Goal: Task Accomplishment & Management: Use online tool/utility

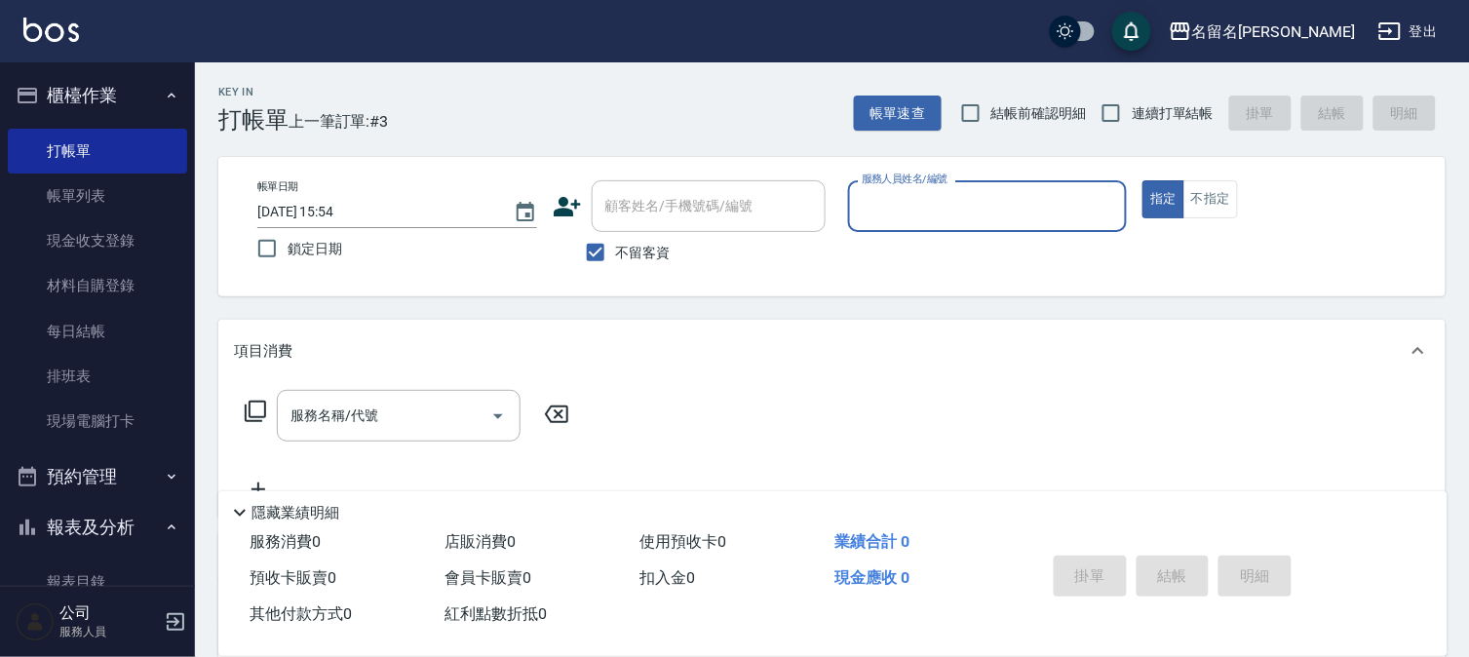
click at [967, 206] on input "服務人員姓名/編號" at bounding box center [988, 206] width 262 height 34
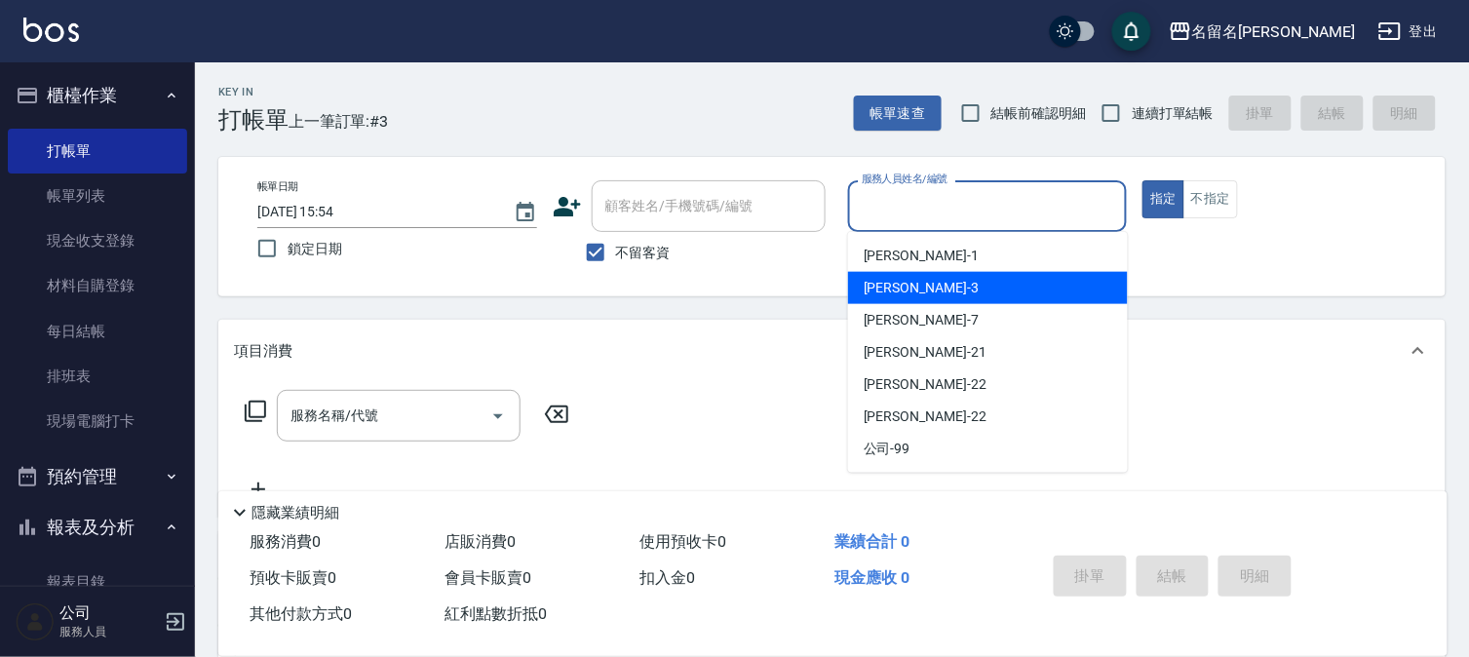
click at [870, 281] on span "[PERSON_NAME]-3" at bounding box center [921, 288] width 115 height 20
type input "[PERSON_NAME]-3"
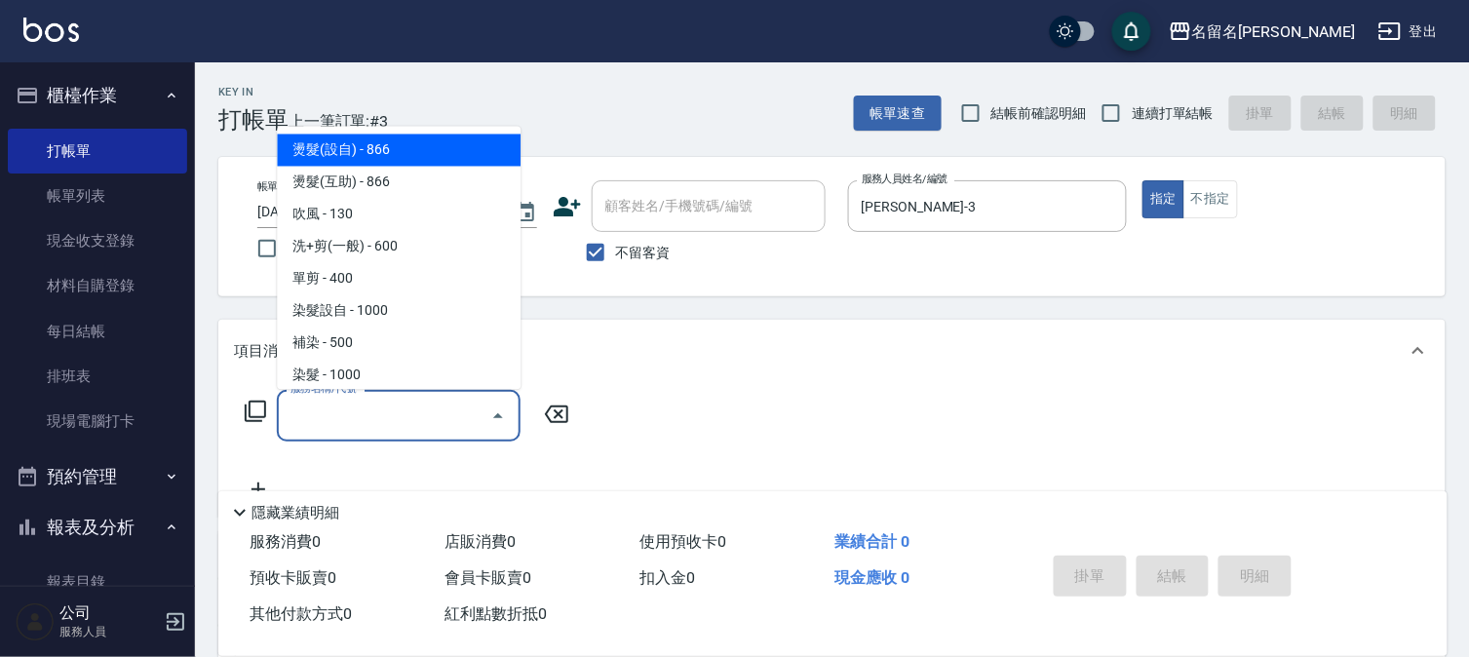
click at [343, 412] on input "服務名稱/代號" at bounding box center [384, 416] width 197 height 34
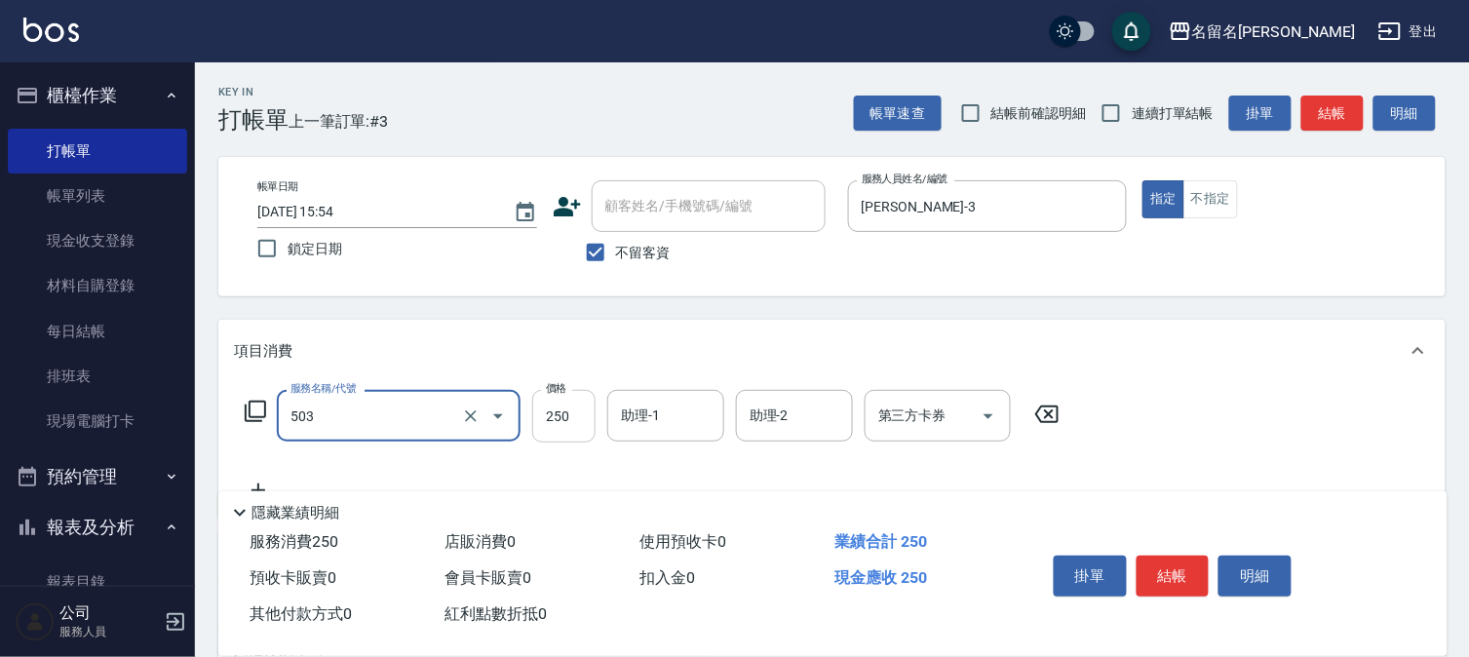
type input "指定洗髮(503)"
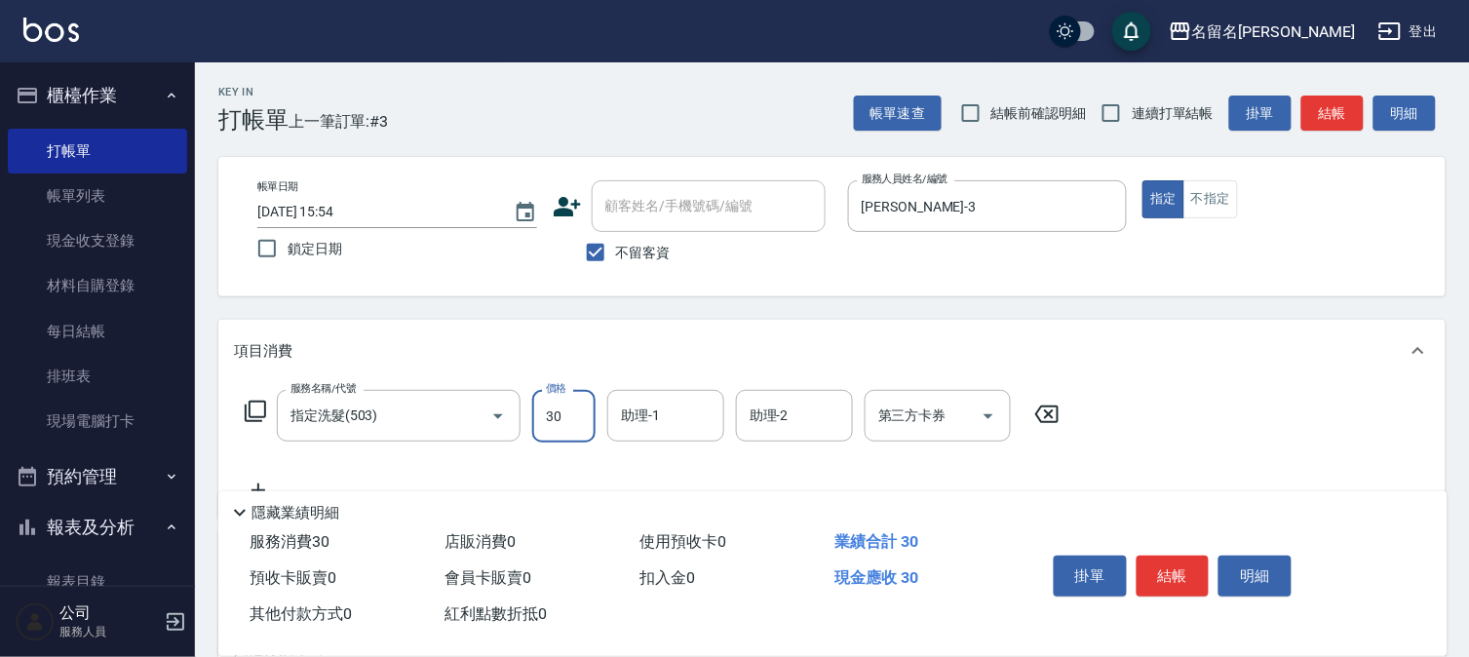
click at [580, 416] on input "30" at bounding box center [563, 416] width 63 height 53
type input "350"
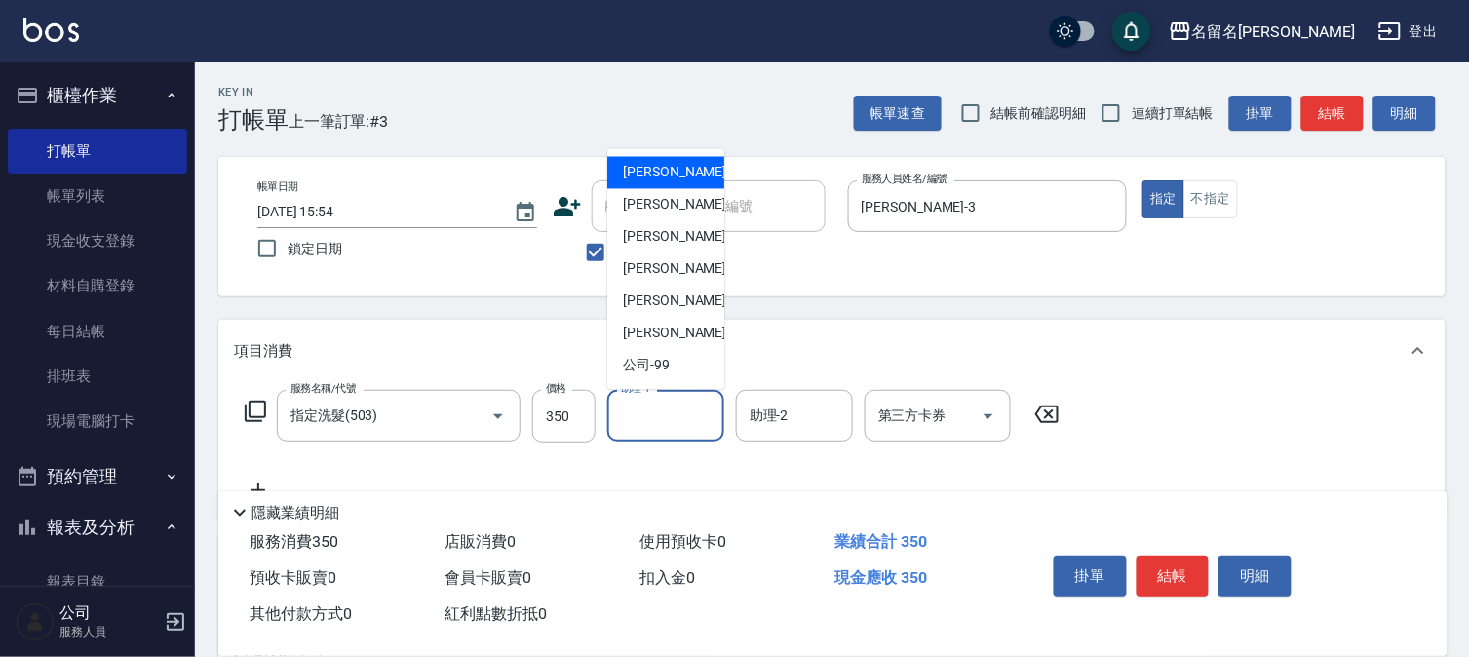
click at [686, 404] on input "助理-1" at bounding box center [665, 416] width 99 height 34
drag, startPoint x: 698, startPoint y: 202, endPoint x: 536, endPoint y: 280, distance: 179.7
click at [697, 203] on div "[PERSON_NAME]-3" at bounding box center [665, 205] width 117 height 32
type input "[PERSON_NAME]-3"
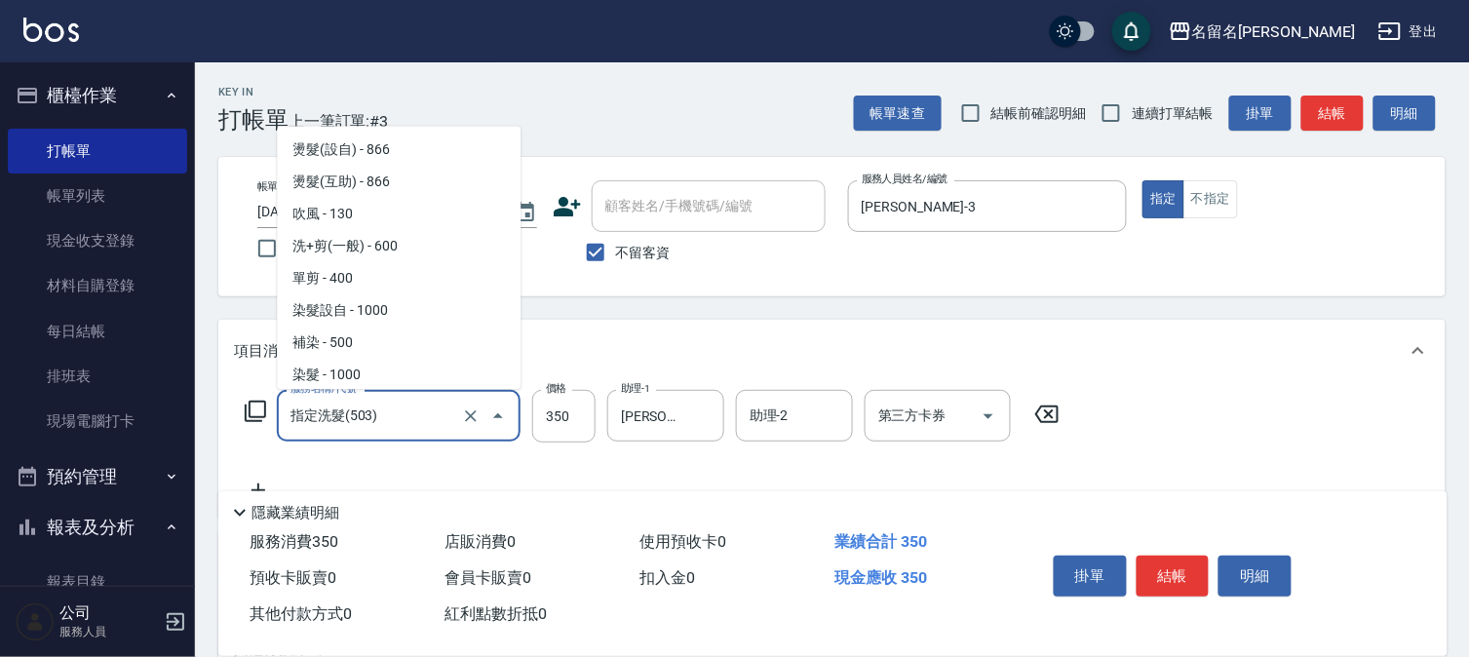
click at [404, 412] on input "指定洗髮(503)" at bounding box center [372, 416] width 172 height 34
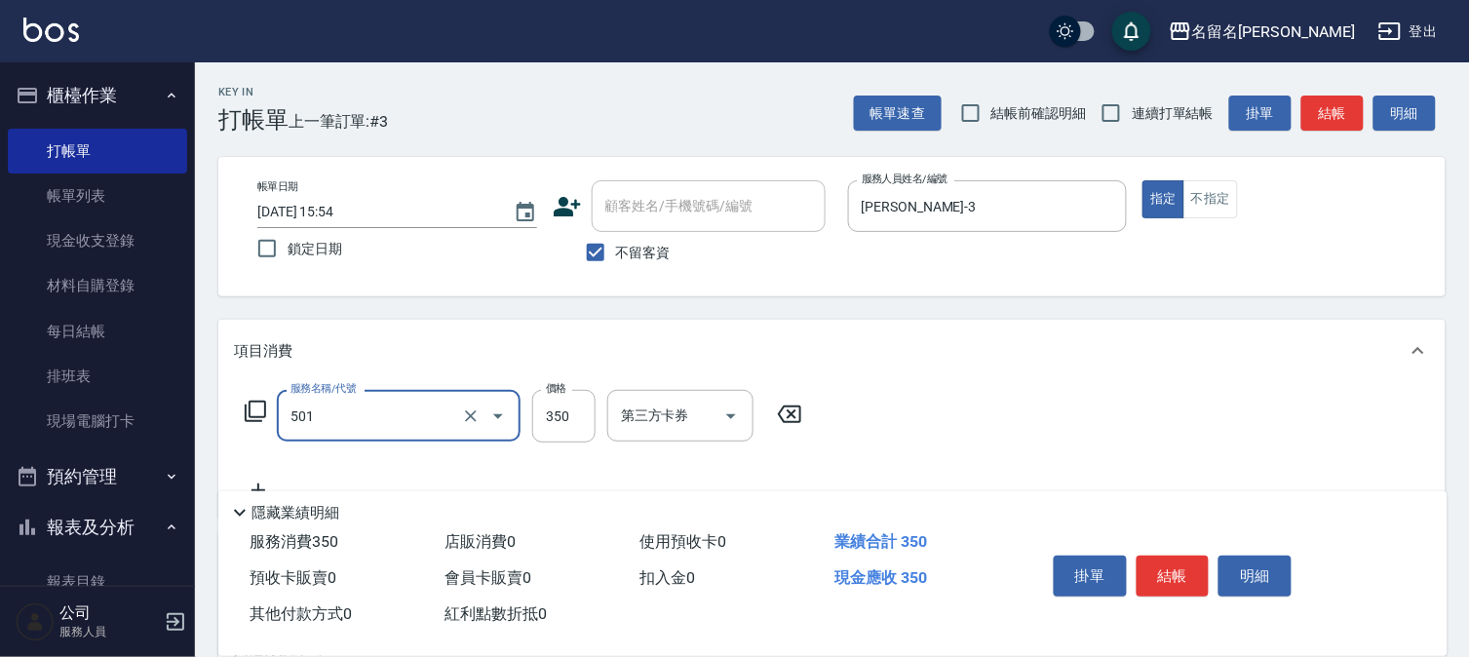
type input "P.S洗髮(501)"
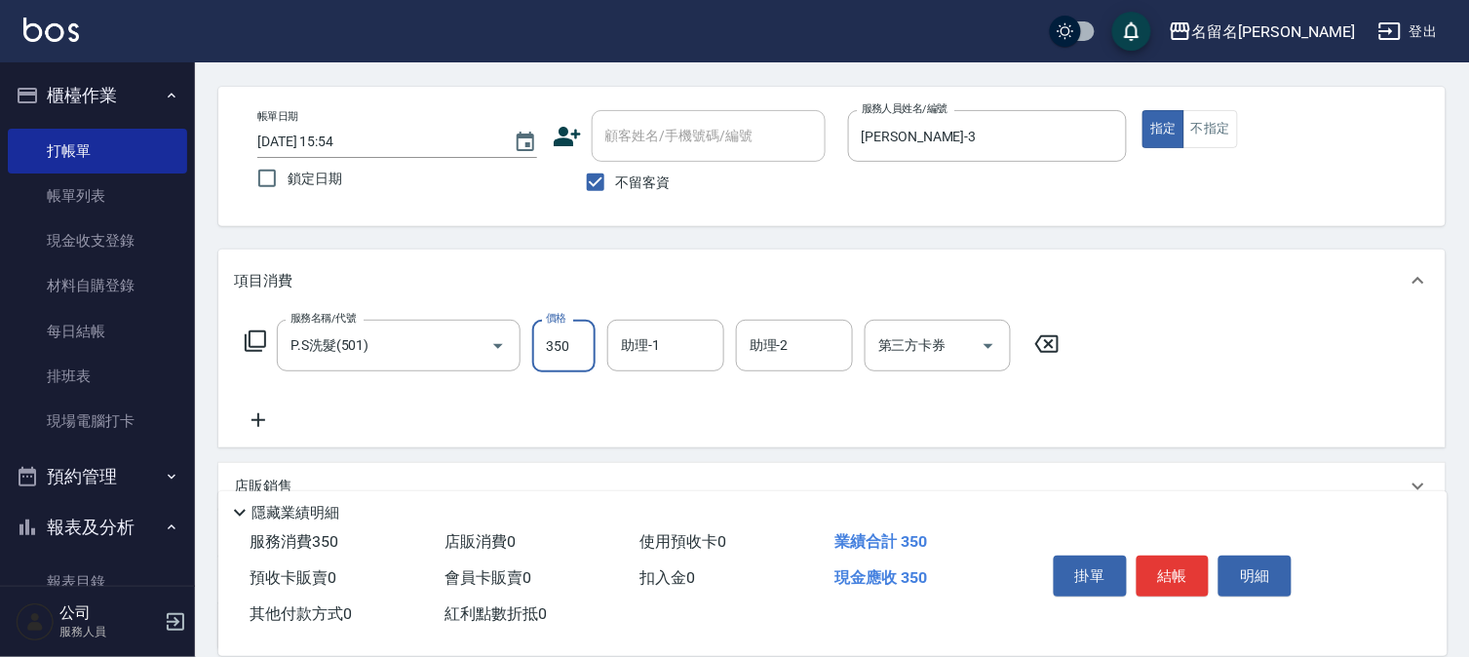
scroll to position [108, 0]
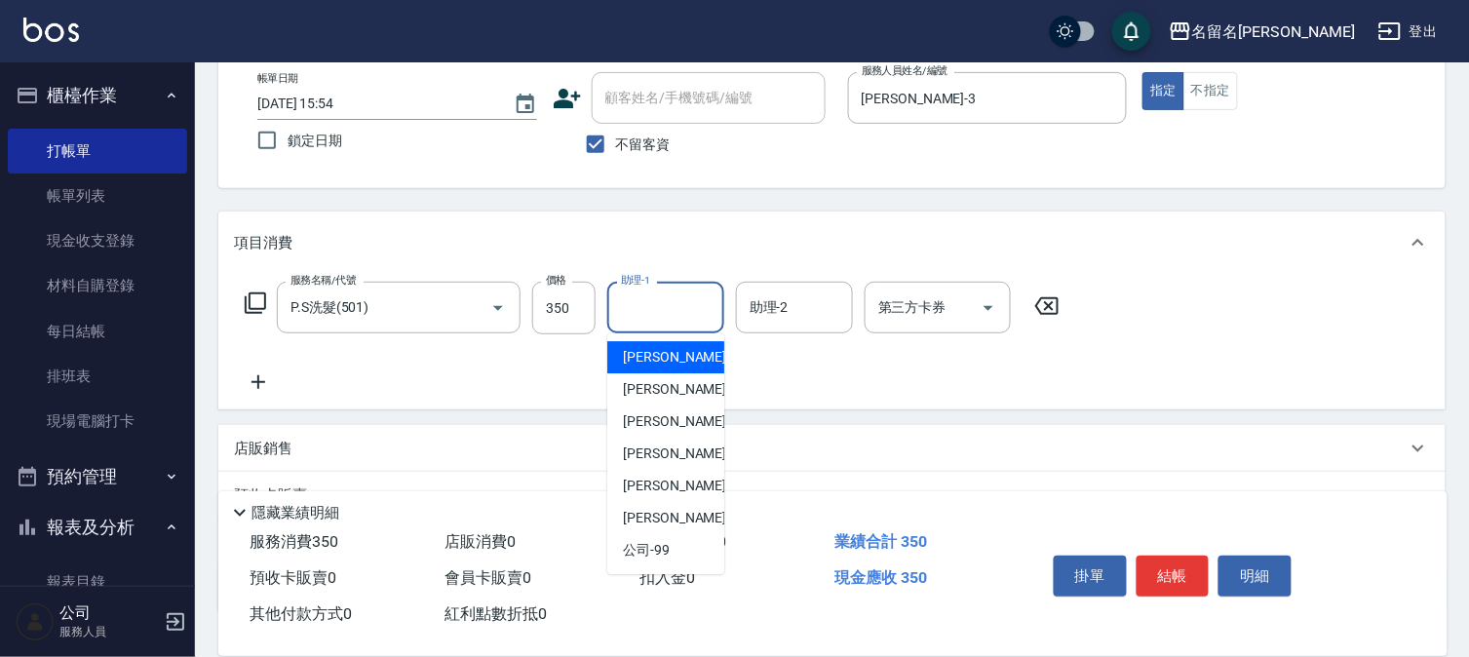
click at [679, 305] on input "助理-1" at bounding box center [665, 308] width 99 height 34
click at [664, 385] on span "[PERSON_NAME]-3" at bounding box center [680, 389] width 115 height 20
type input "[PERSON_NAME]-3"
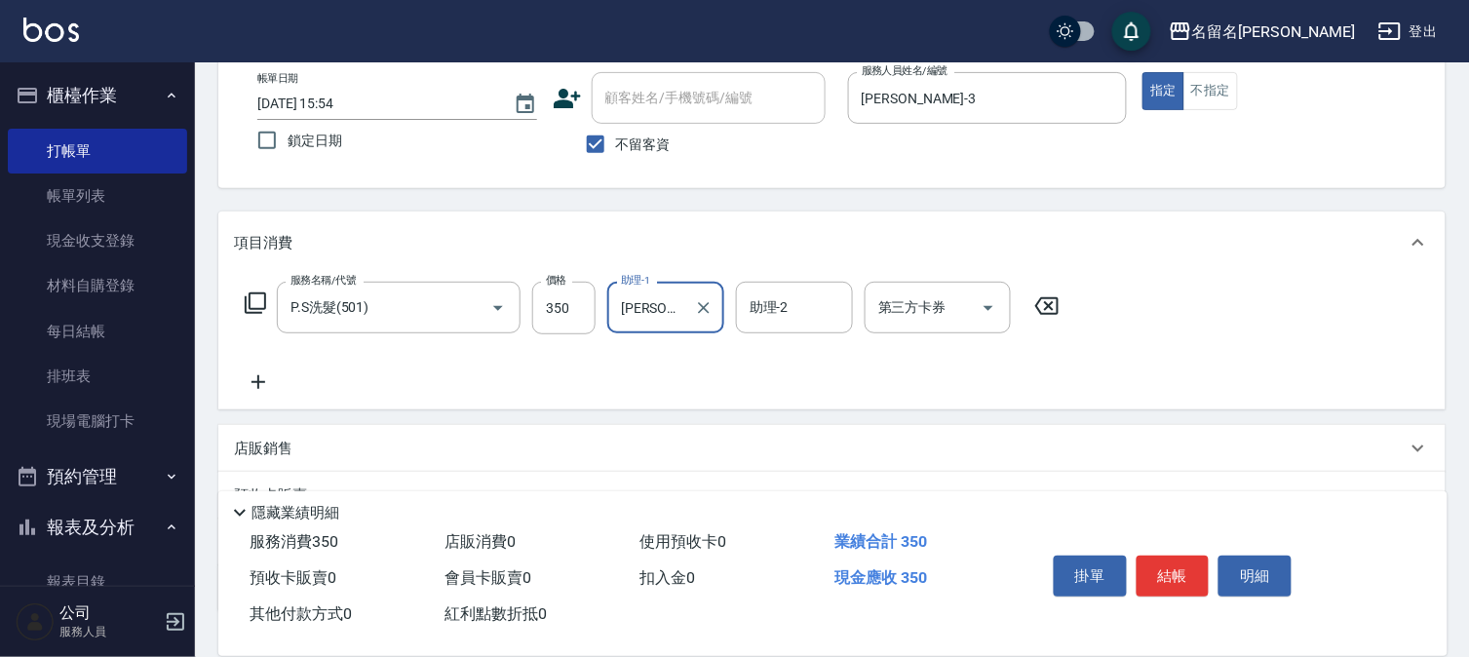
click at [258, 375] on icon at bounding box center [259, 382] width 14 height 14
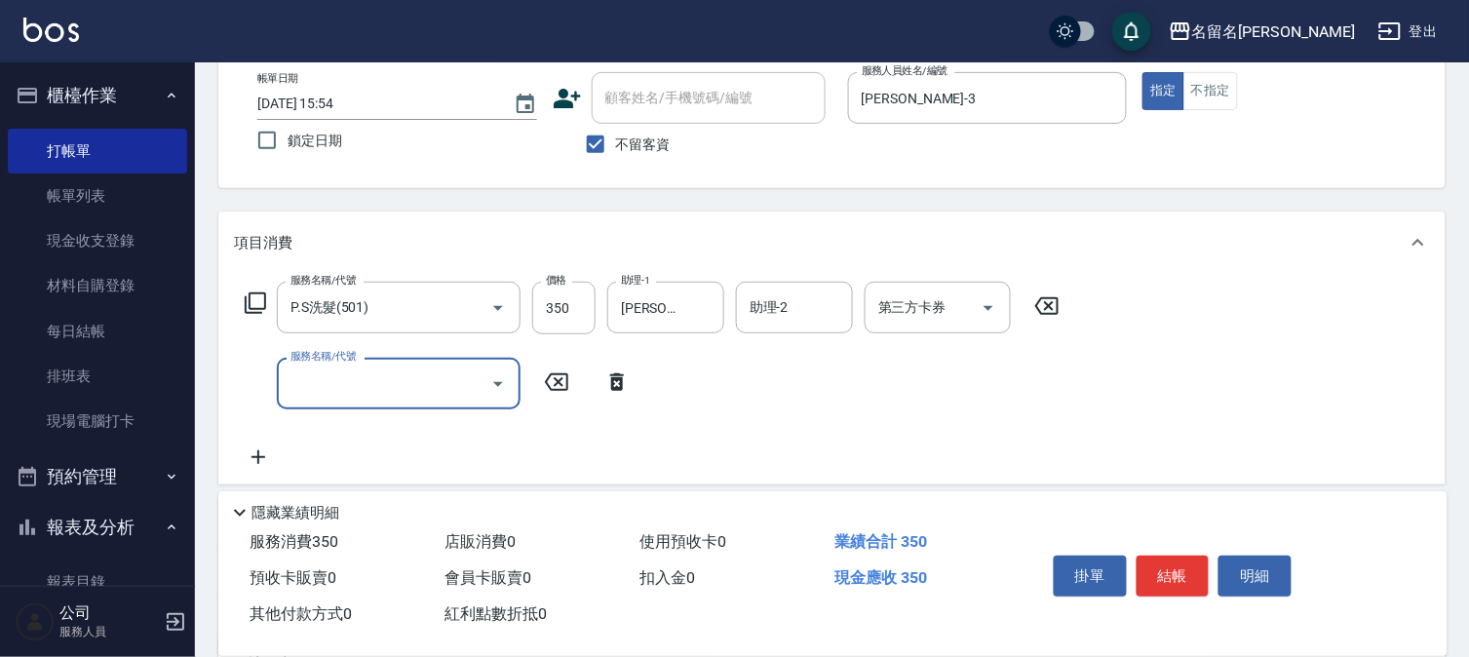
click at [330, 386] on input "服務名稱/代號" at bounding box center [384, 384] width 197 height 34
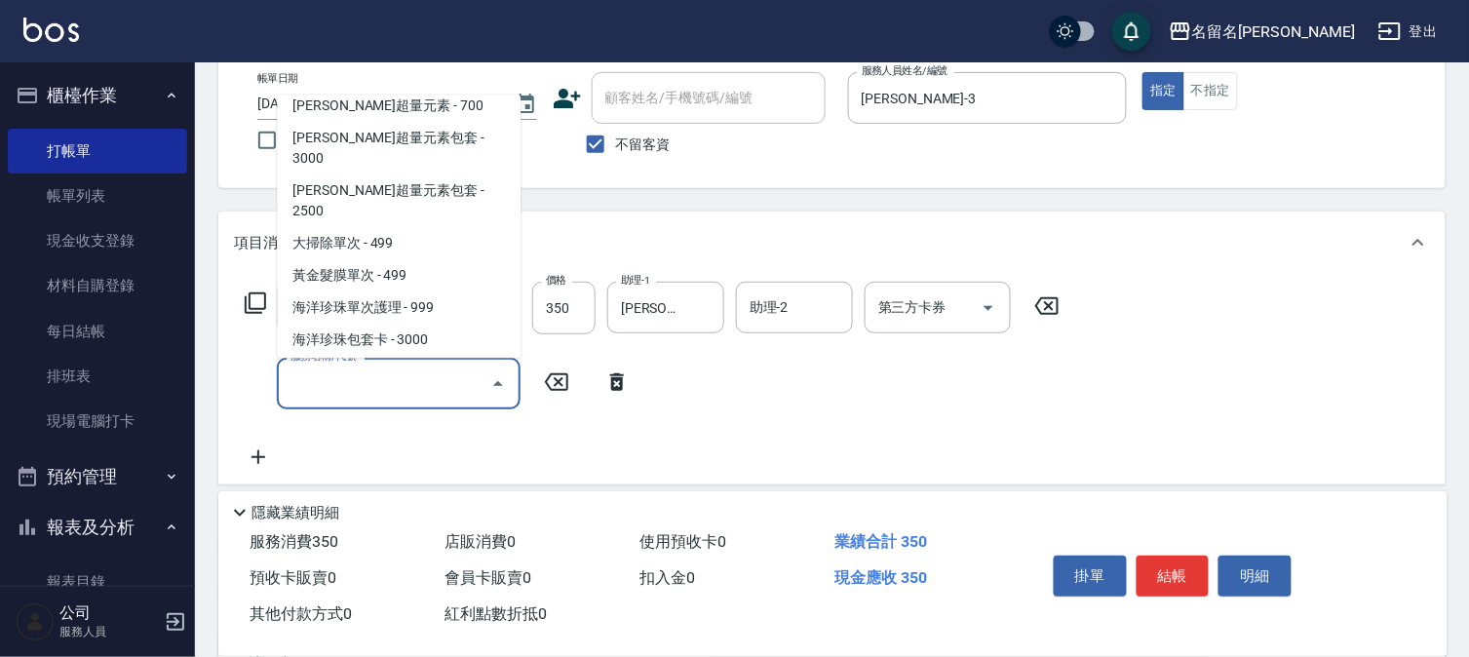
scroll to position [1841, 0]
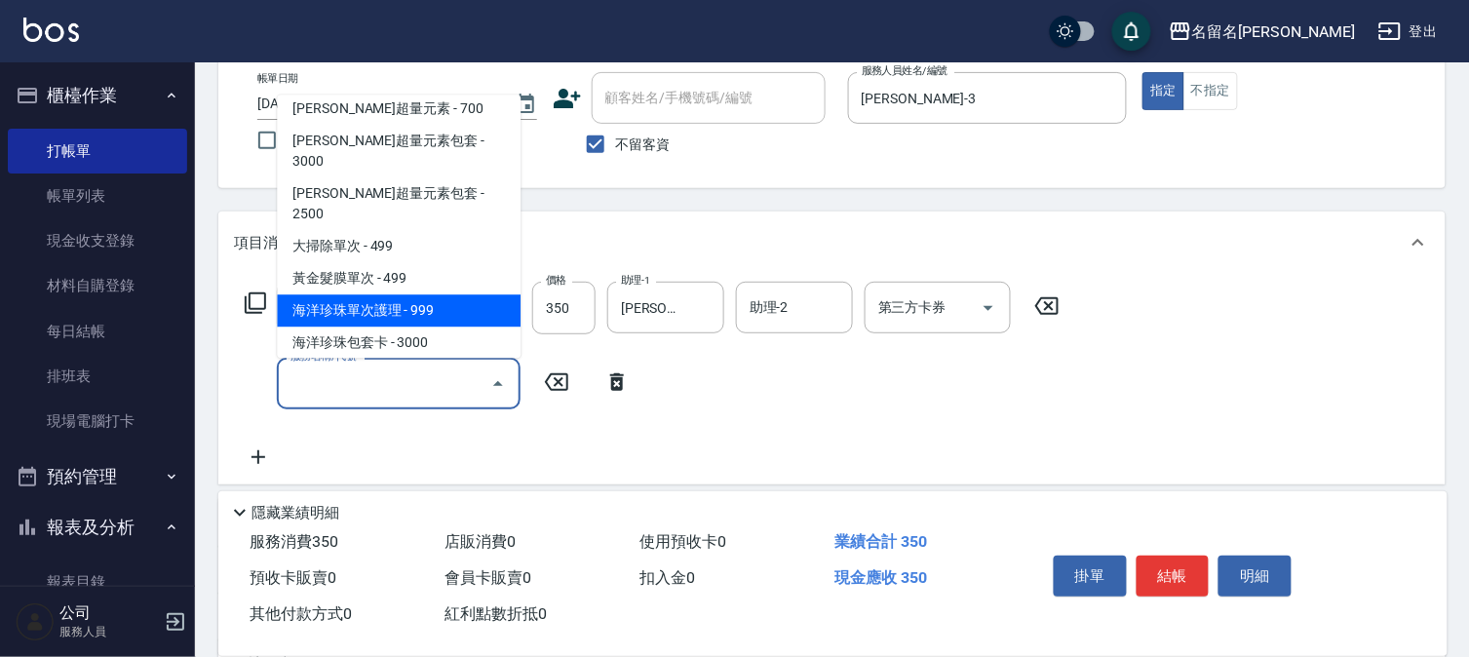
click at [380, 295] on span "海洋珍珠單次護理 - 999" at bounding box center [399, 311] width 244 height 32
type input "海洋珍珠單次護理(0651)"
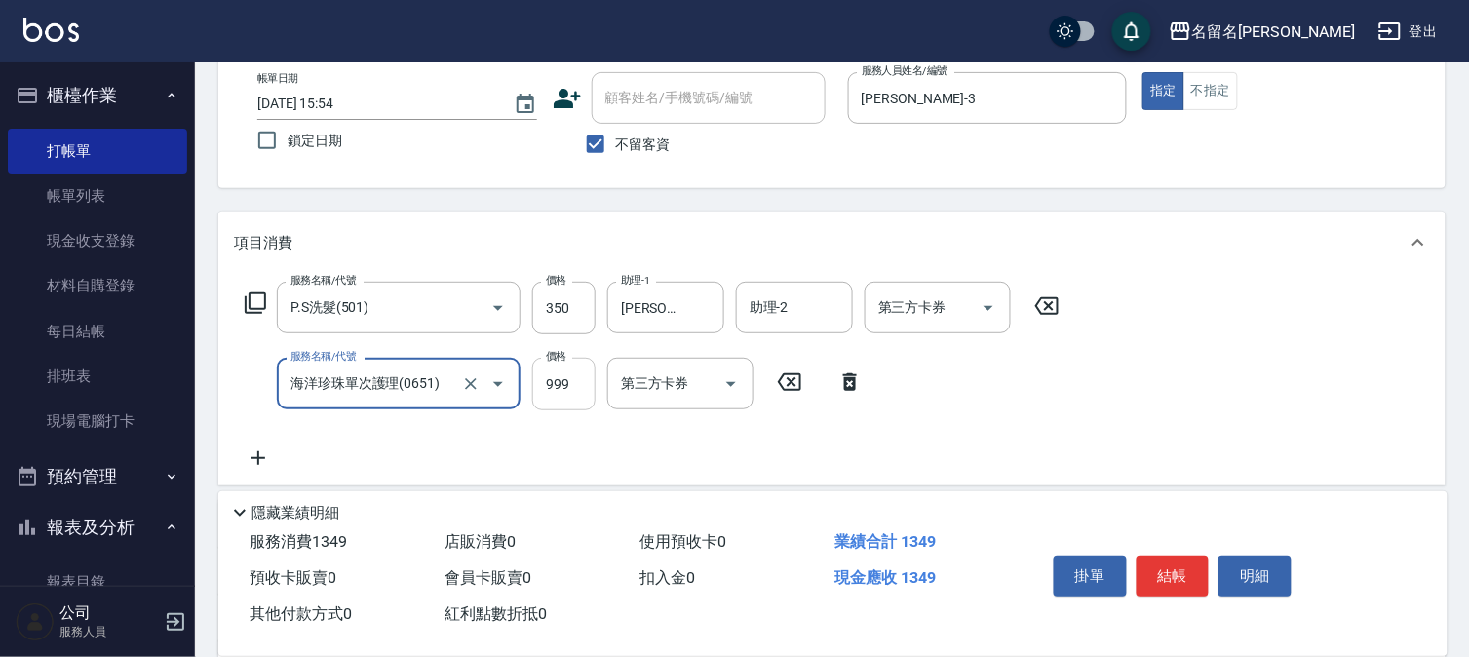
click at [577, 371] on input "999" at bounding box center [563, 384] width 63 height 53
type input "1000"
click at [696, 378] on input "第三方卡券" at bounding box center [665, 384] width 99 height 34
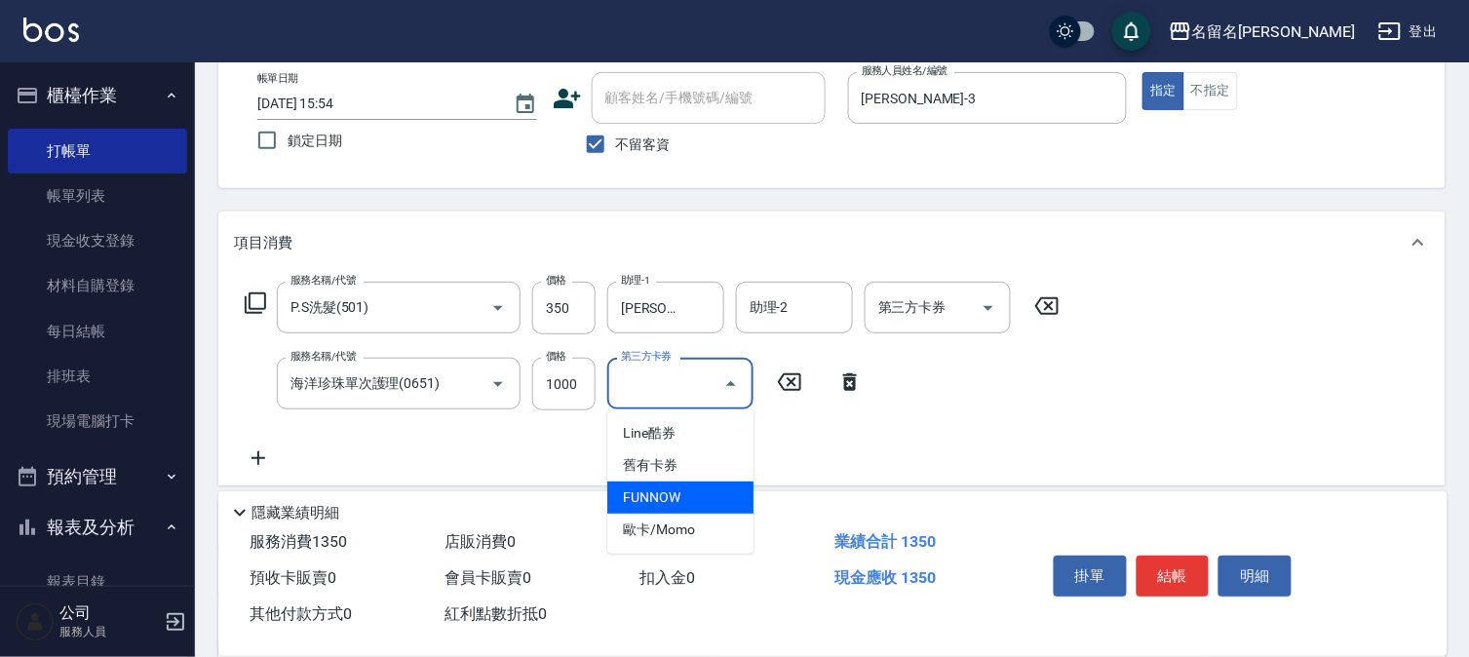
click at [571, 472] on div "服務名稱/代號 P.S洗髮(501) 服務名稱/代號 價格 350 價格 助理-1 [PERSON_NAME]-3 助理-1 助理-2 助理-2 第三方卡券 …" at bounding box center [832, 380] width 1228 height 212
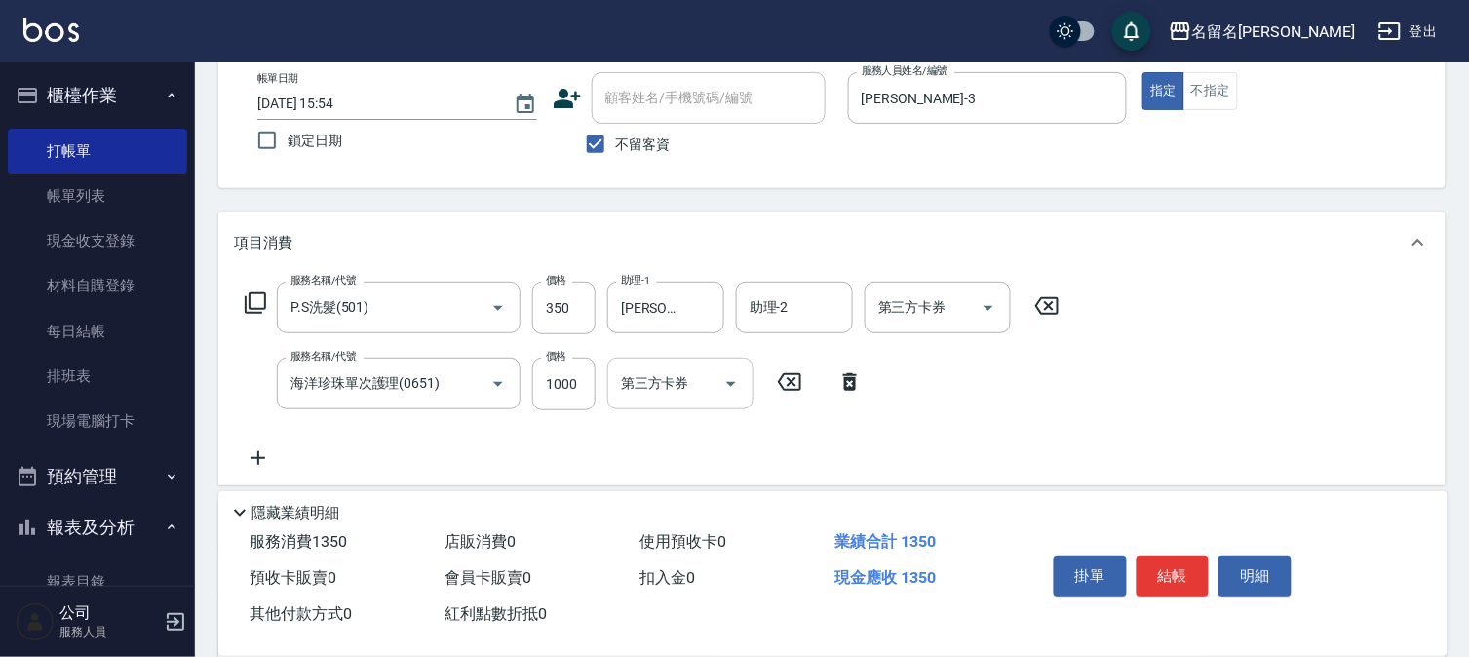
click at [656, 371] on input "第三方卡券" at bounding box center [665, 384] width 99 height 34
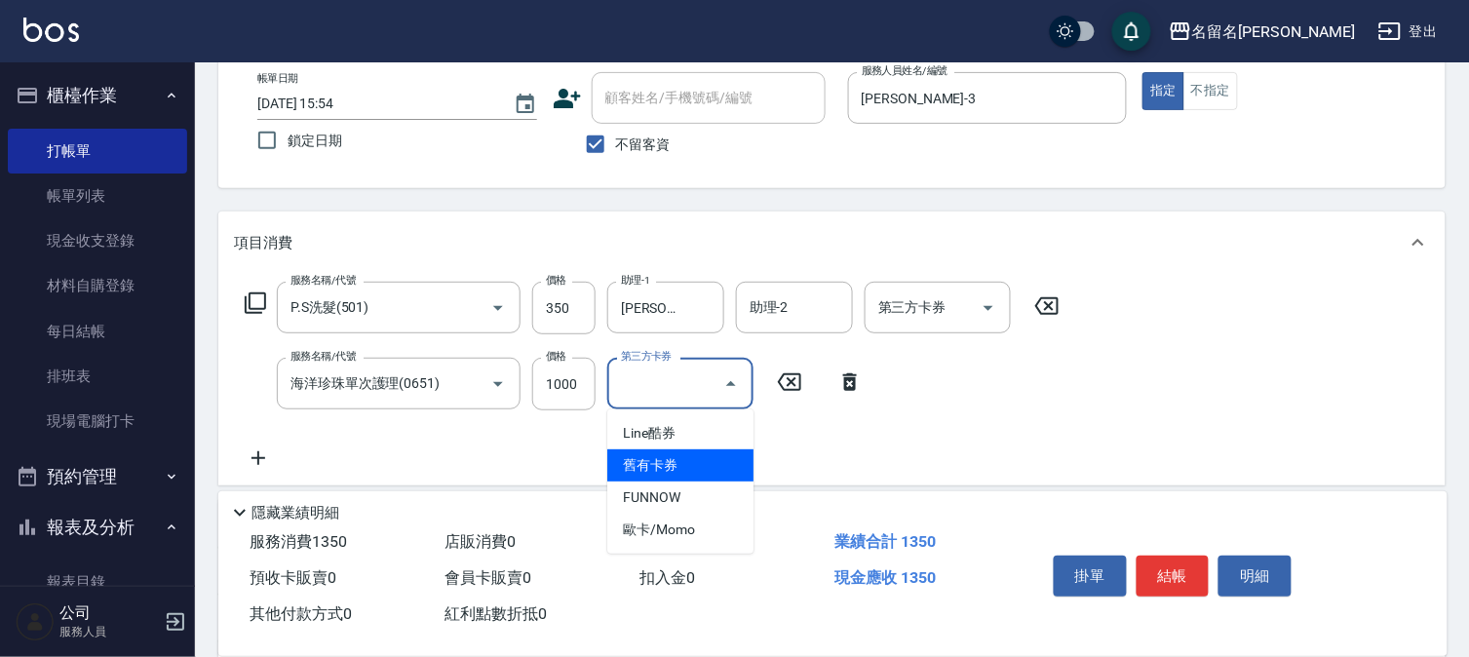
click at [797, 455] on div "服務名稱/代號 P.S洗髮(501) 服務名稱/代號 價格 350 價格 助理-1 [PERSON_NAME]-3 助理-1 助理-2 助理-2 第三方卡券 …" at bounding box center [653, 376] width 838 height 188
click at [707, 383] on input "第三方卡券" at bounding box center [665, 384] width 99 height 34
drag, startPoint x: 781, startPoint y: 463, endPoint x: 792, endPoint y: 411, distance: 52.8
click at [785, 441] on div "服務名稱/代號 P.S洗髮(501) 服務名稱/代號 價格 350 價格 助理-1 [PERSON_NAME]-3 助理-1 助理-2 助理-2 第三方卡券 …" at bounding box center [653, 376] width 838 height 188
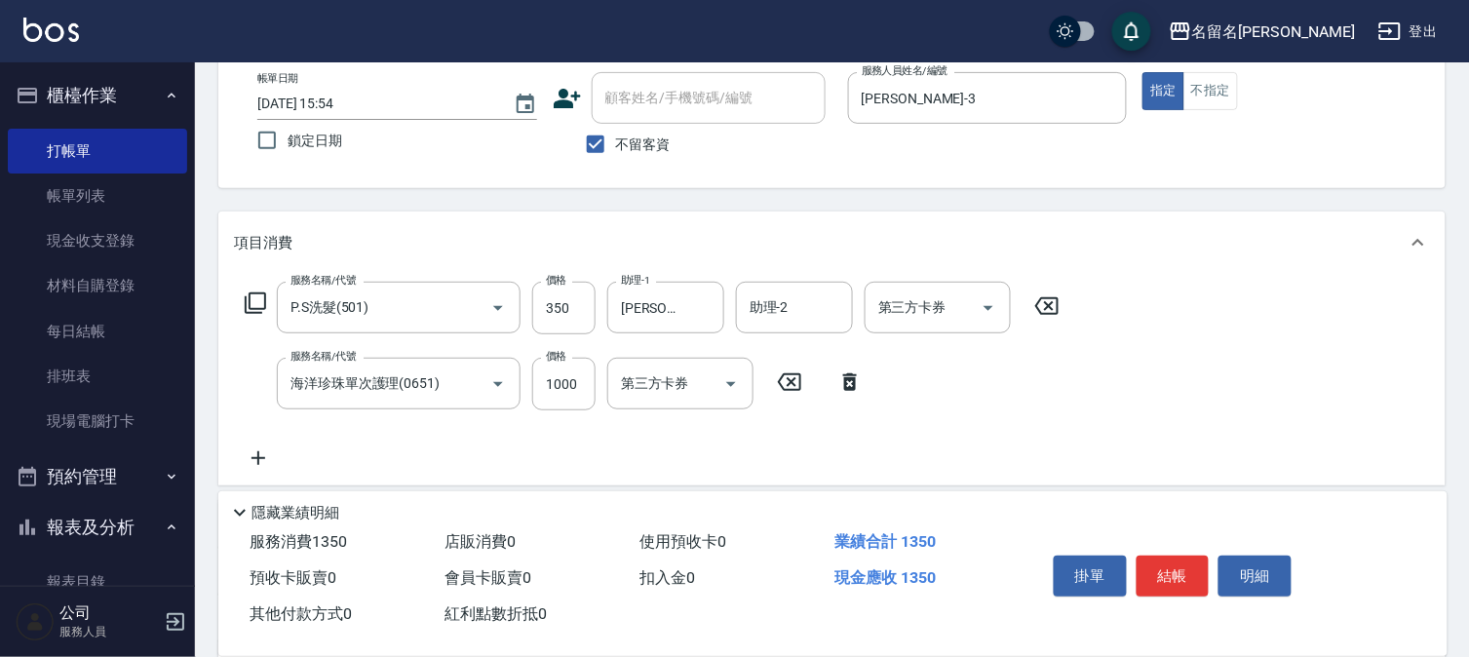
click at [796, 385] on icon at bounding box center [789, 382] width 23 height 18
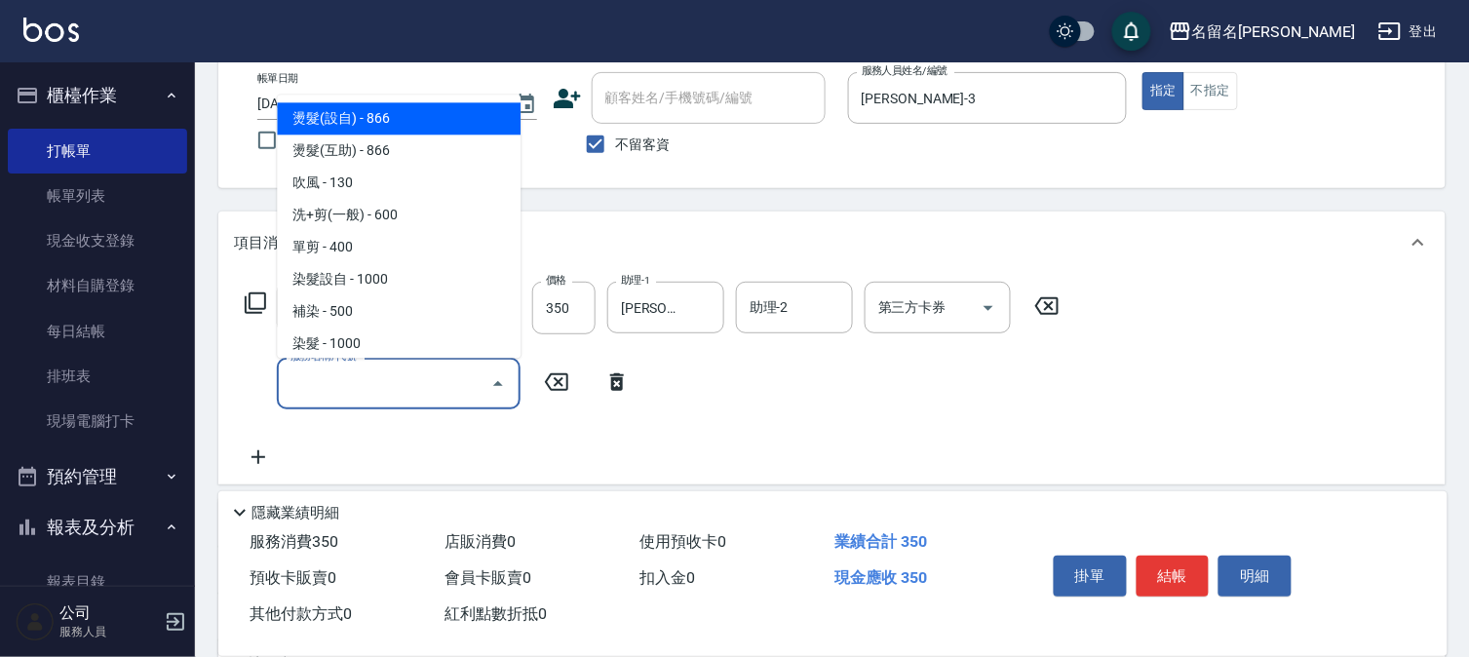
click at [380, 383] on input "服務名稱/代號" at bounding box center [384, 384] width 197 height 34
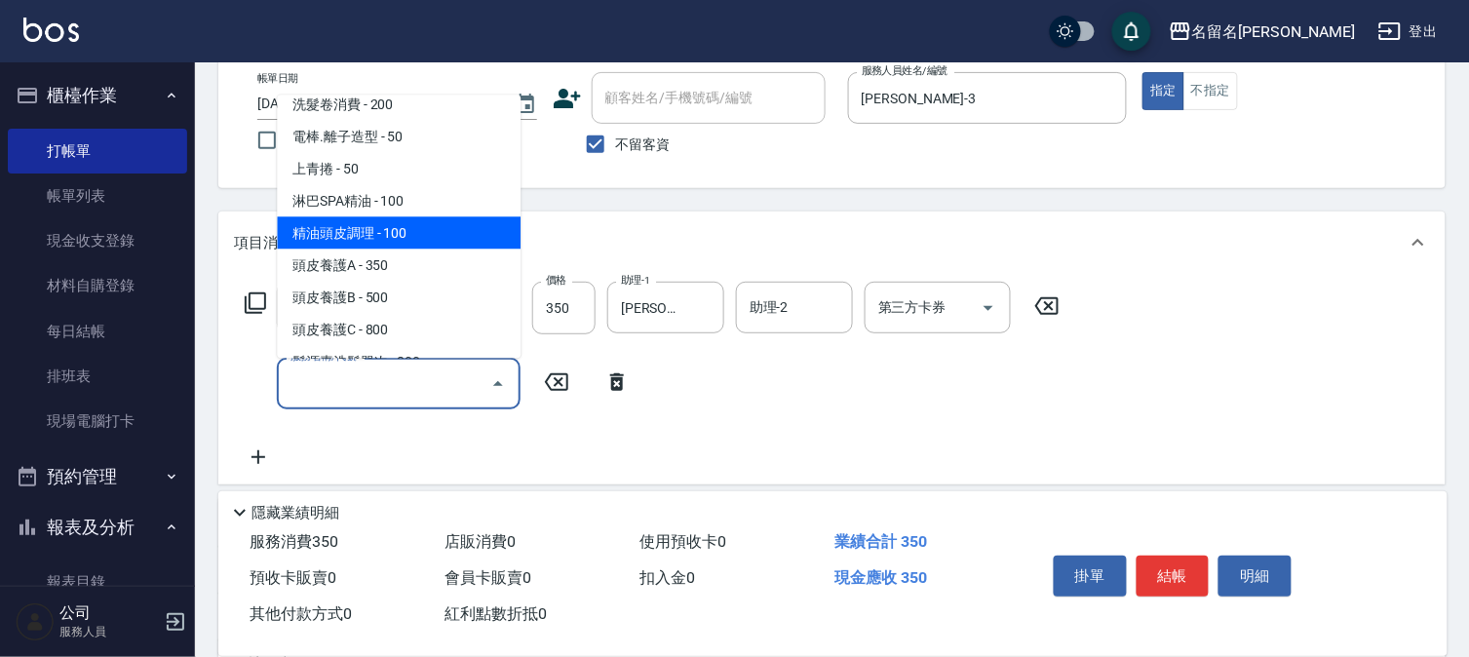
scroll to position [1300, 0]
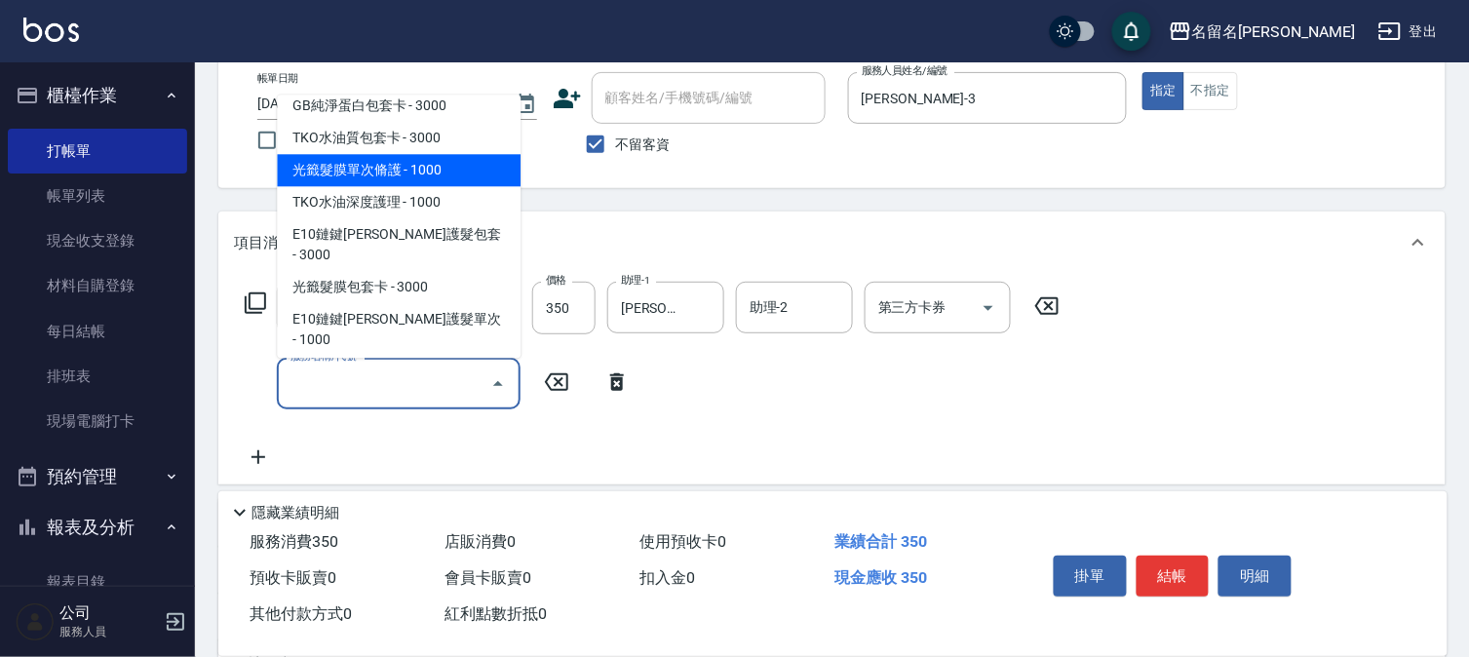
click at [330, 161] on span "光籤髮膜單次脩護 - 1000" at bounding box center [399, 171] width 244 height 32
type input "光籤髮膜單次脩護(0621)"
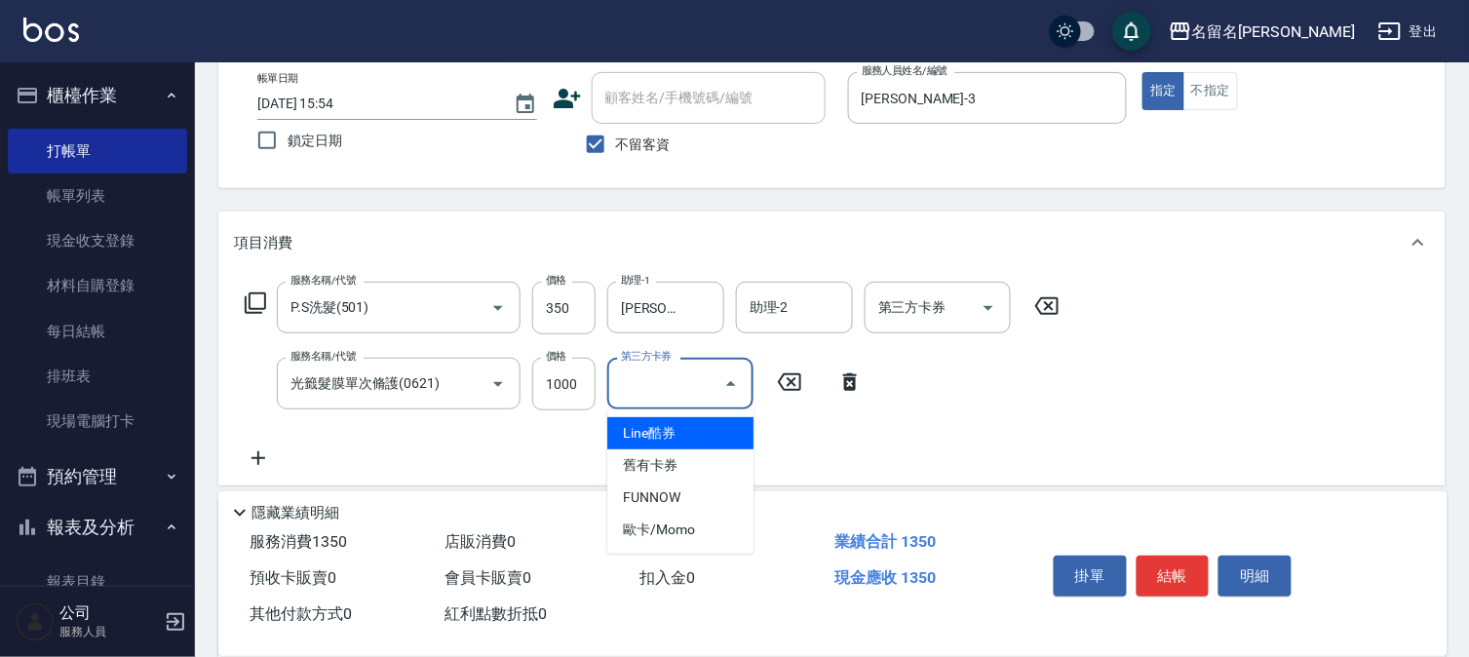
click at [631, 381] on input "第三方卡券" at bounding box center [665, 384] width 99 height 34
click at [445, 474] on div "服務名稱/代號 P.S洗髮(501) 服務名稱/代號 價格 350 價格 助理-1 [PERSON_NAME]-3 助理-1 助理-2 助理-2 第三方卡券 …" at bounding box center [832, 380] width 1228 height 212
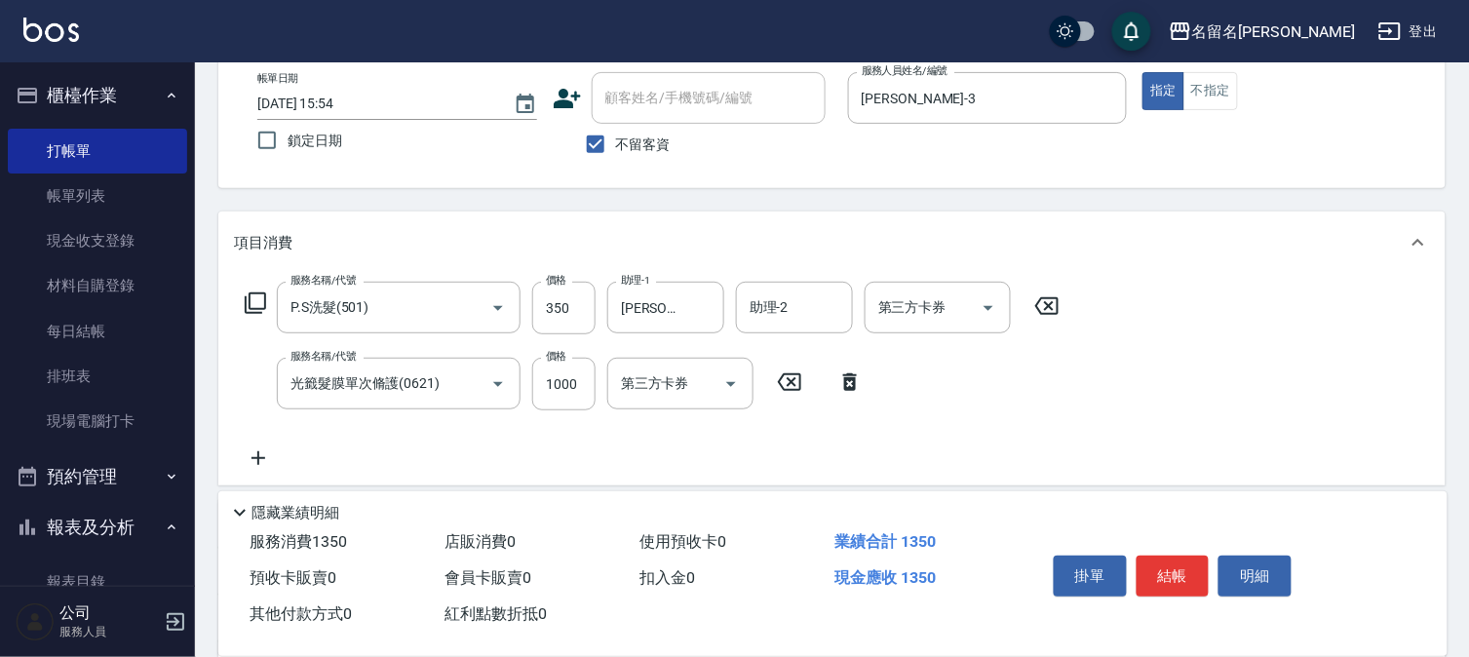
click at [849, 381] on icon at bounding box center [850, 382] width 14 height 18
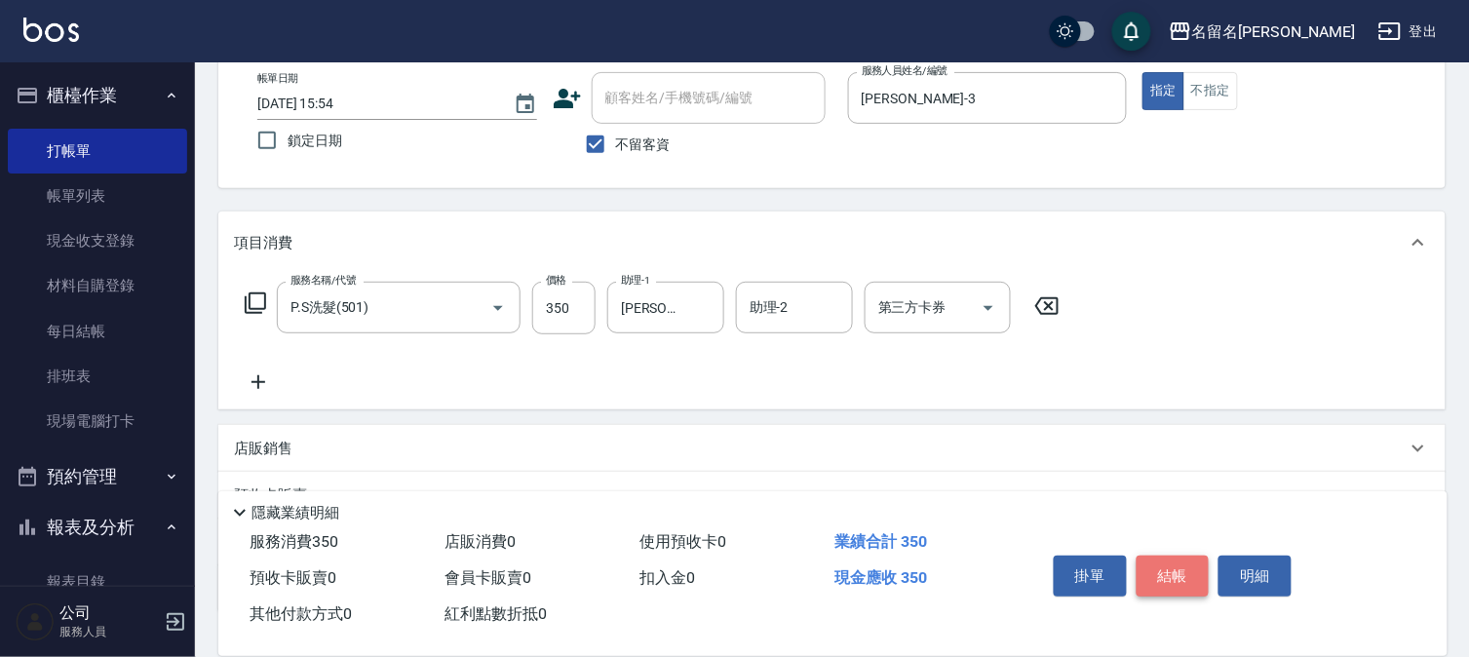
click at [1147, 563] on button "結帳" at bounding box center [1173, 576] width 73 height 41
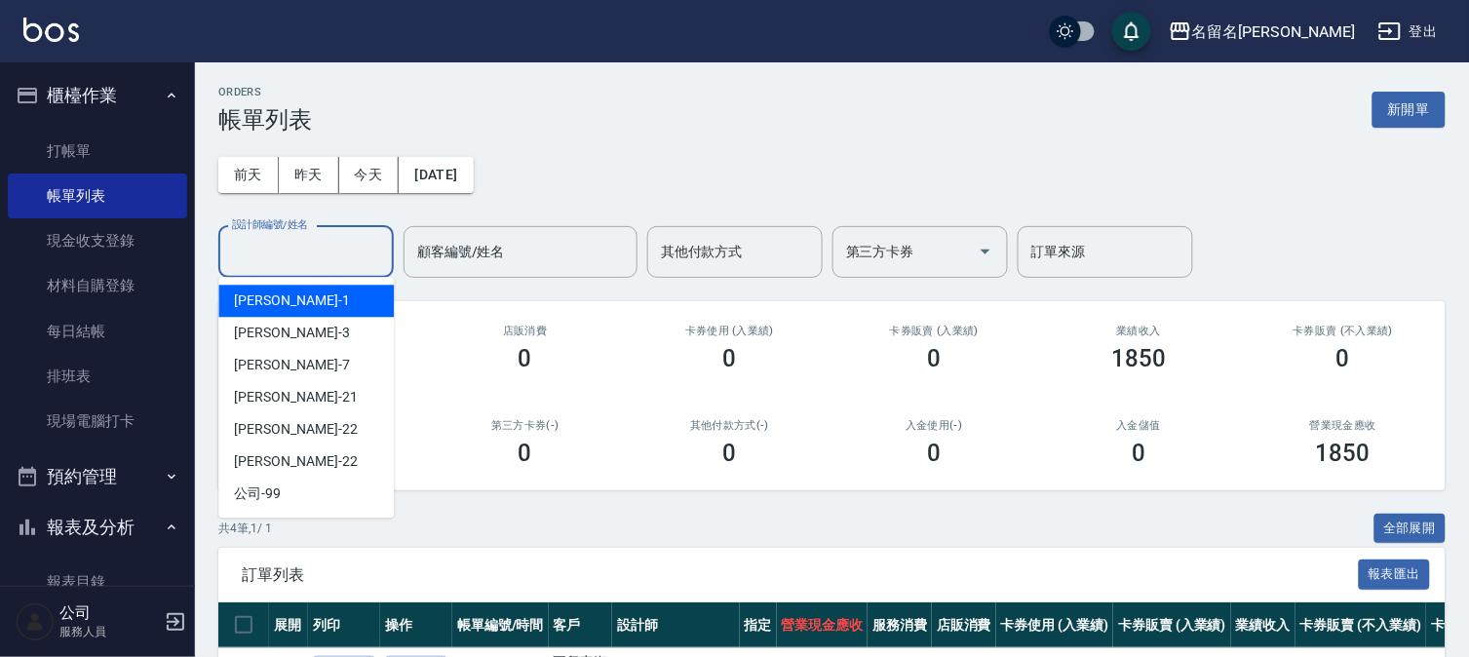
click at [322, 254] on input "設計師編號/姓名" at bounding box center [306, 252] width 158 height 34
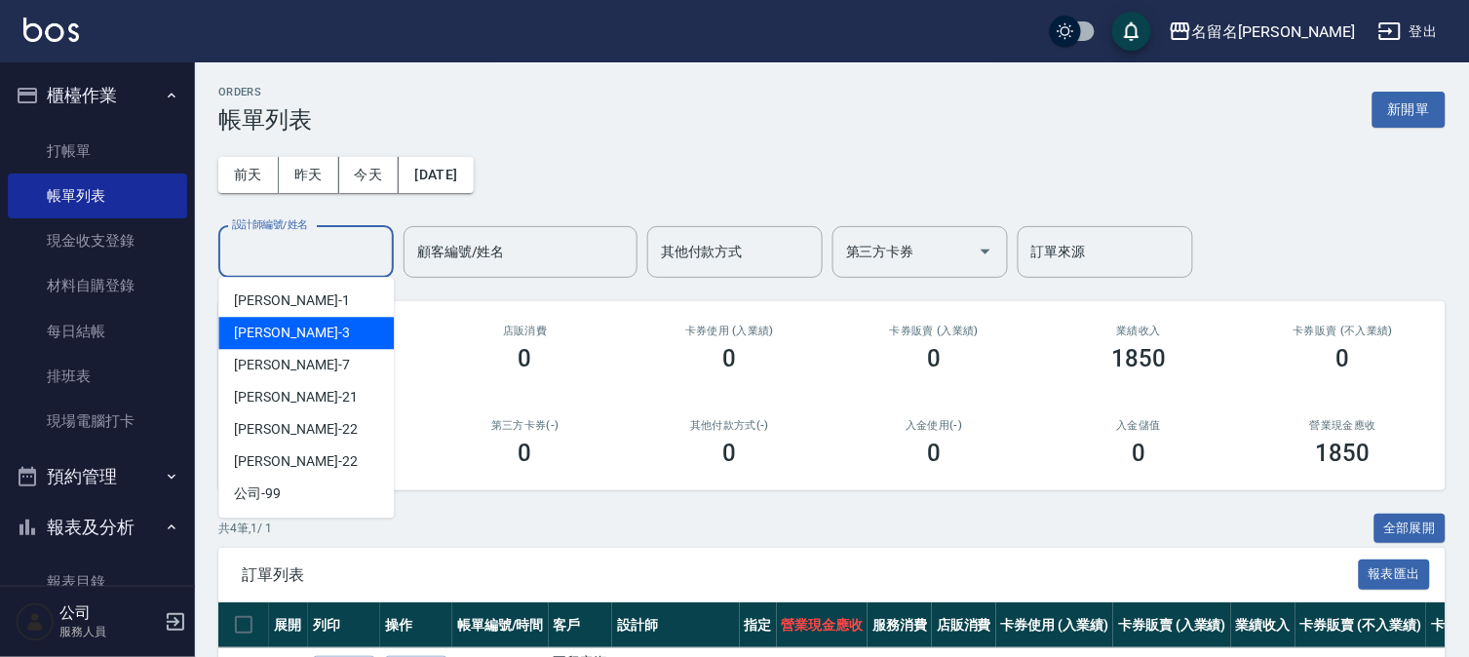
click at [333, 332] on div "[PERSON_NAME]-3" at bounding box center [306, 333] width 176 height 32
type input "[PERSON_NAME]-3"
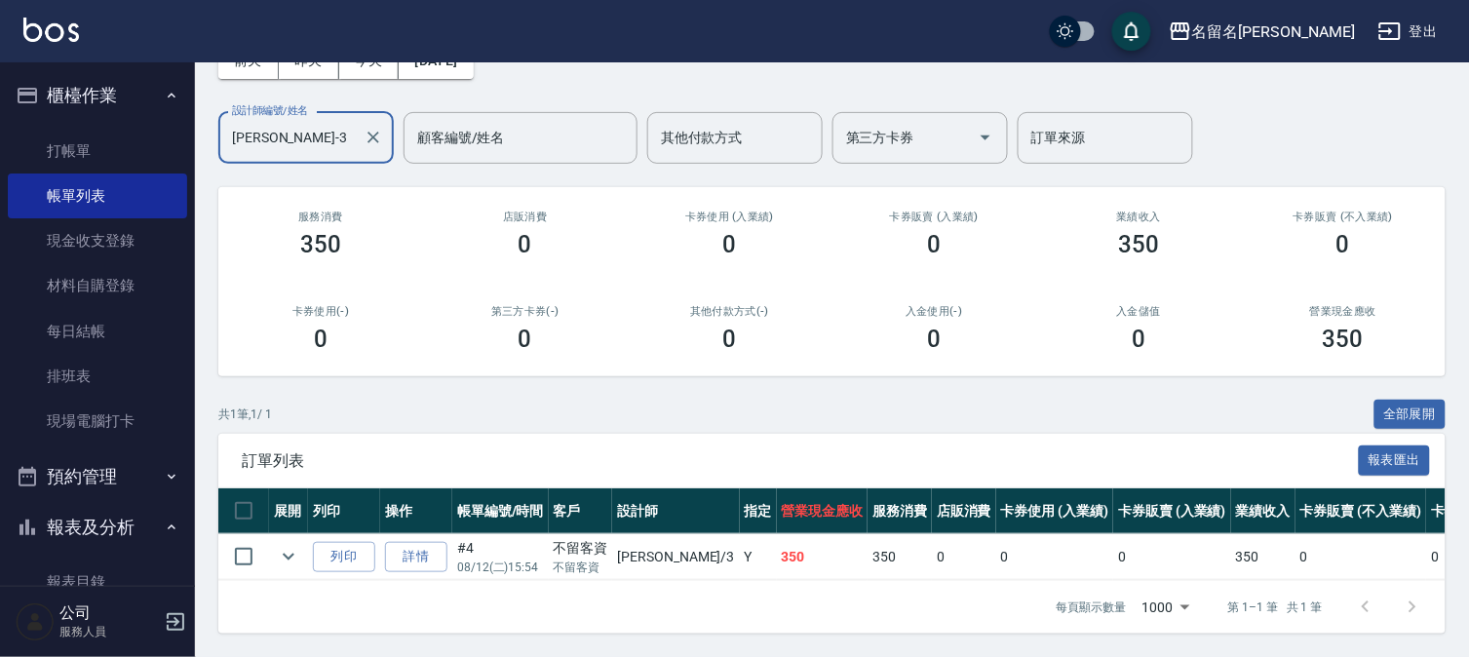
scroll to position [130, 0]
click at [419, 542] on link "詳情" at bounding box center [416, 557] width 62 height 30
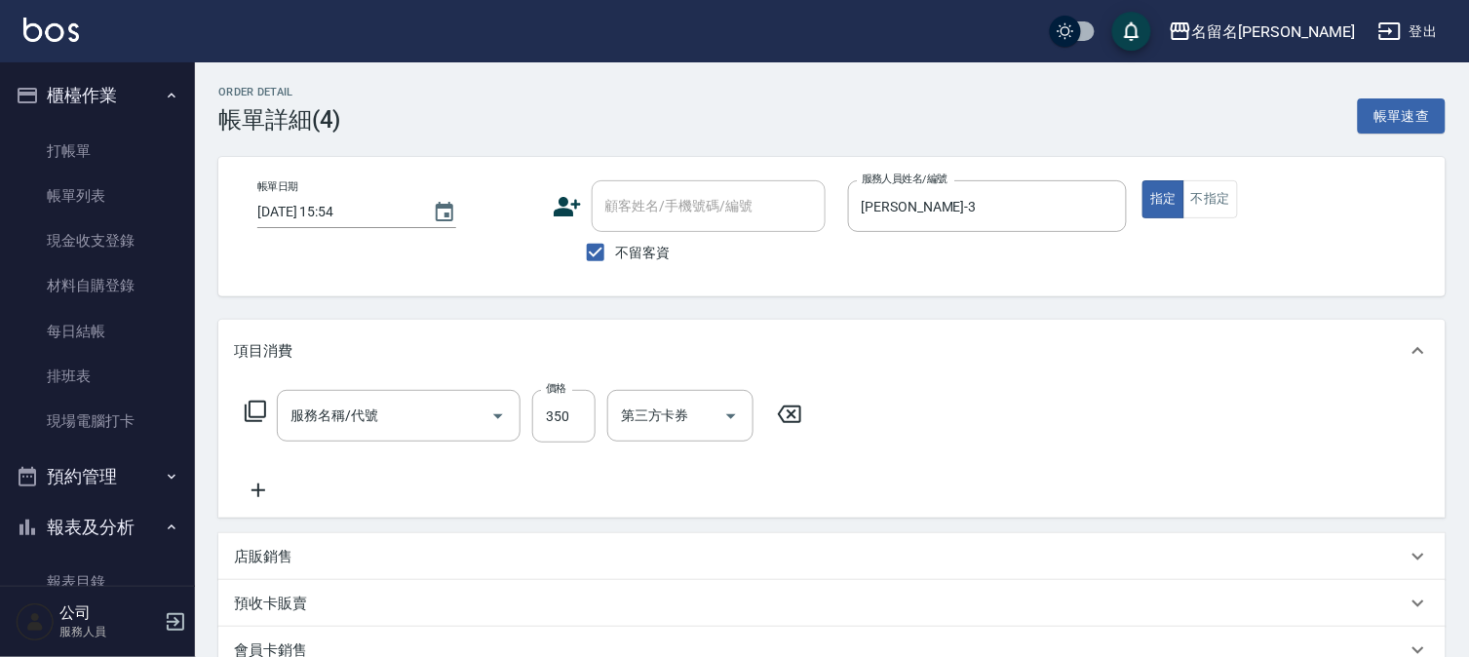
type input "[DATE] 15:54"
checkbox input "true"
type input "[PERSON_NAME]-3"
type input "P.S洗髮(501)"
click at [264, 481] on icon at bounding box center [258, 490] width 49 height 23
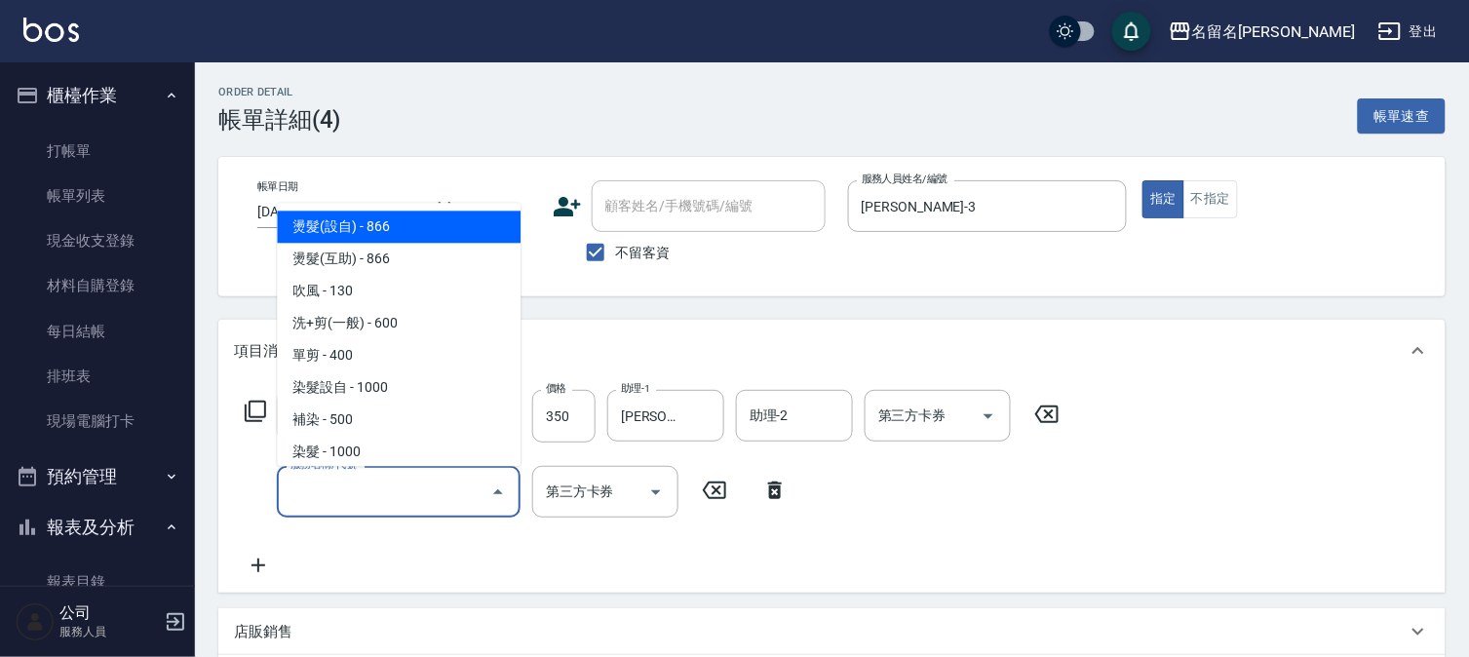
click at [315, 483] on input "服務名稱/代號" at bounding box center [384, 492] width 197 height 34
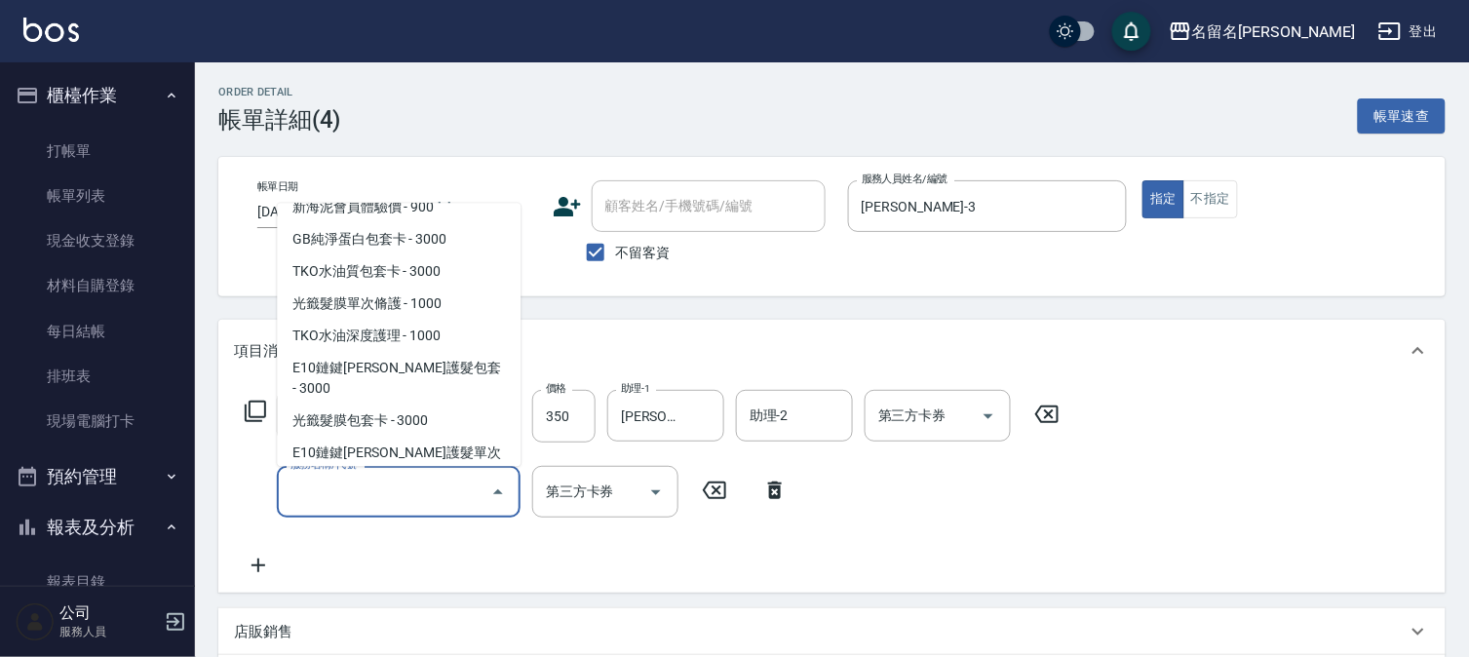
scroll to position [1300, 0]
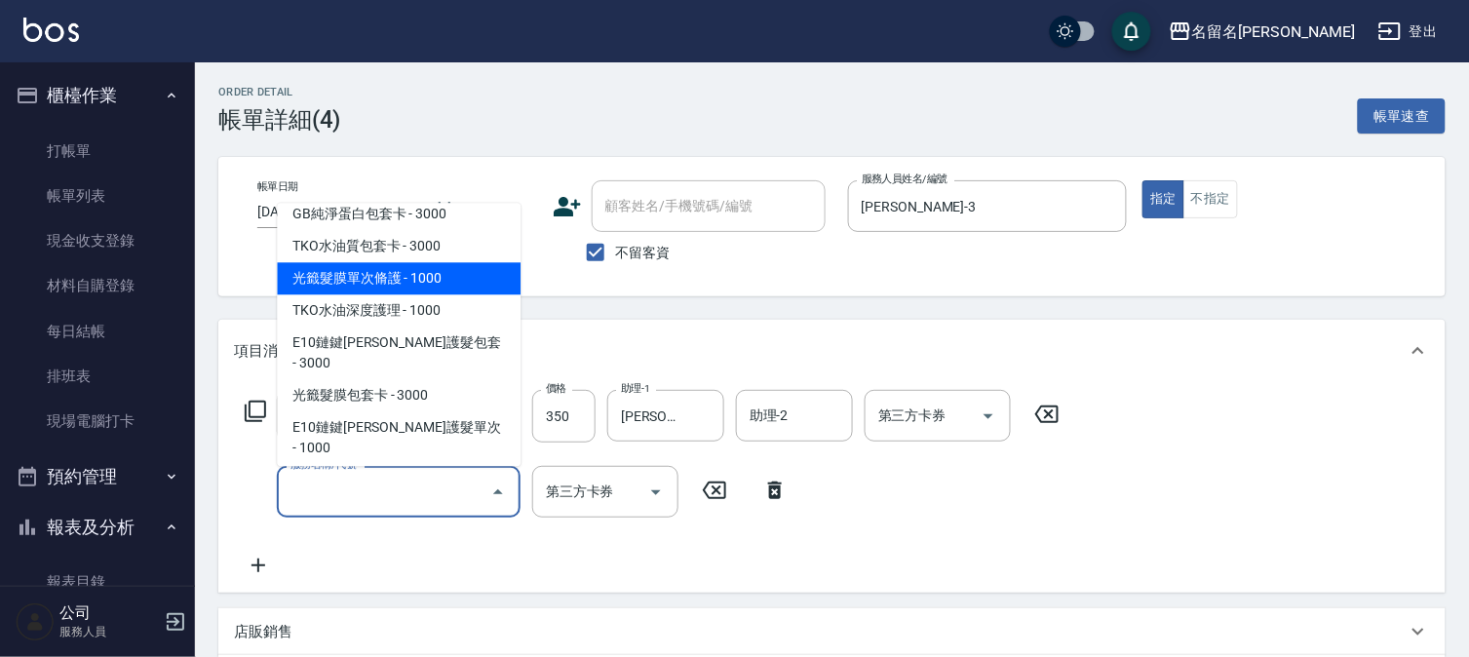
click at [412, 275] on span "光籤髮膜單次脩護 - 1000" at bounding box center [399, 279] width 244 height 32
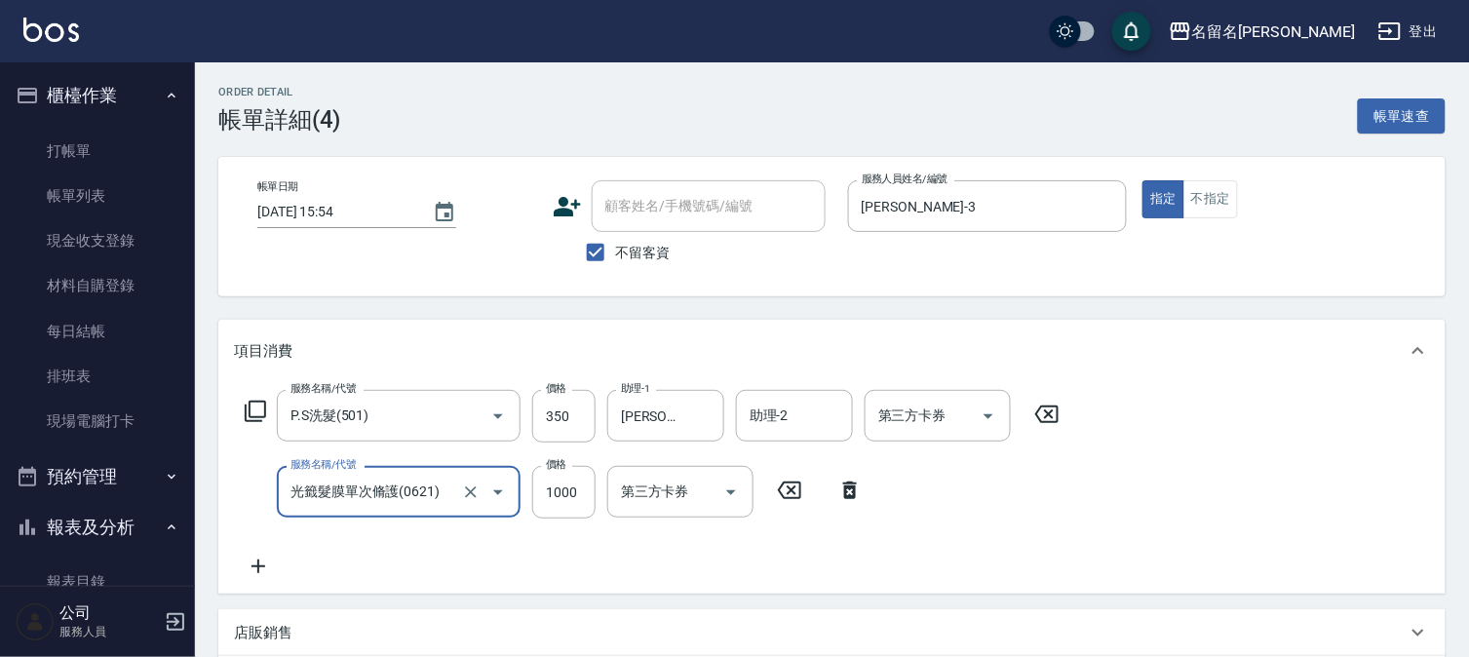
scroll to position [216, 0]
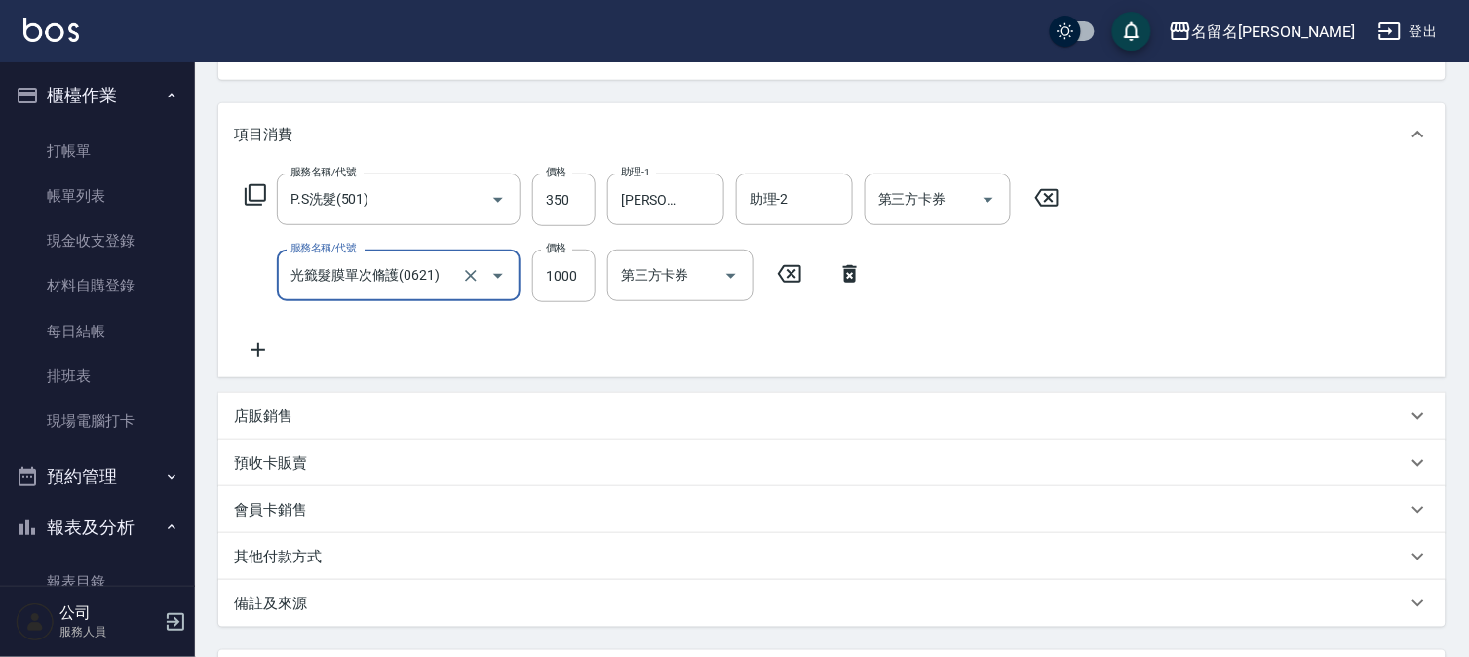
click at [413, 283] on input "光籤髮膜單次脩護(0621)" at bounding box center [372, 275] width 172 height 34
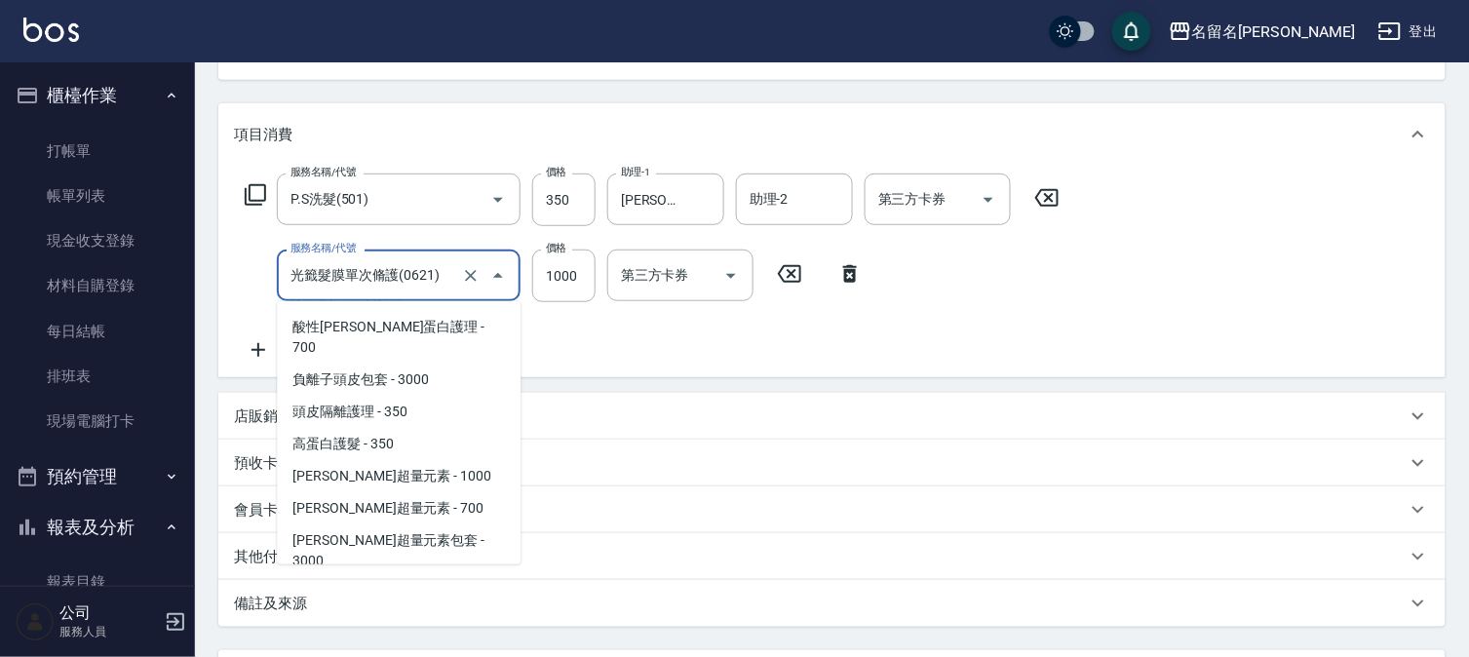
scroll to position [1343, 0]
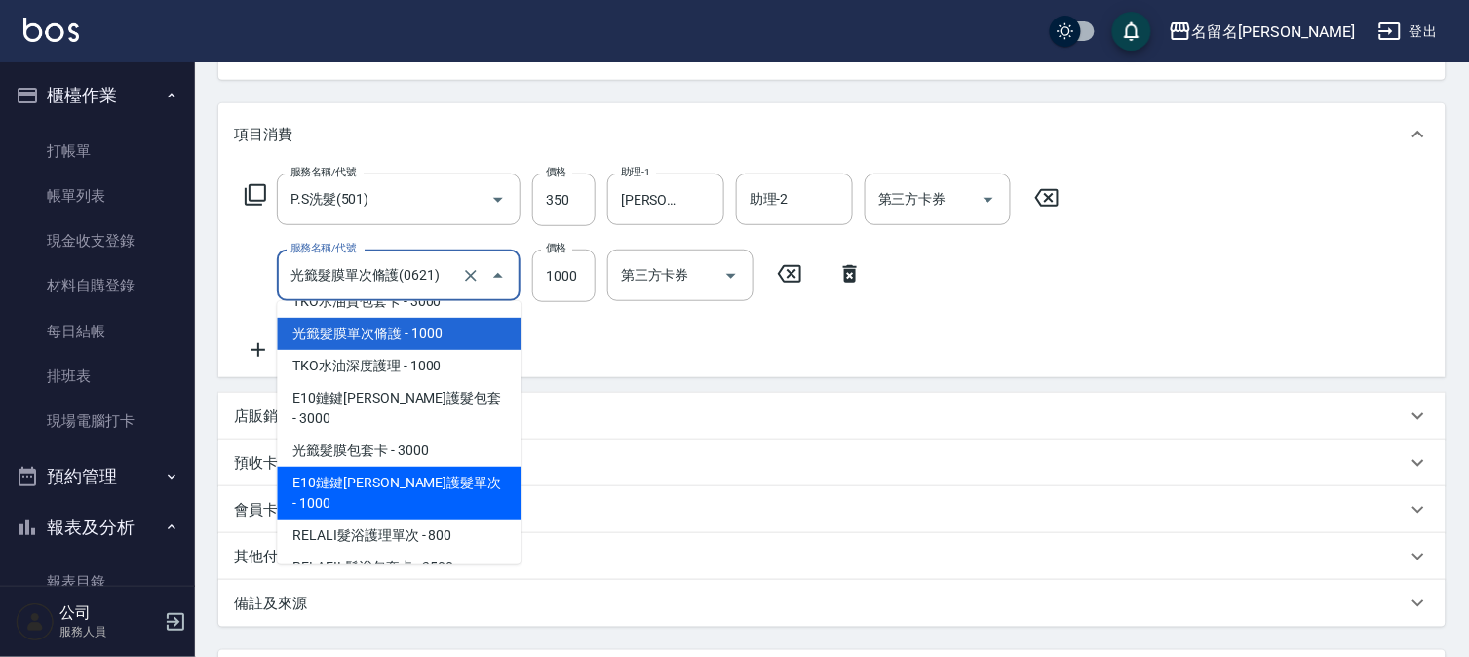
click at [388, 467] on span "E10鏈鍵[PERSON_NAME]護髮單次 - 1000" at bounding box center [399, 493] width 244 height 53
type input "E10鏈鍵[PERSON_NAME]護髮單次(623)"
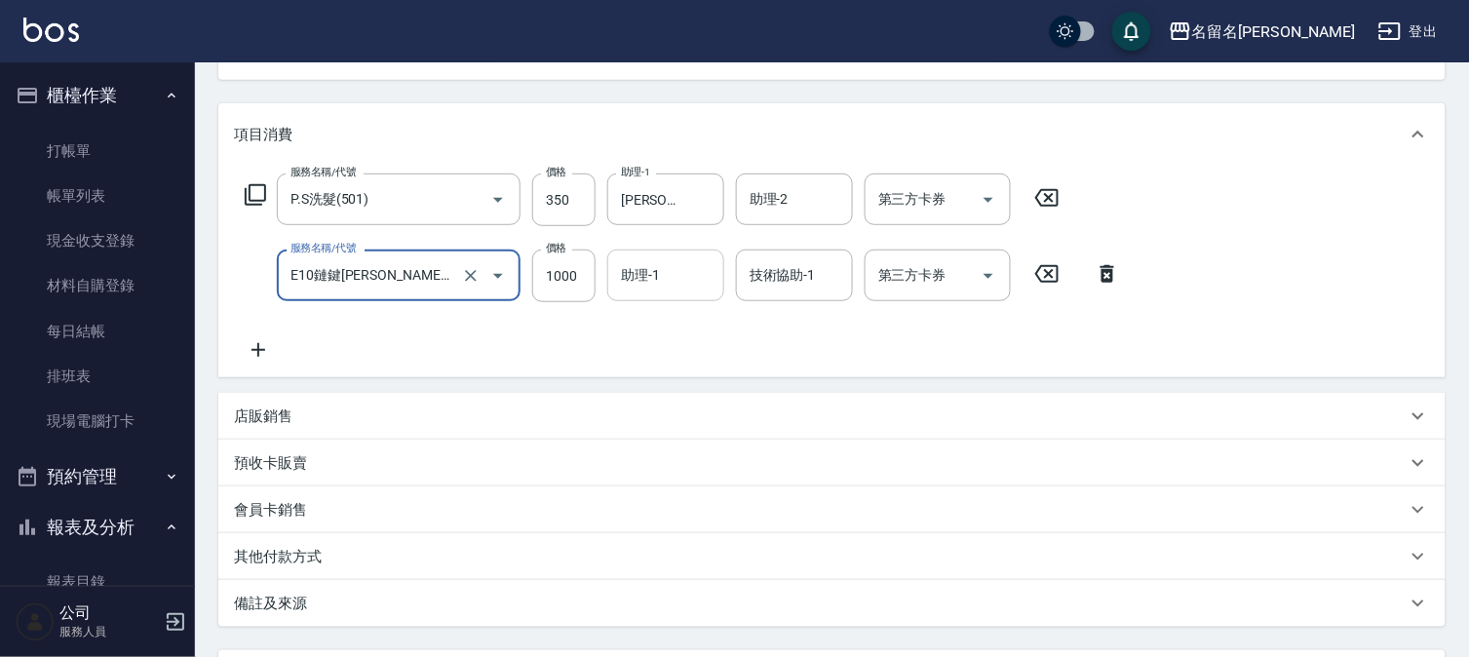
click at [642, 276] on input "助理-1" at bounding box center [665, 275] width 99 height 34
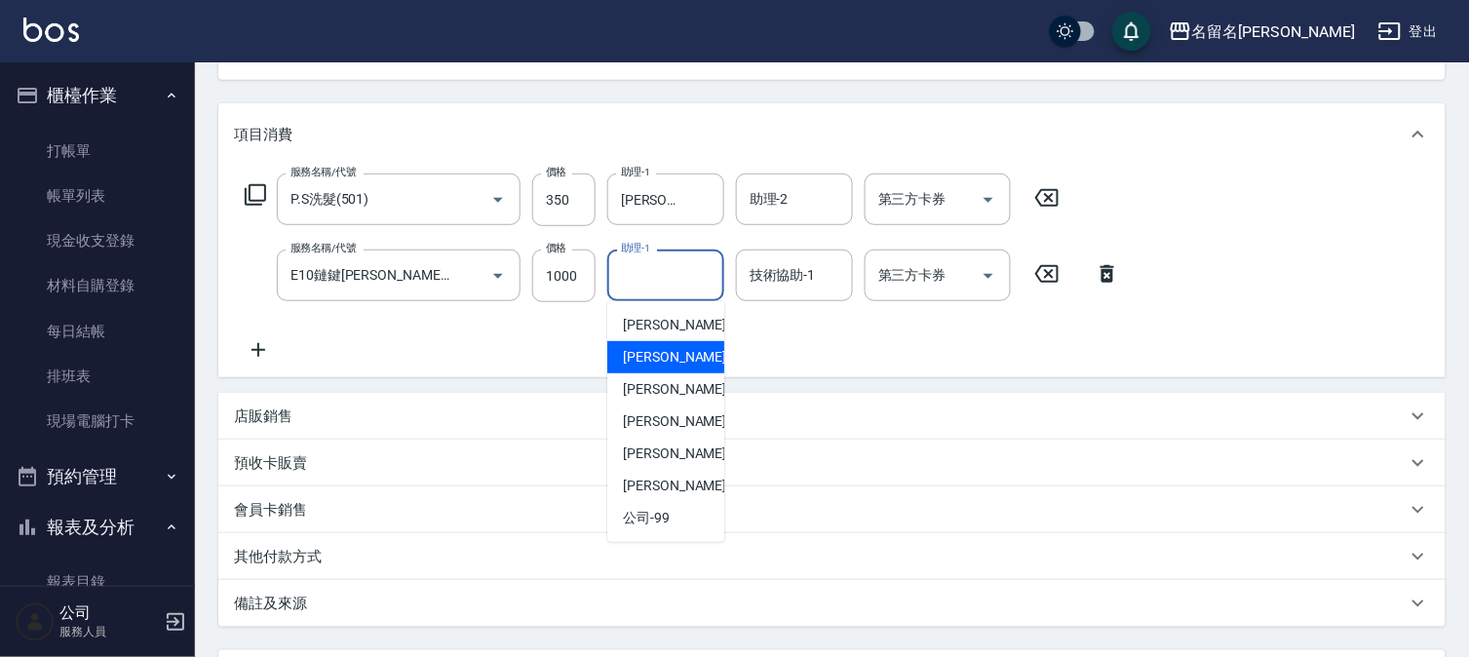
click at [648, 355] on span "[PERSON_NAME]-3" at bounding box center [680, 357] width 115 height 20
type input "[PERSON_NAME]-3"
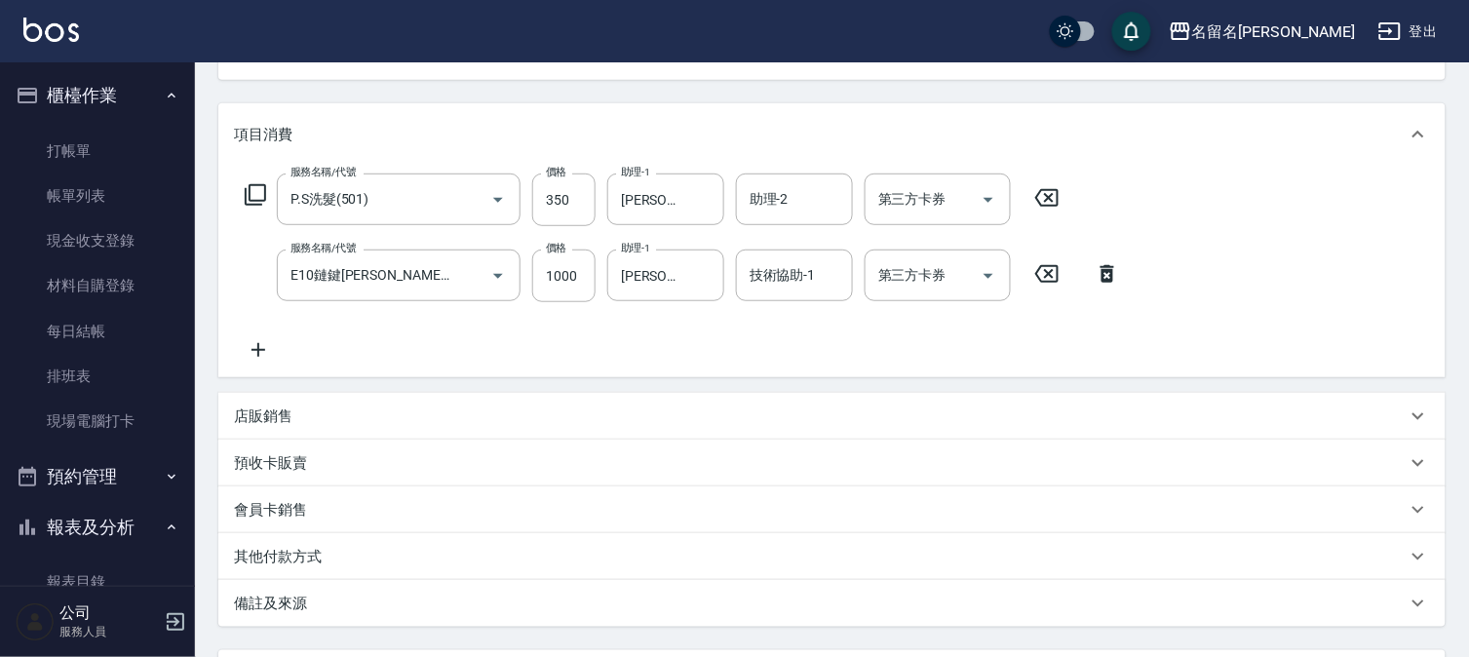
click at [259, 349] on icon at bounding box center [259, 350] width 14 height 14
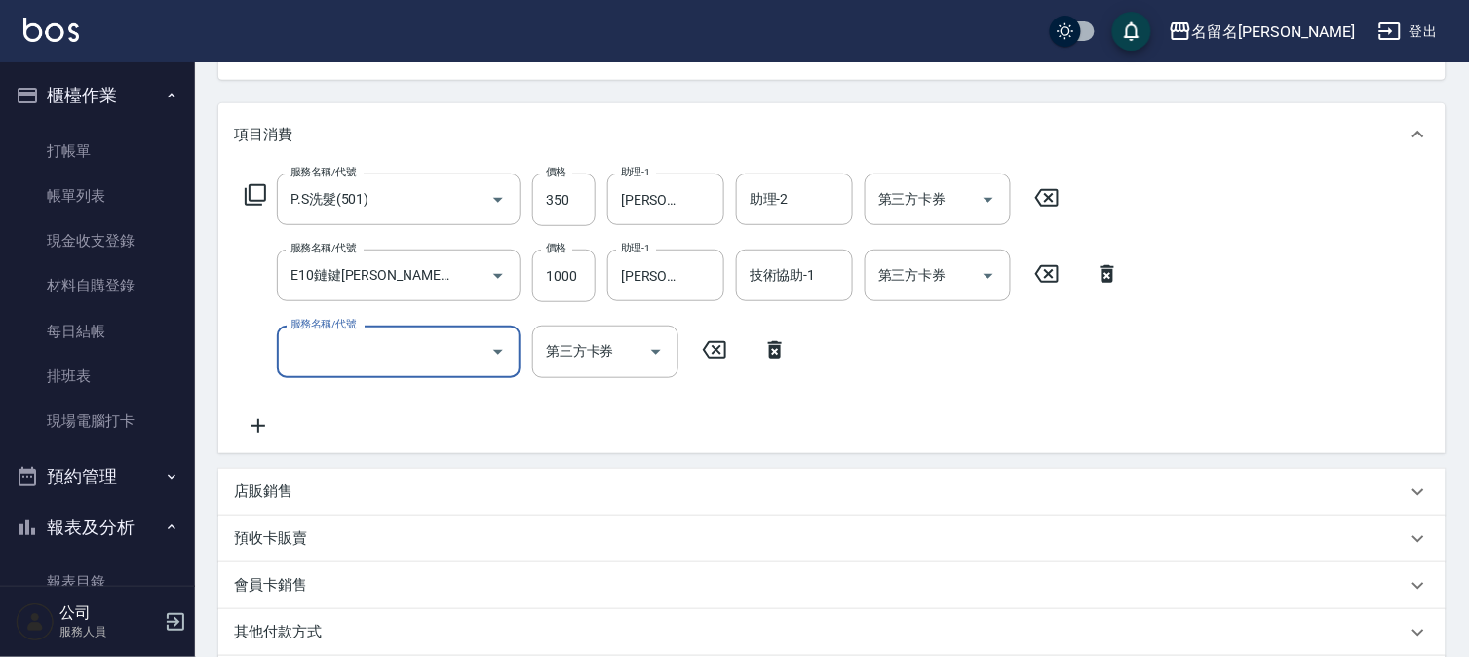
click at [327, 359] on input "服務名稱/代號" at bounding box center [384, 351] width 197 height 34
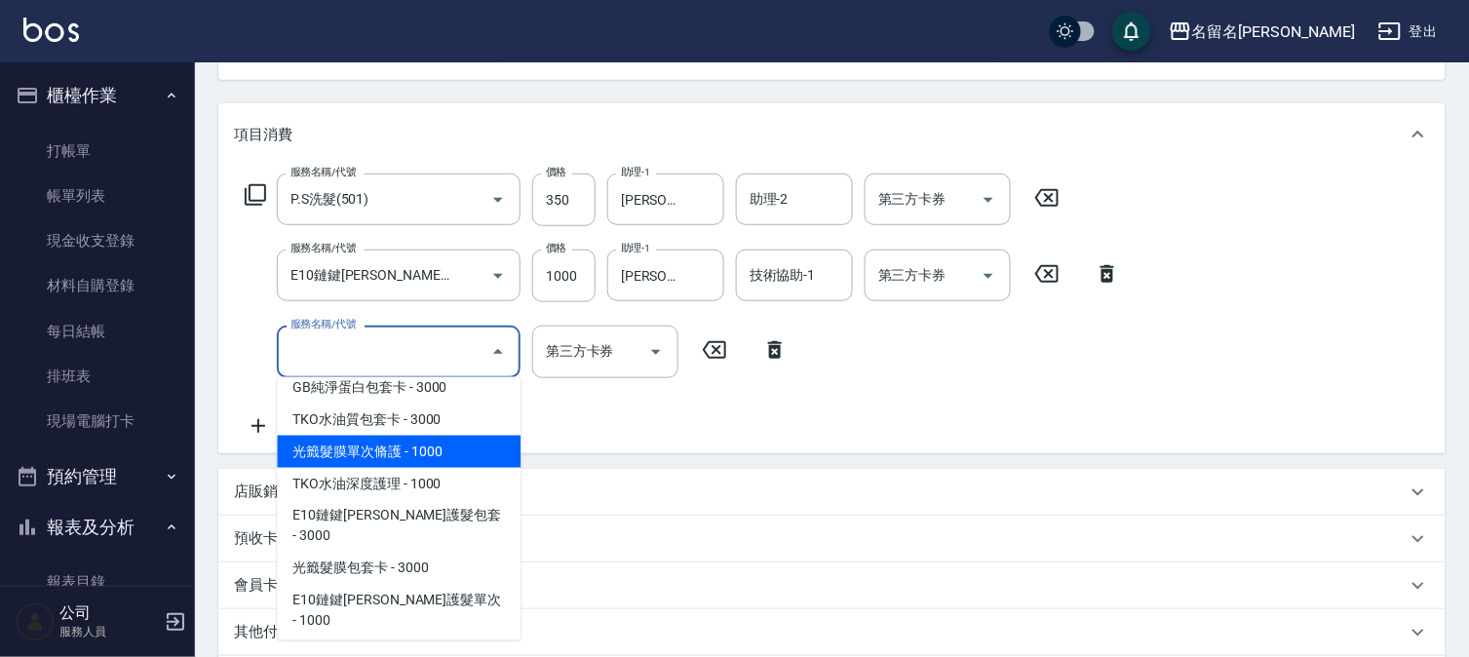
scroll to position [1300, 0]
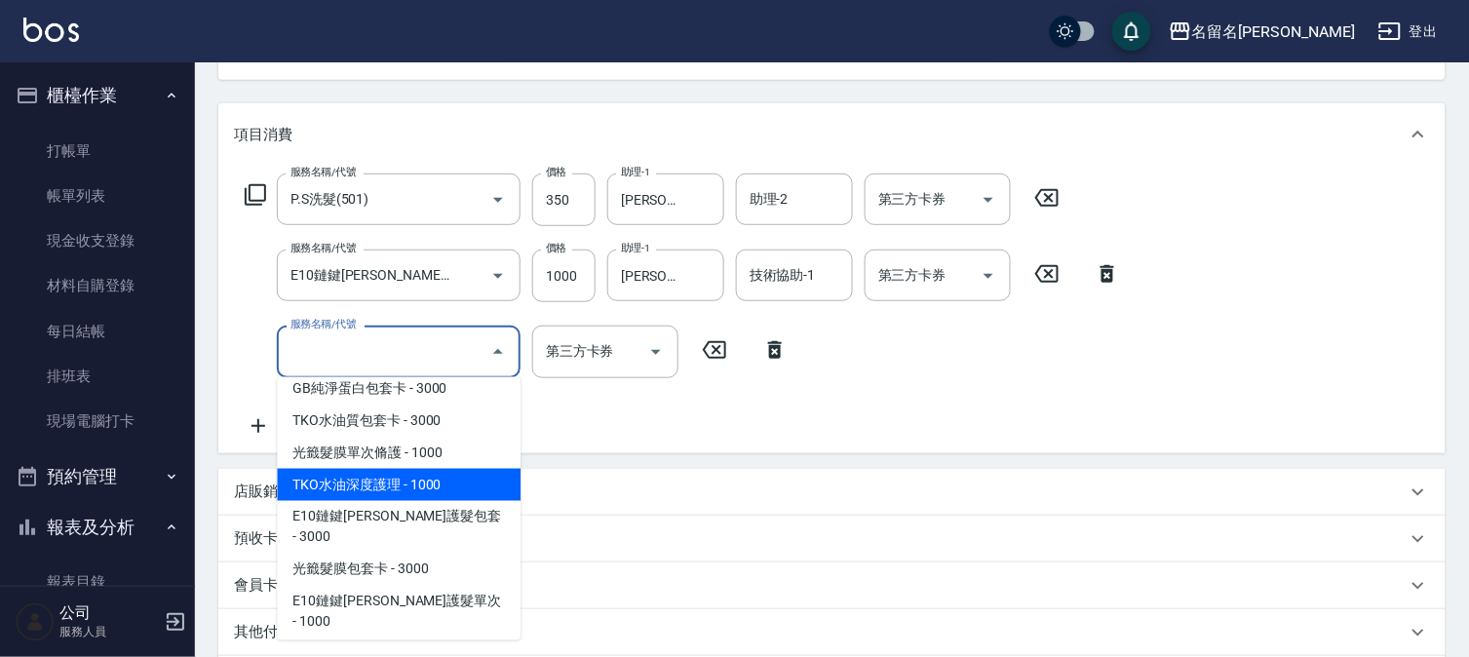
click at [352, 474] on span "TKO水油深度護理 - 1000" at bounding box center [399, 485] width 244 height 32
type input "TKO水油深度護理(621)"
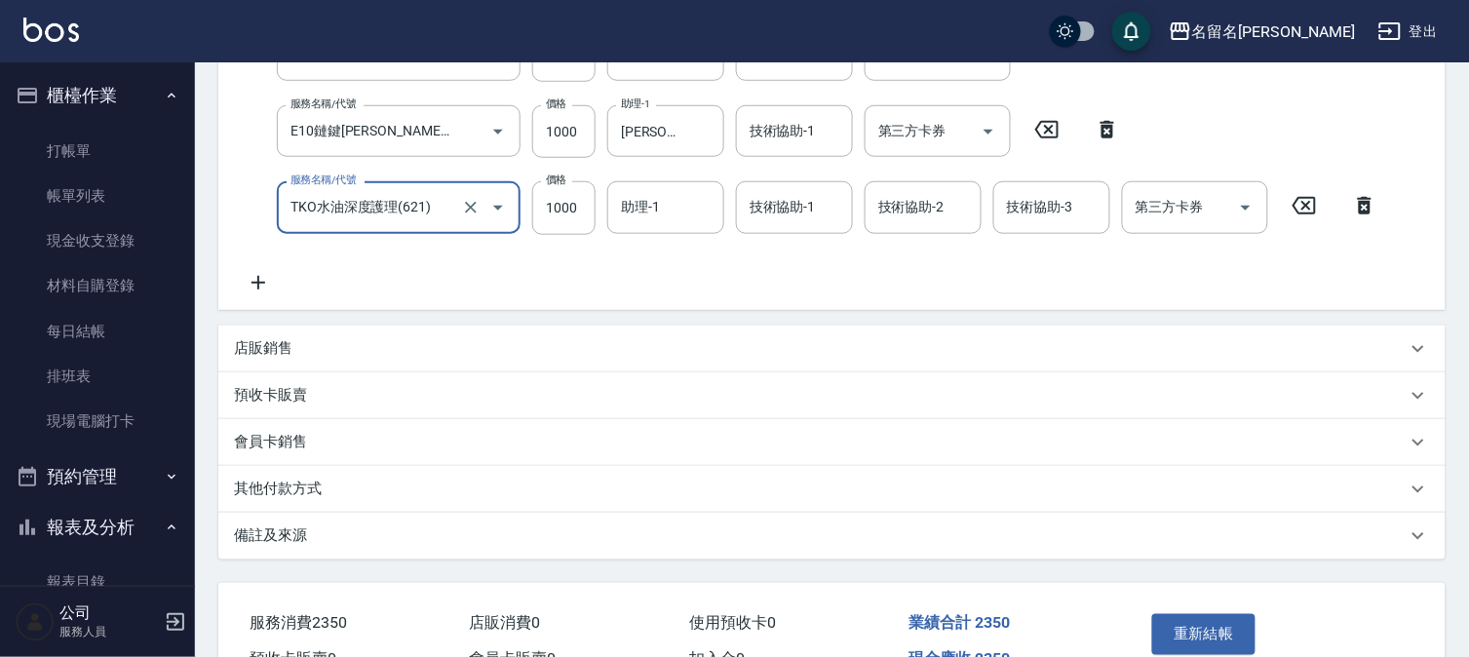
scroll to position [470, 0]
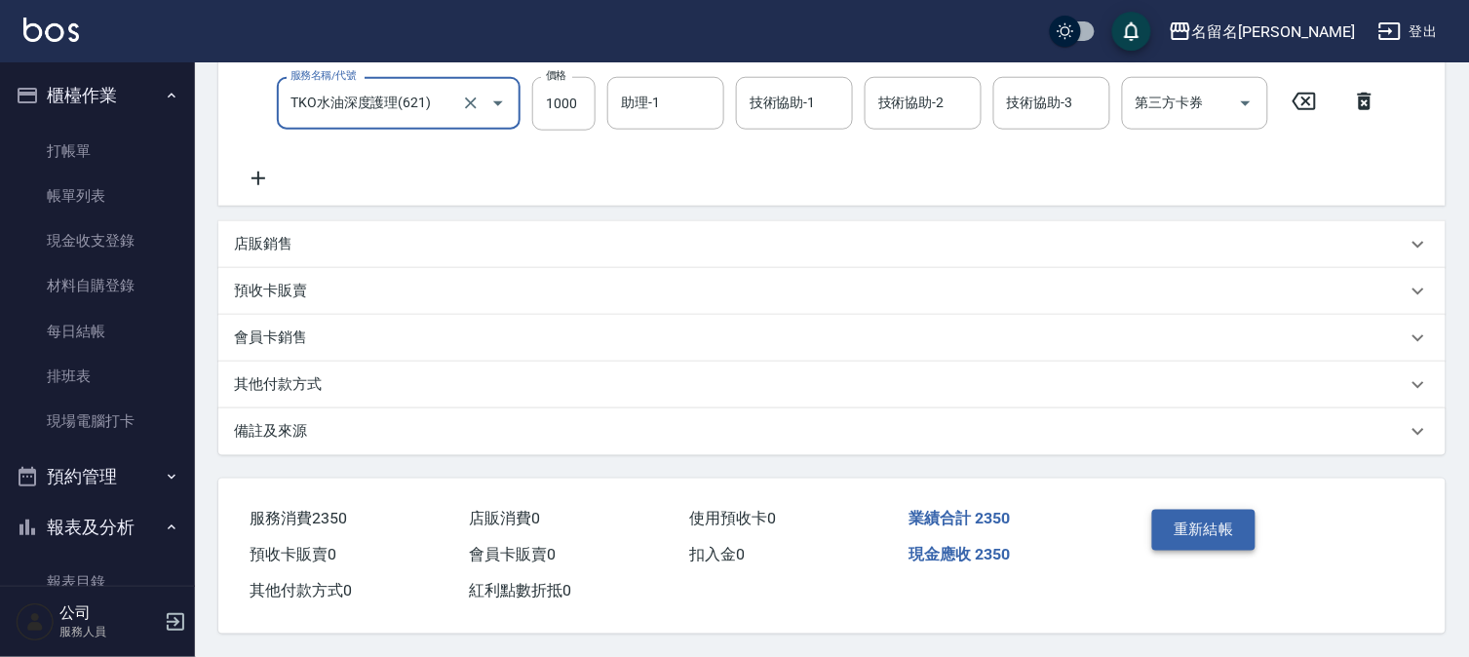
click at [1167, 520] on button "重新結帳" at bounding box center [1203, 530] width 103 height 41
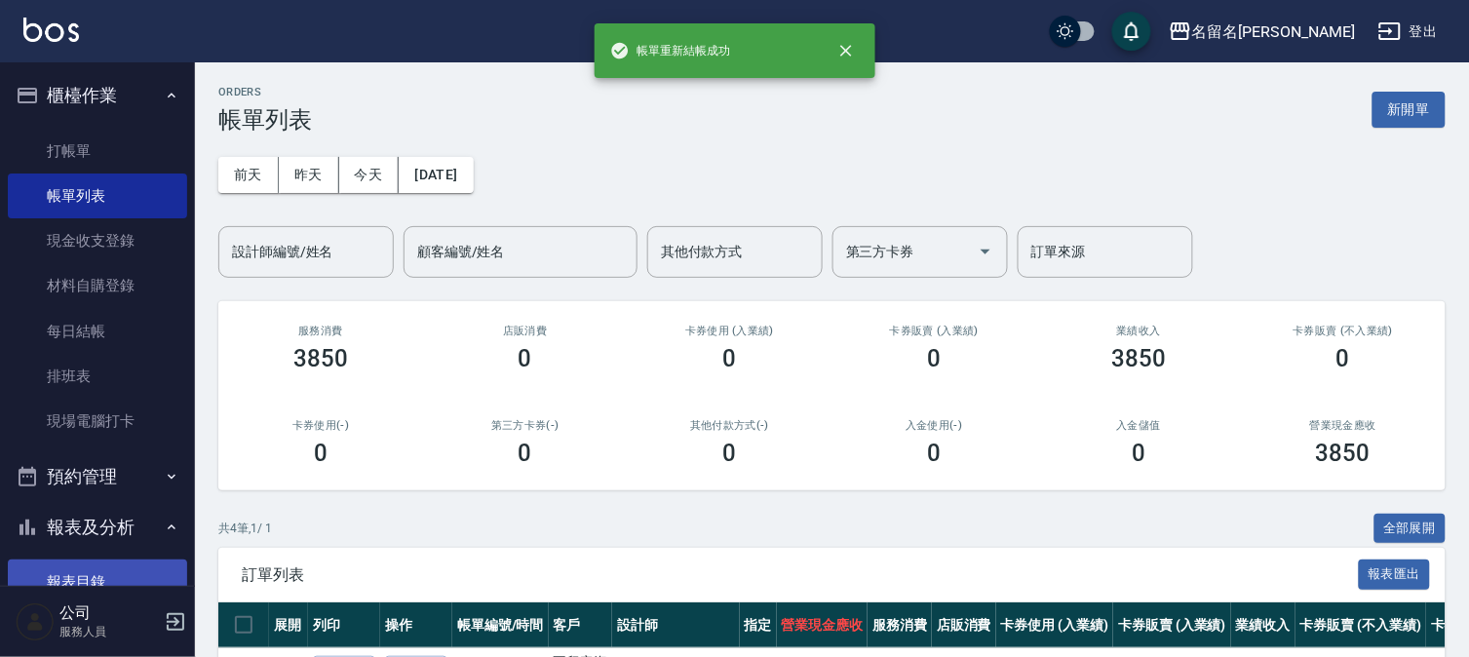
click at [99, 566] on link "報表目錄" at bounding box center [97, 582] width 179 height 45
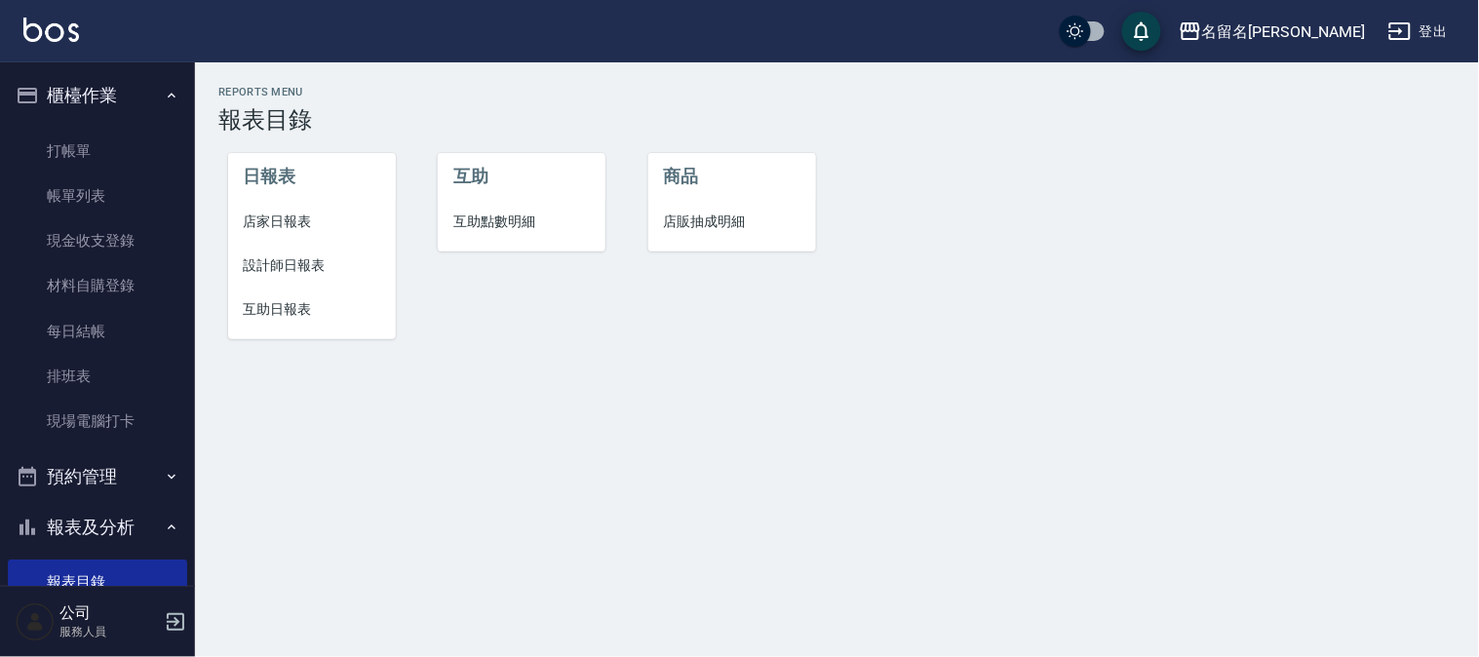
click at [290, 266] on span "設計師日報表" at bounding box center [312, 265] width 137 height 20
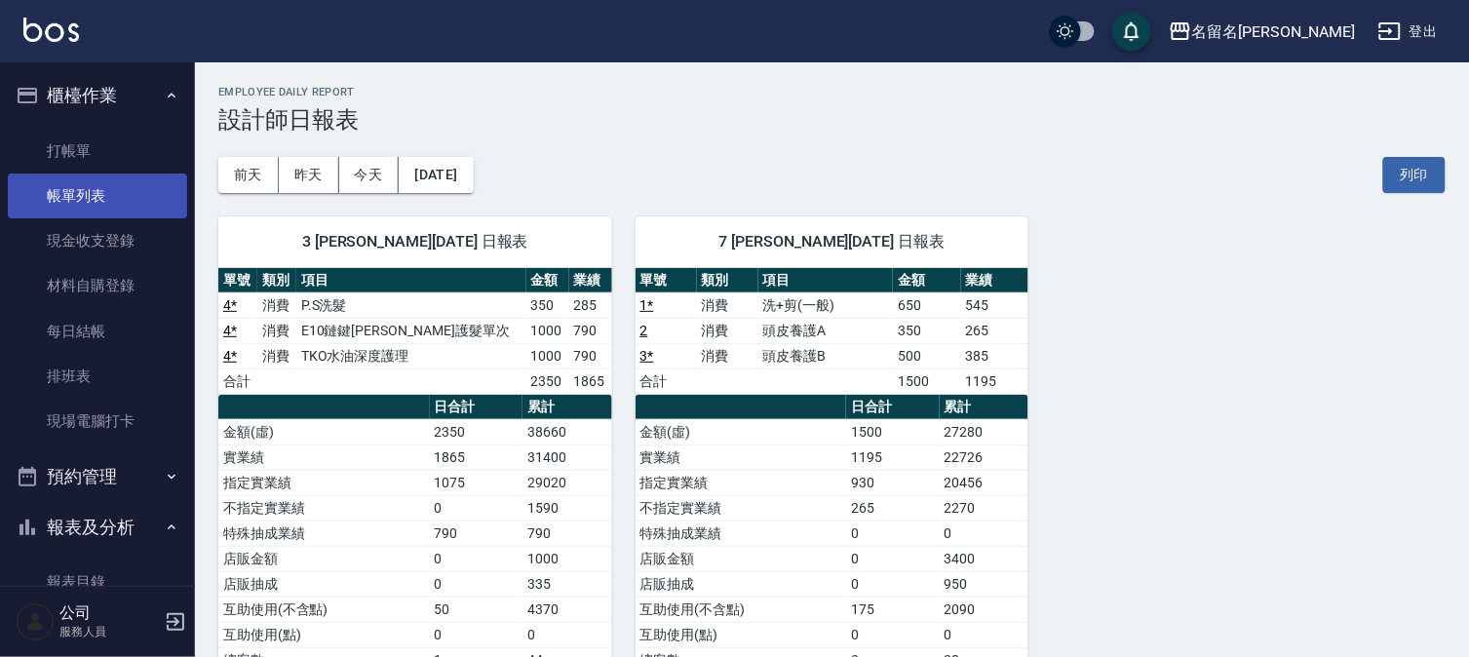
click at [84, 197] on link "帳單列表" at bounding box center [97, 196] width 179 height 45
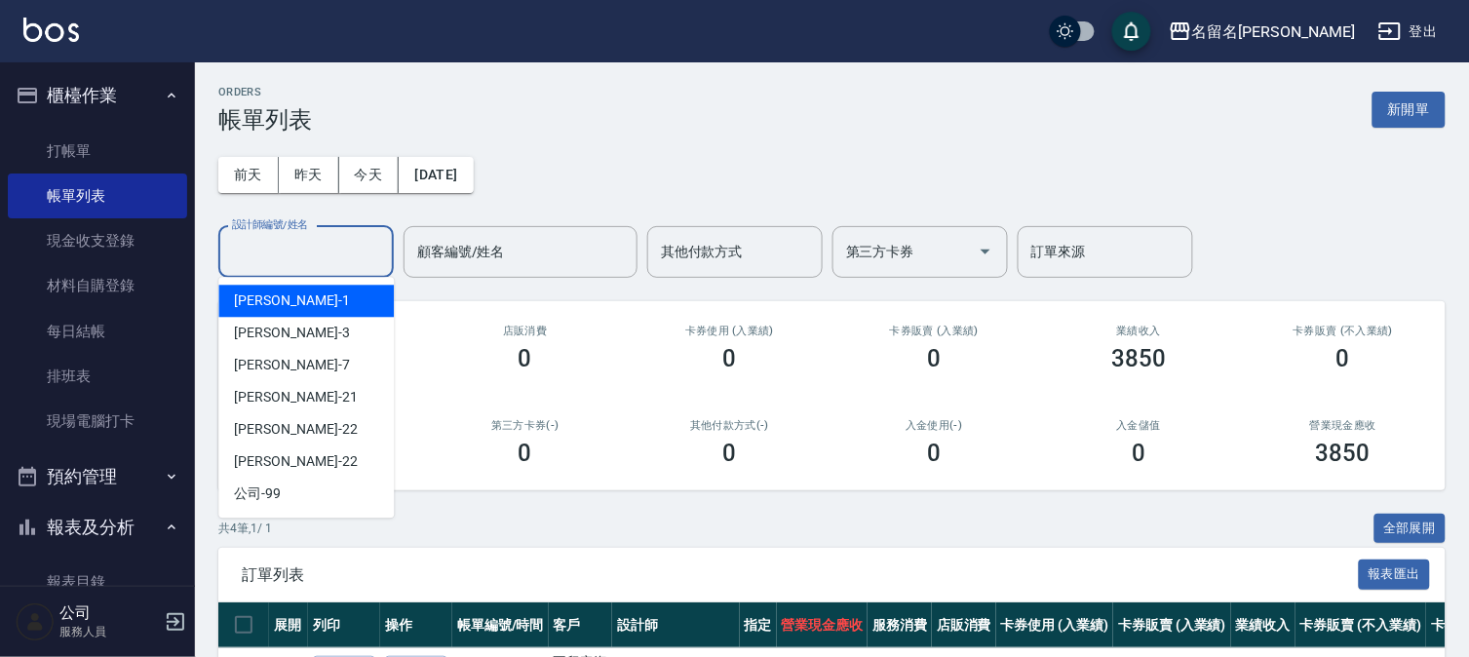
click at [279, 240] on input "設計師編號/姓名" at bounding box center [306, 252] width 158 height 34
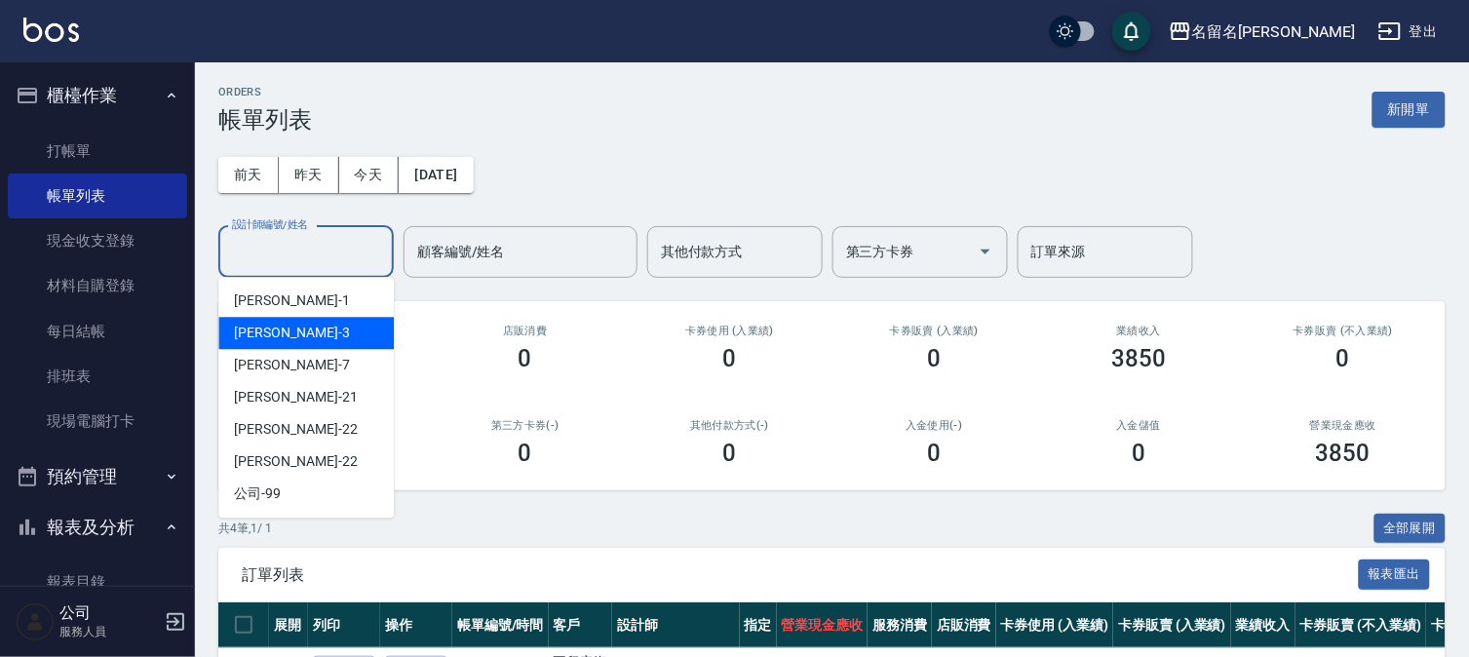
click at [296, 328] on div "[PERSON_NAME]-3" at bounding box center [306, 333] width 176 height 32
type input "[PERSON_NAME]-3"
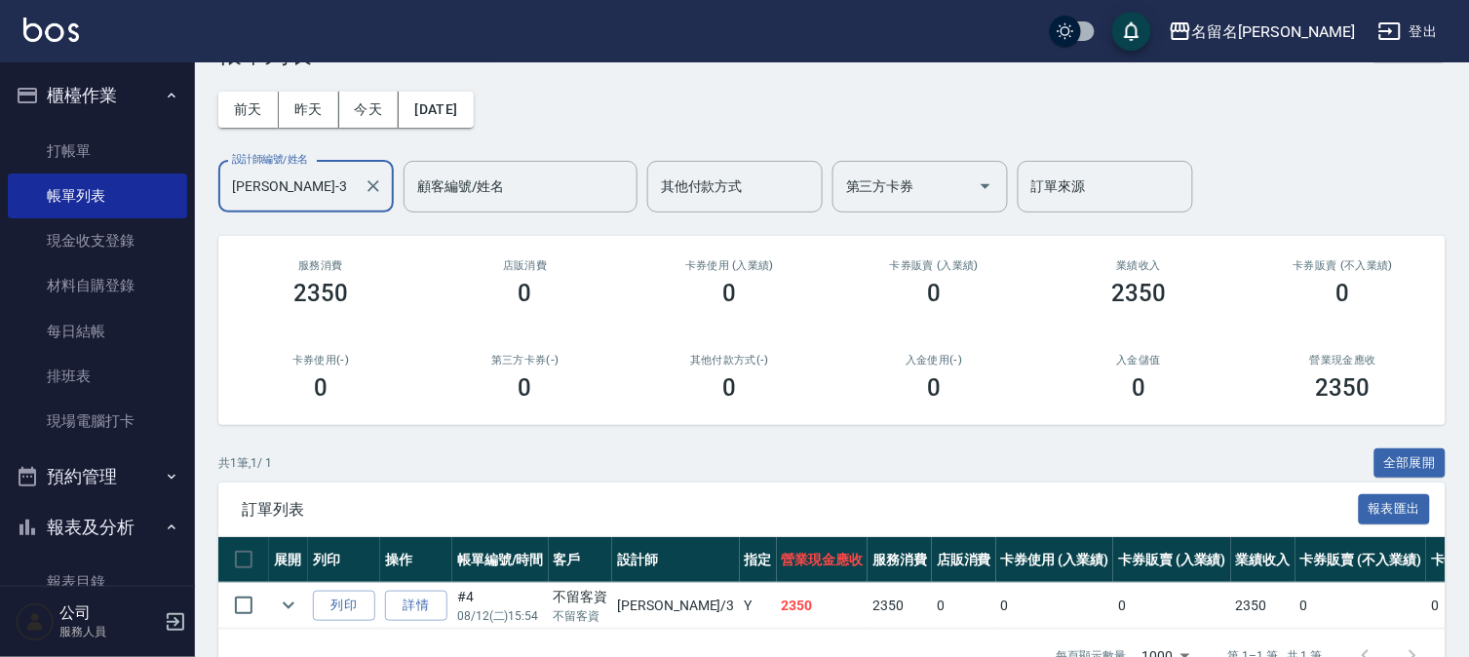
scroll to position [130, 0]
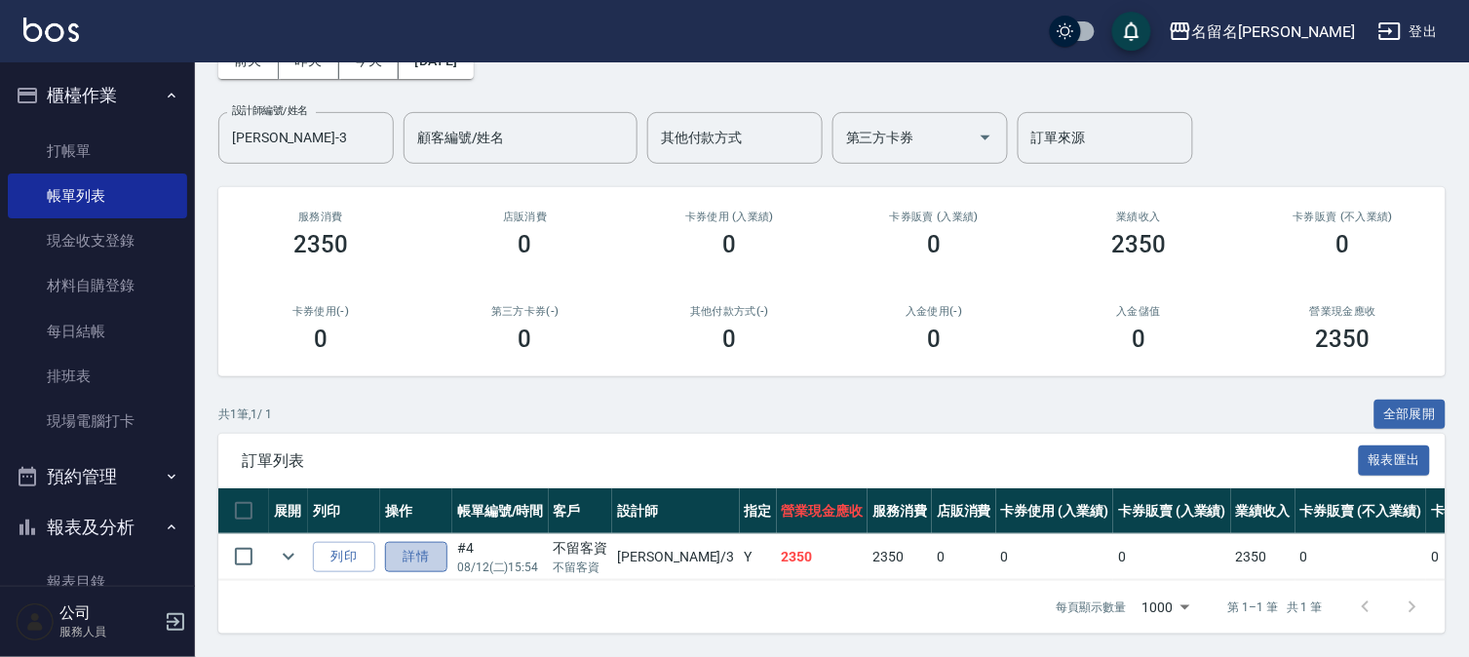
click at [405, 542] on link "詳情" at bounding box center [416, 557] width 62 height 30
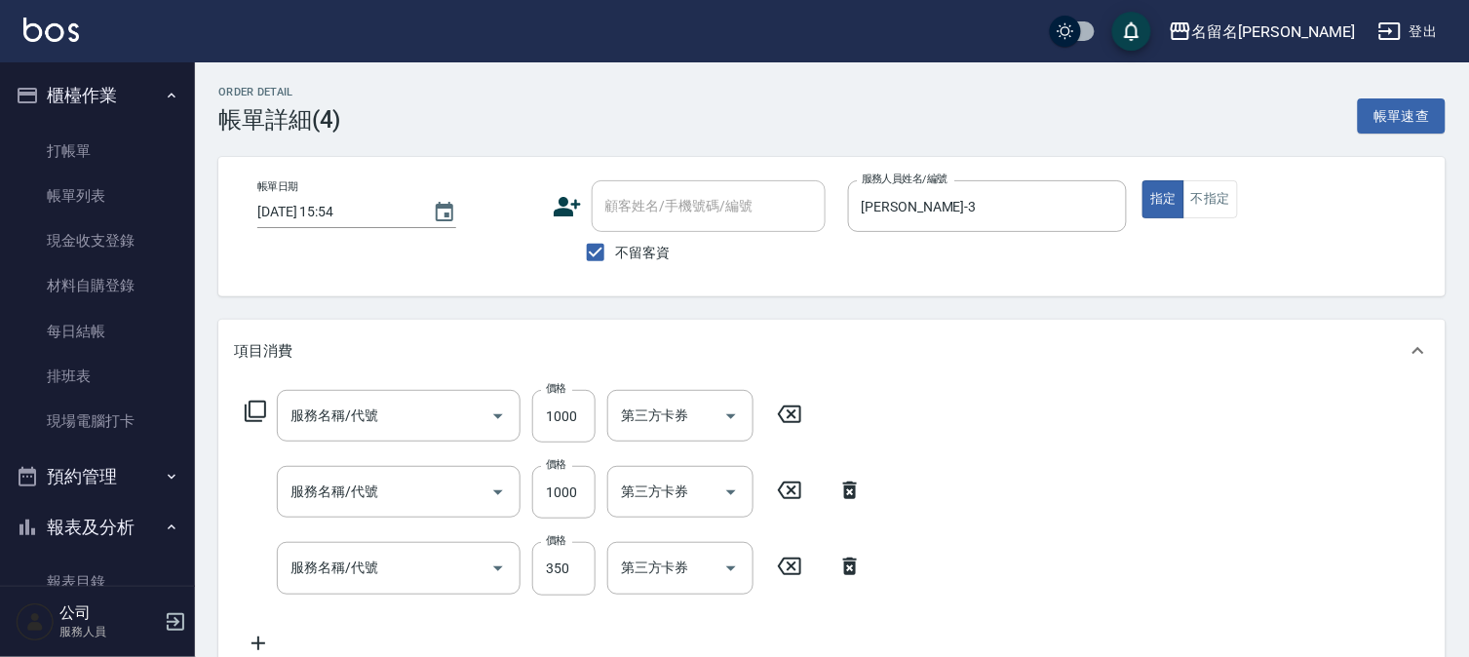
type input "[DATE] 15:54"
checkbox input "true"
type input "[PERSON_NAME]-3"
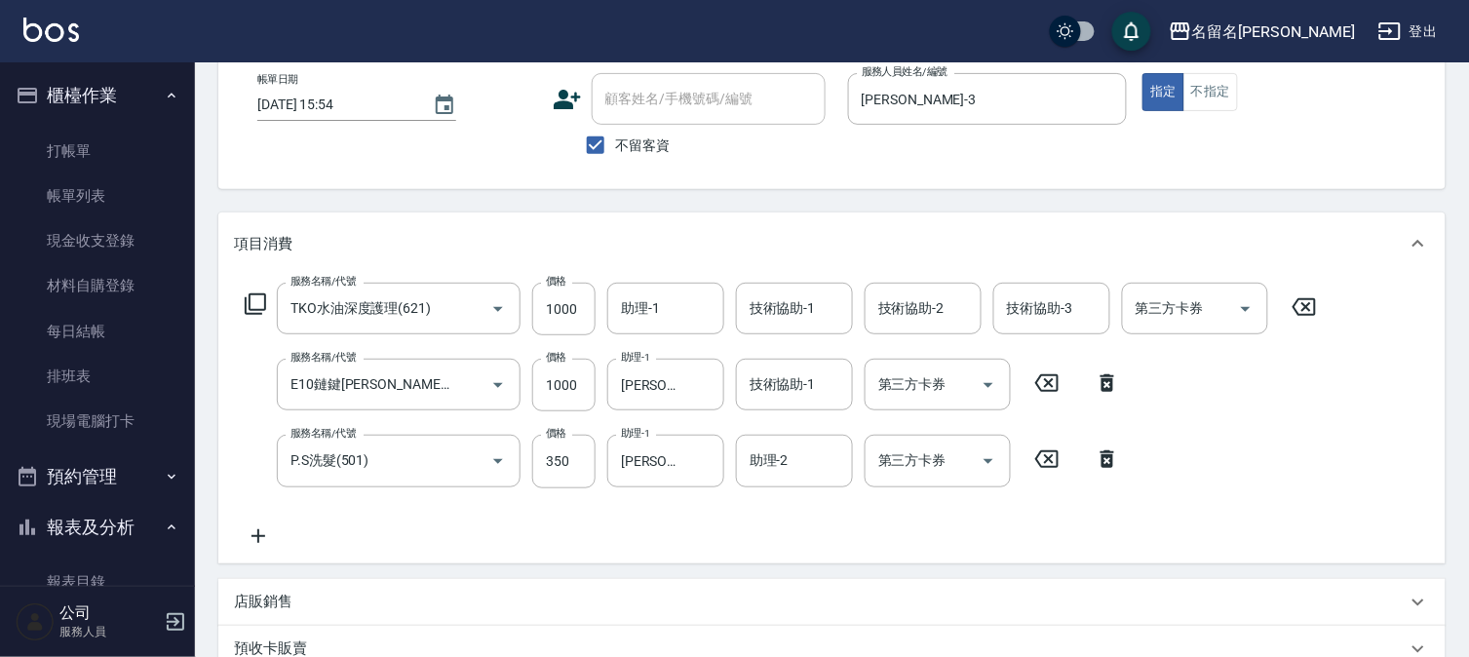
type input "TKO水油深度護理(621)"
type input "E10鏈鍵[PERSON_NAME]護髮單次(623)"
type input "P.S洗髮(501)"
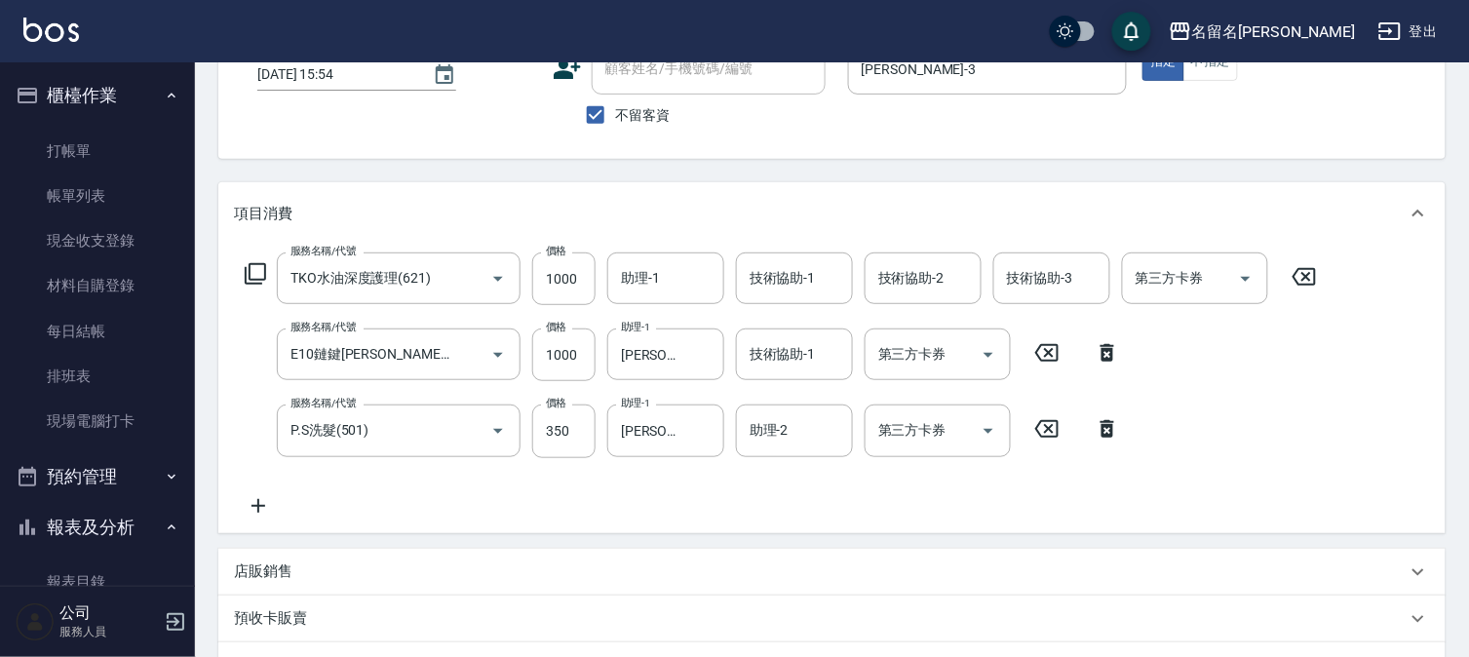
scroll to position [108, 0]
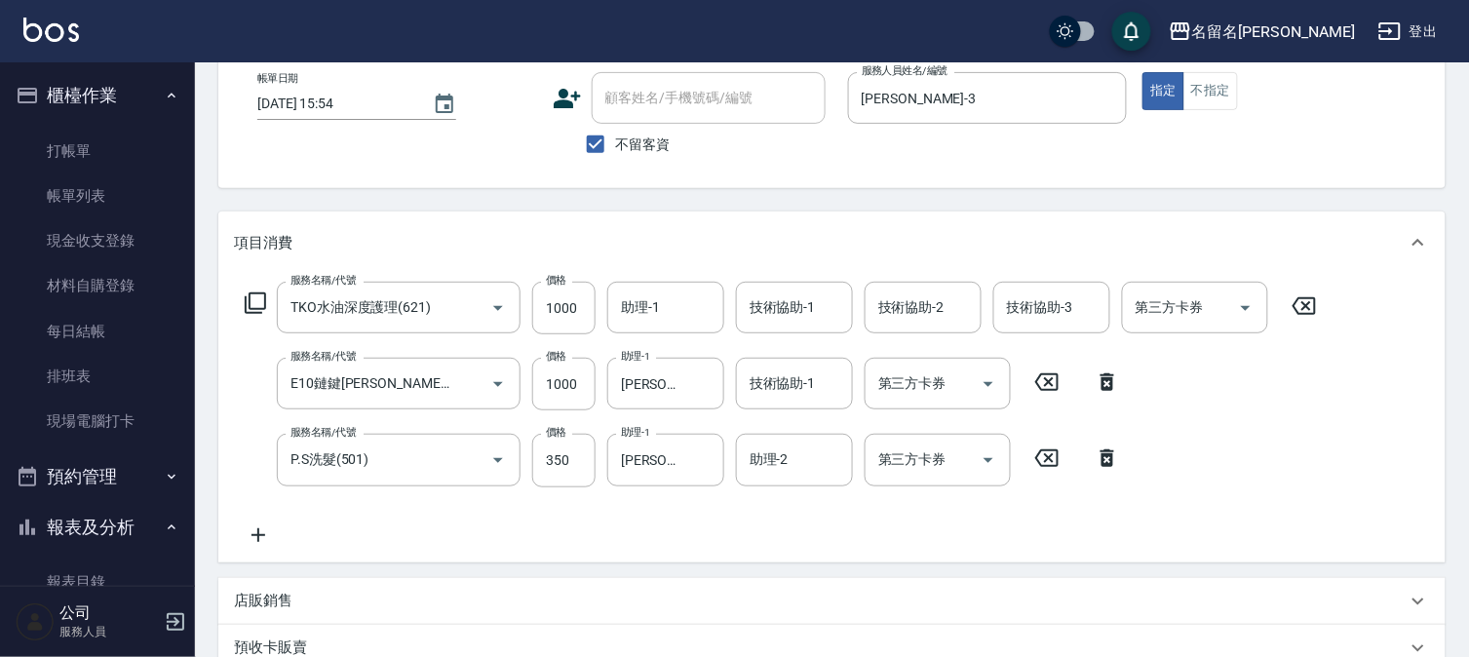
click at [1308, 297] on icon at bounding box center [1304, 306] width 23 height 18
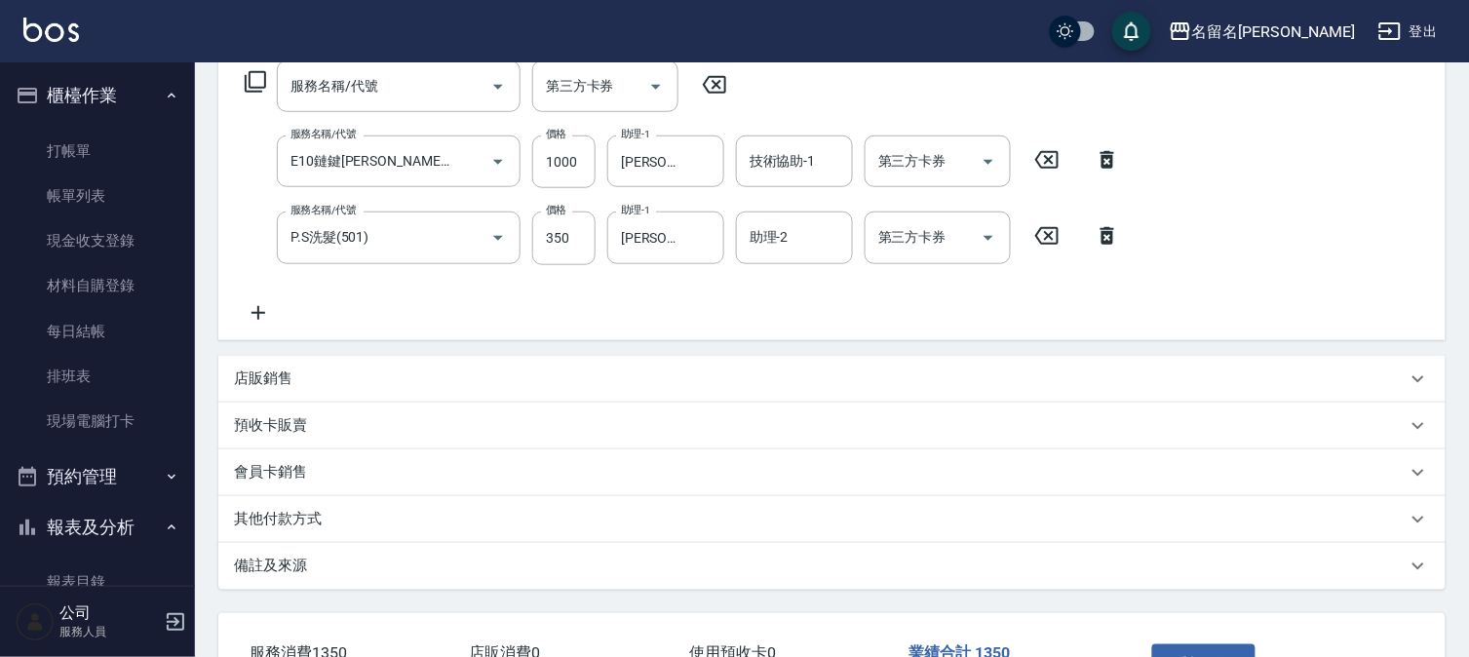
scroll to position [470, 0]
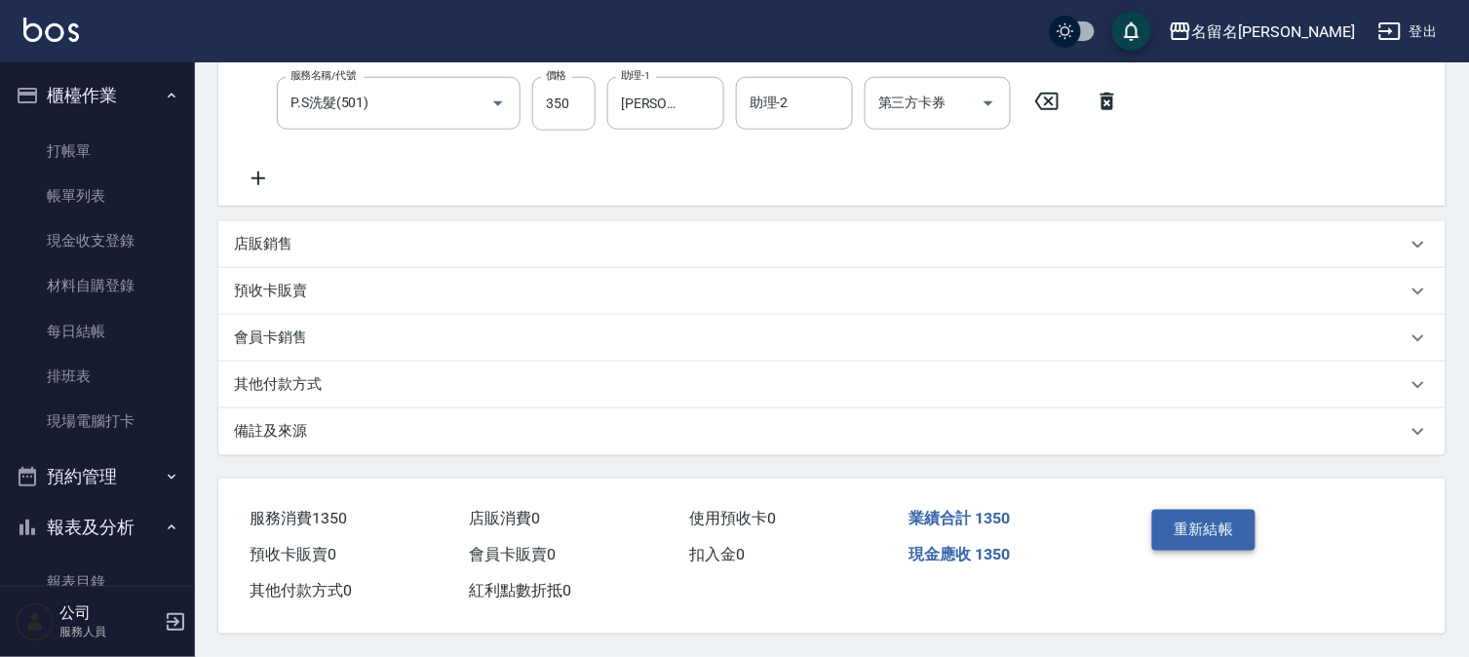
click at [1178, 510] on button "重新結帳" at bounding box center [1203, 530] width 103 height 41
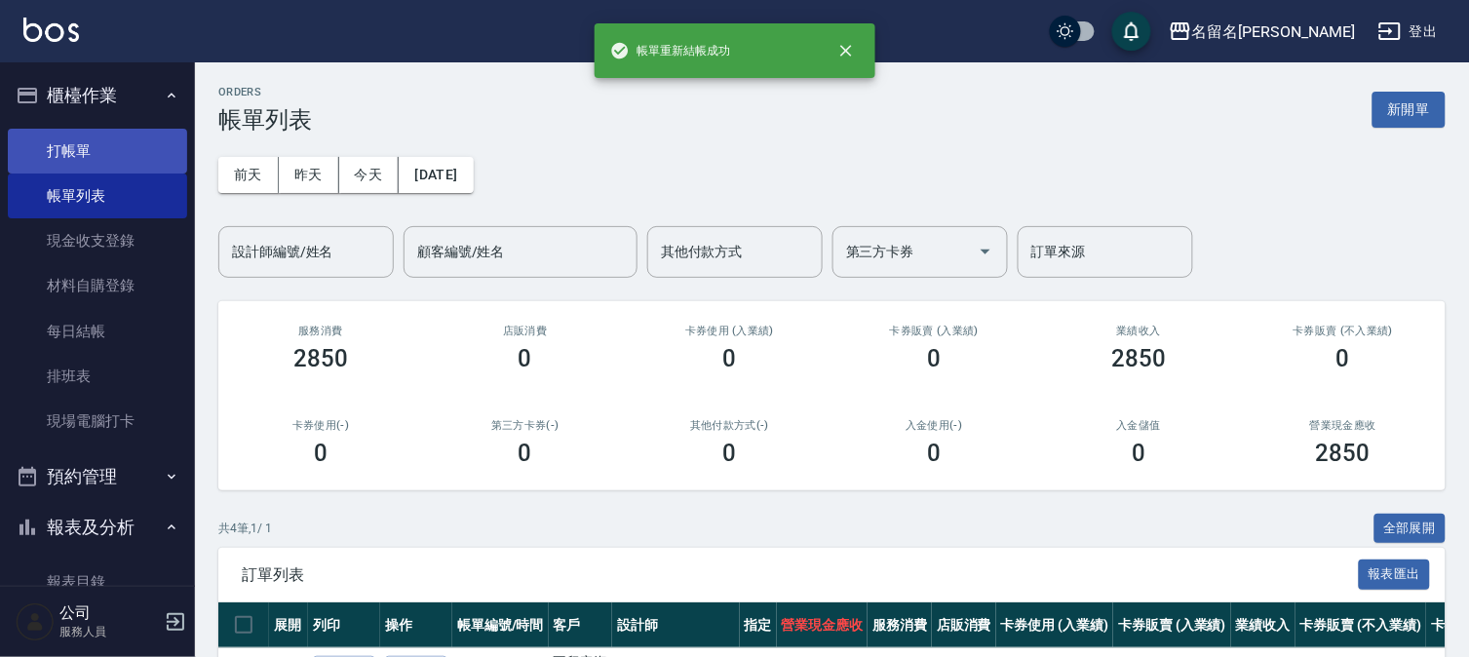
click at [69, 148] on link "打帳單" at bounding box center [97, 151] width 179 height 45
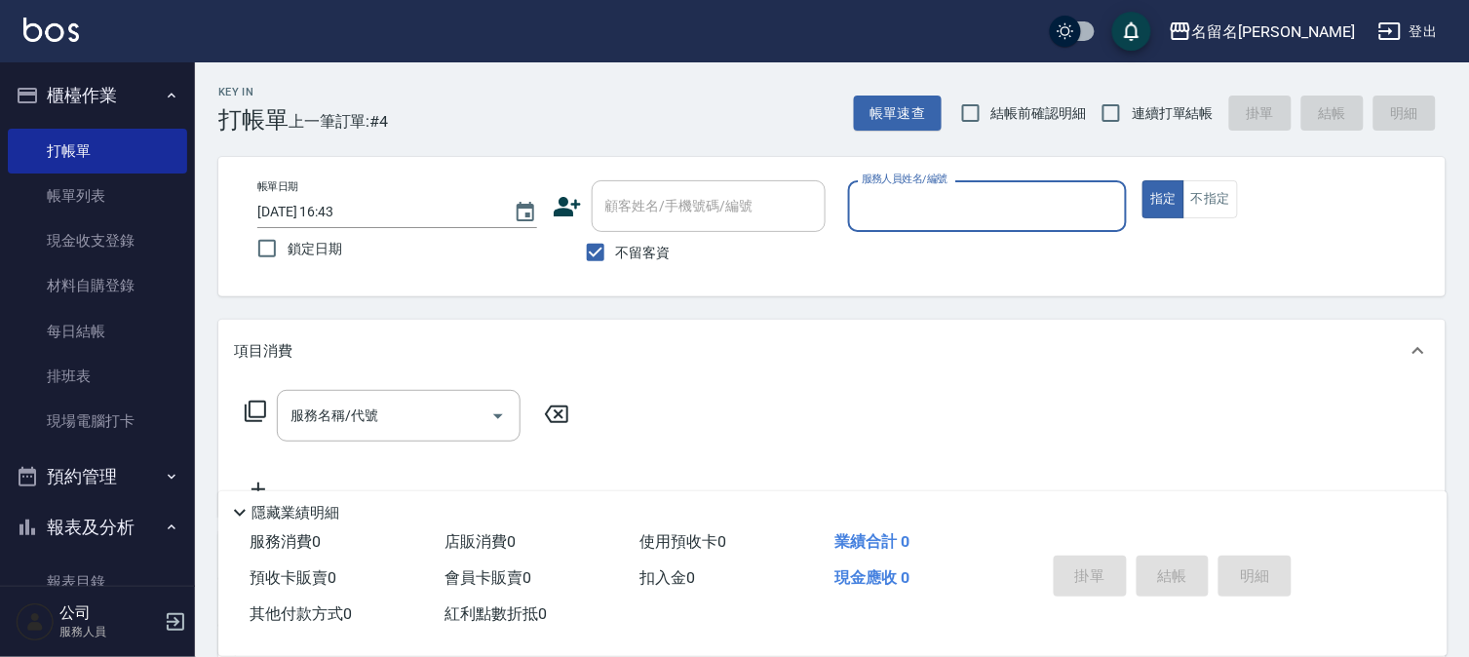
click at [1025, 211] on input "服務人員姓名/編號" at bounding box center [988, 206] width 262 height 34
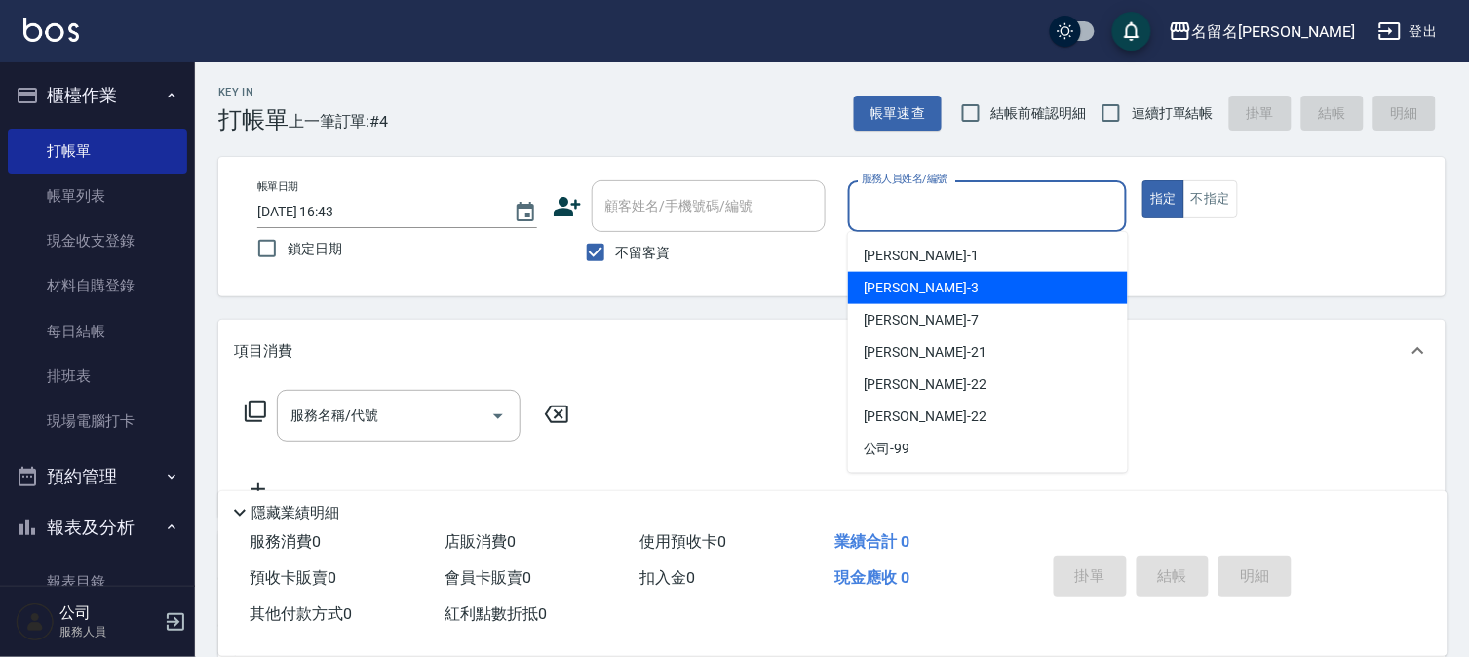
click at [947, 280] on div "[PERSON_NAME]-3" at bounding box center [988, 288] width 280 height 32
type input "[PERSON_NAME]-3"
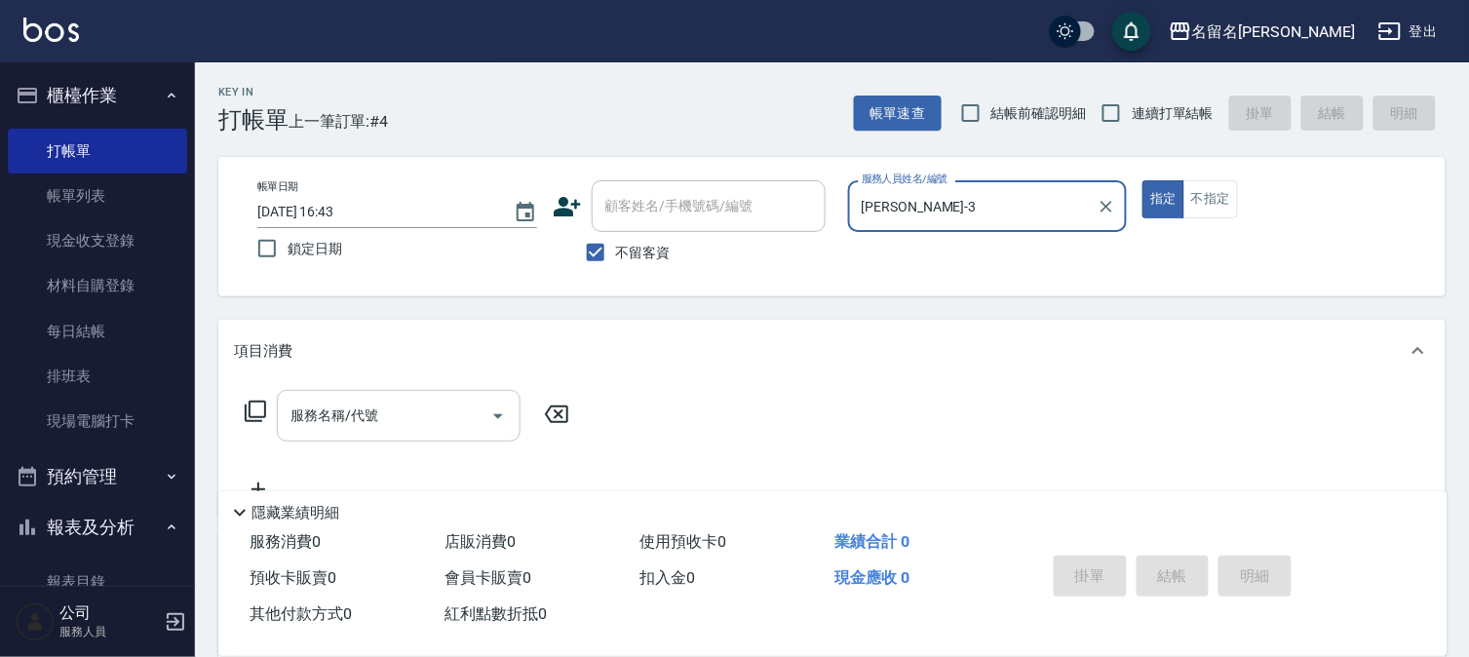
drag, startPoint x: 392, startPoint y: 408, endPoint x: 383, endPoint y: 412, distance: 10.0
click at [383, 412] on input "服務名稱/代號" at bounding box center [384, 416] width 197 height 34
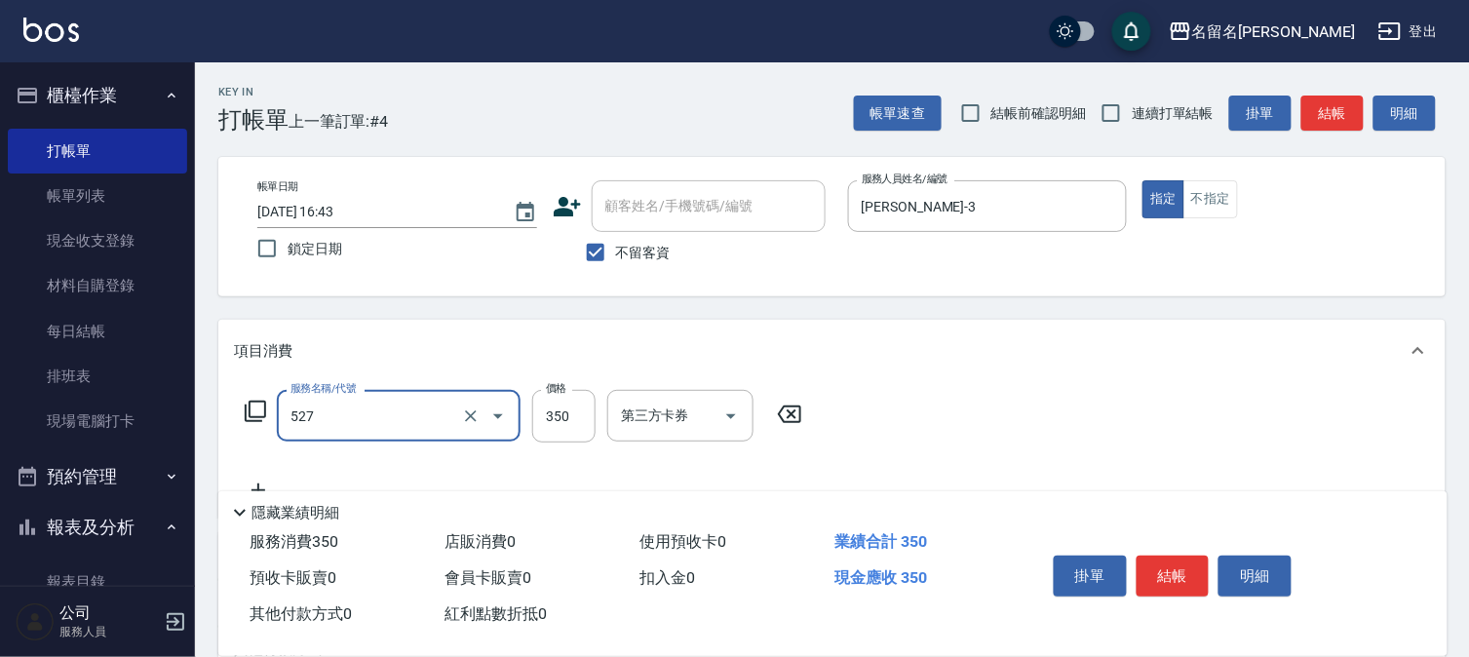
type input "頭皮養護A(527)"
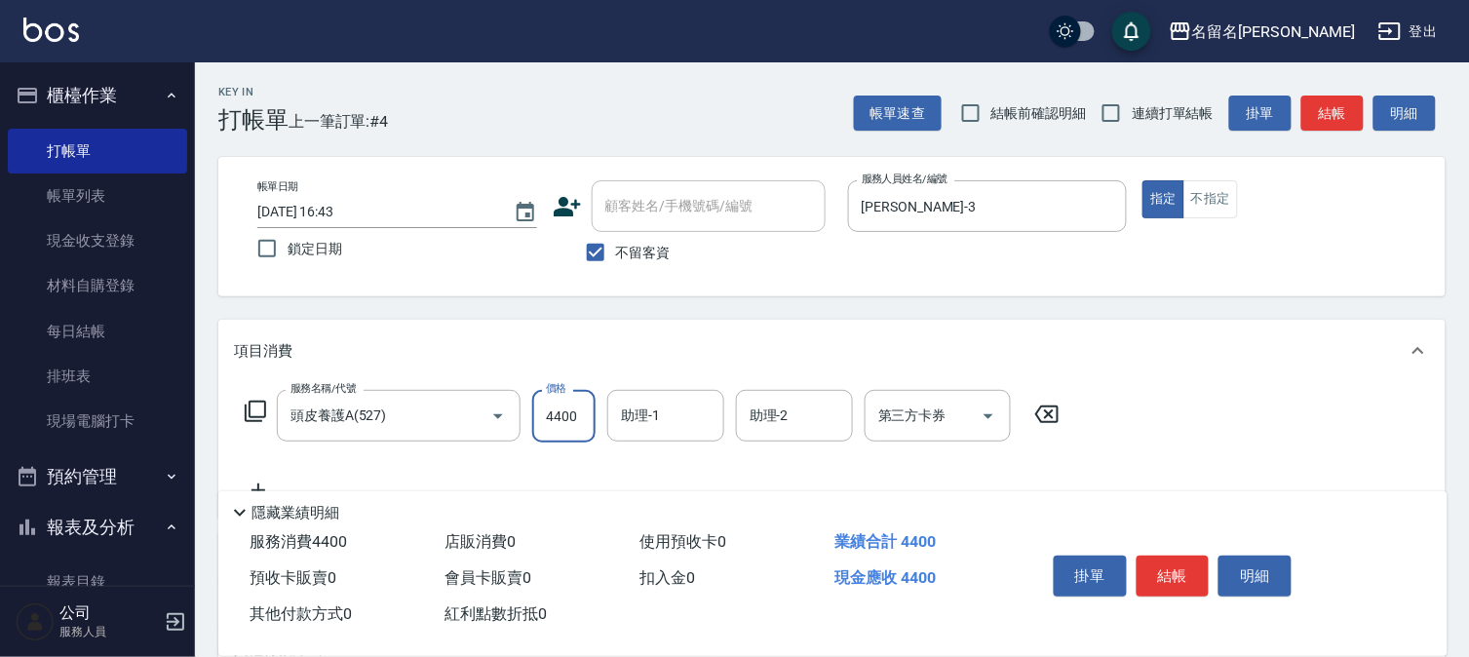
click at [564, 404] on input "4400" at bounding box center [563, 416] width 63 height 53
type input "400"
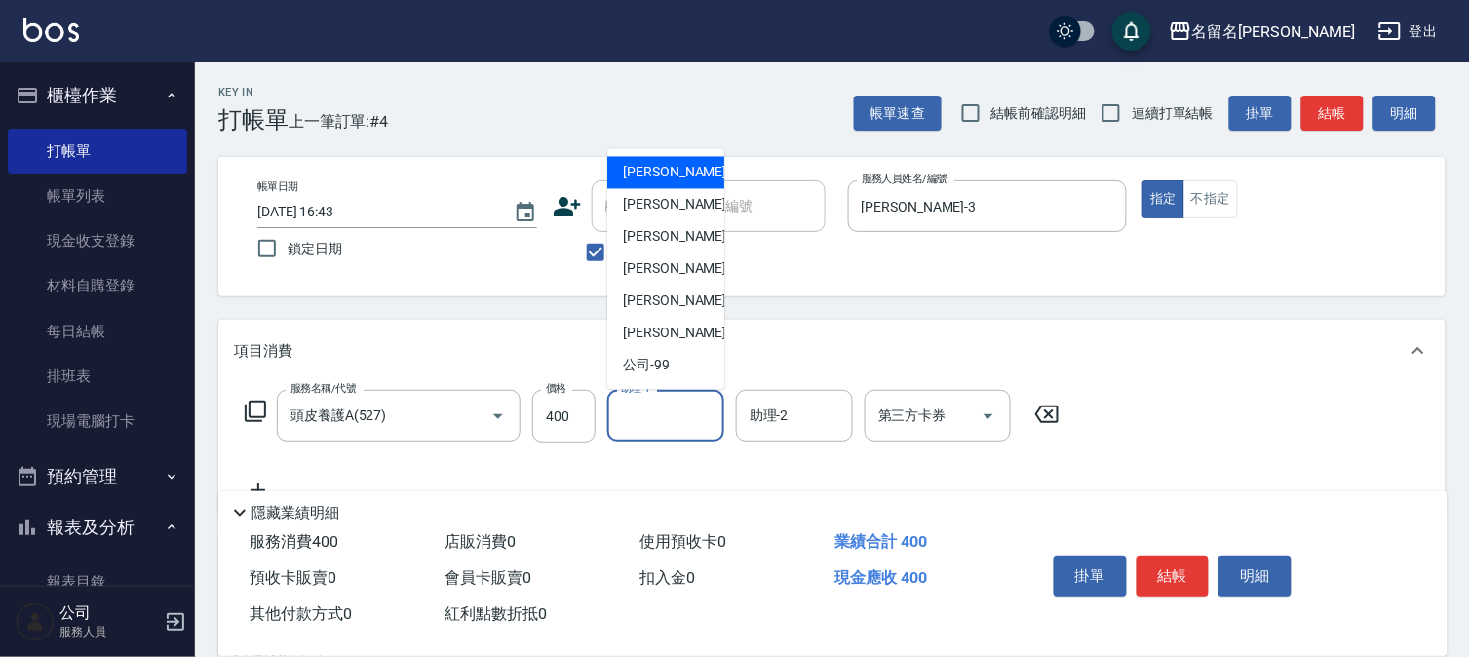
click at [649, 417] on input "助理-1" at bounding box center [665, 416] width 99 height 34
click at [681, 200] on div "[PERSON_NAME]-3" at bounding box center [665, 205] width 117 height 32
type input "[PERSON_NAME]-3"
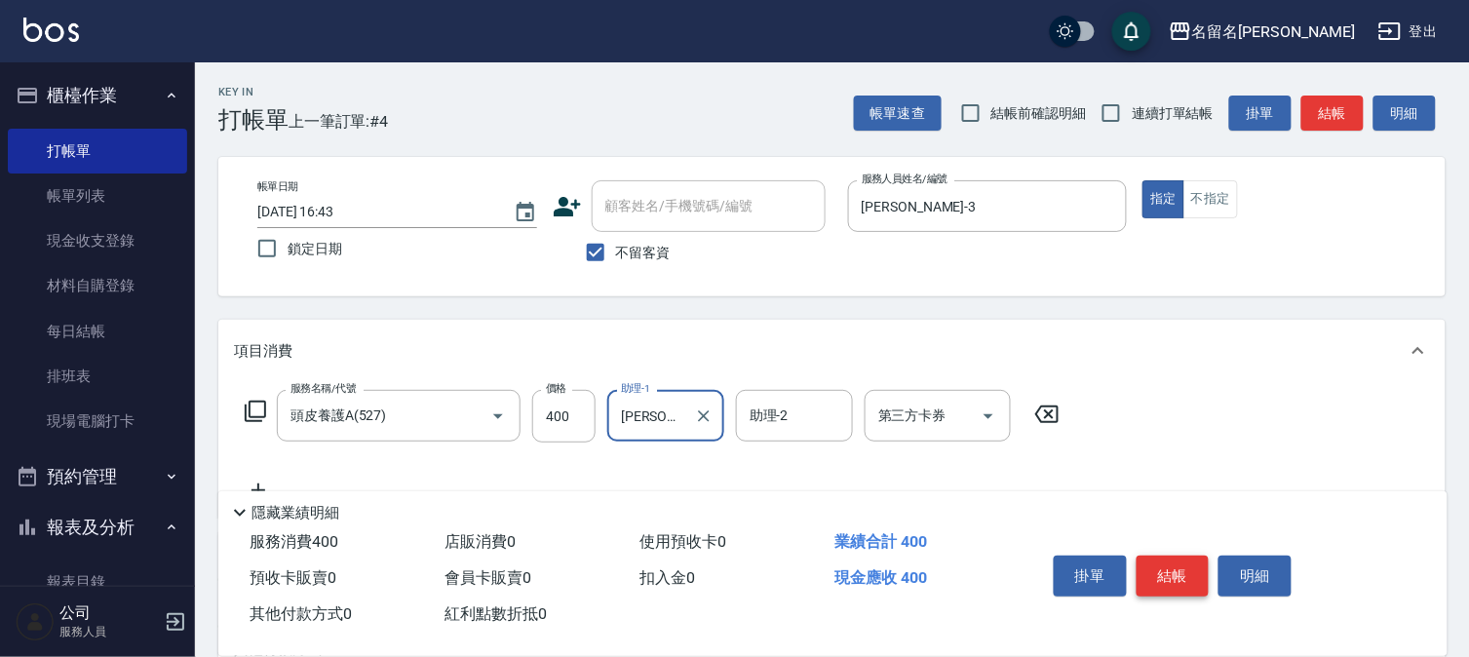
click at [1172, 572] on button "結帳" at bounding box center [1173, 576] width 73 height 41
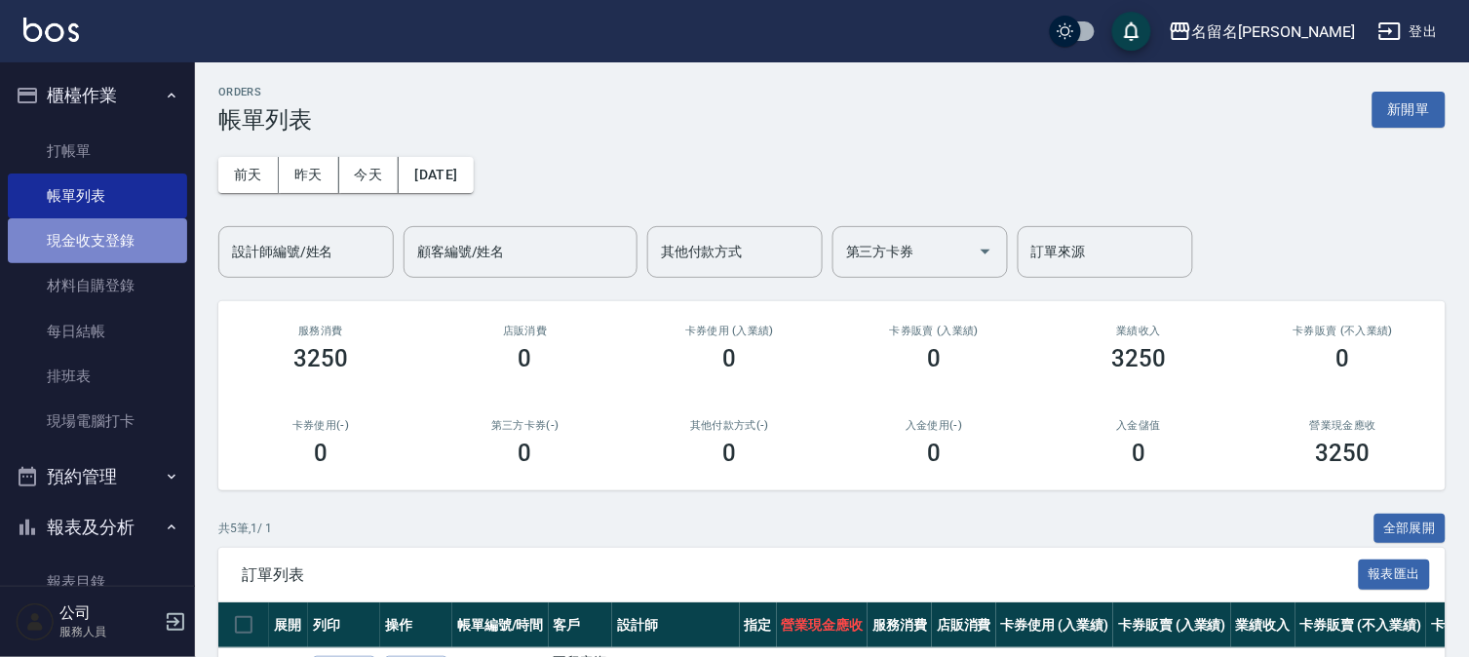
click at [101, 239] on link "現金收支登錄" at bounding box center [97, 240] width 179 height 45
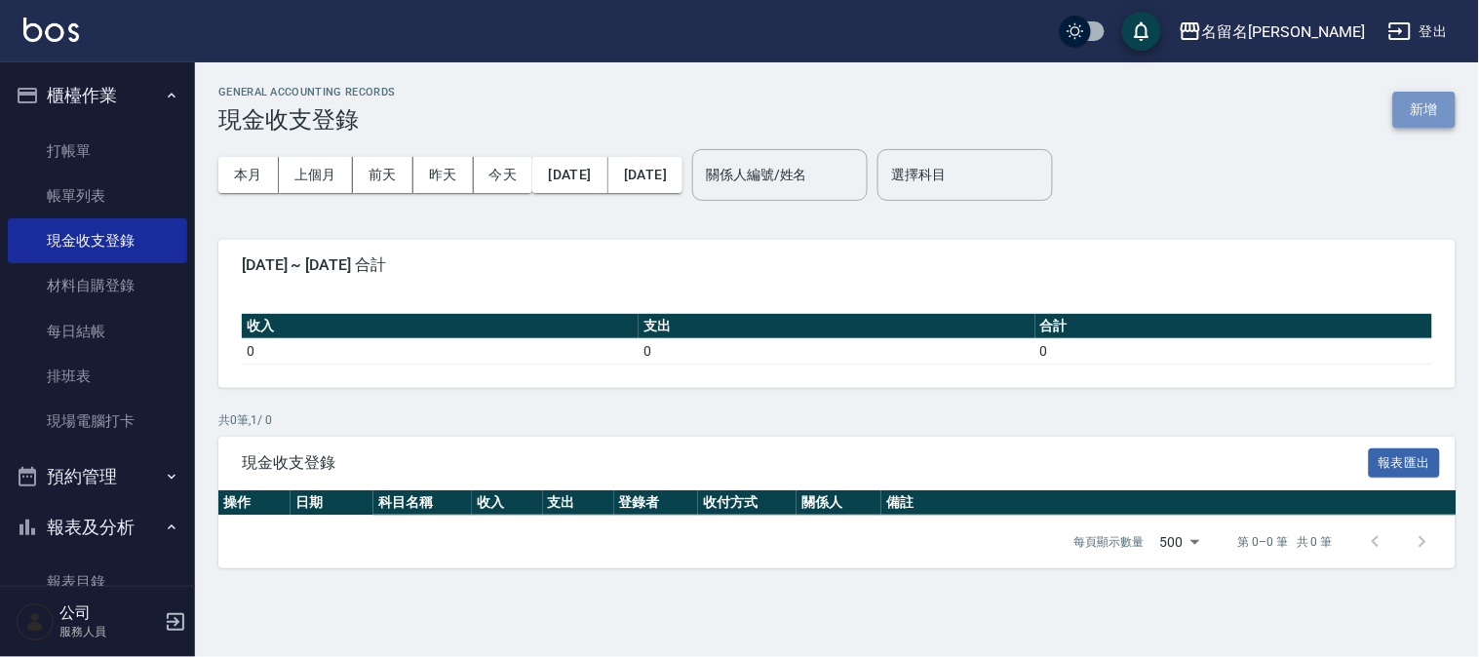
click at [1415, 111] on button "新增" at bounding box center [1424, 110] width 62 height 36
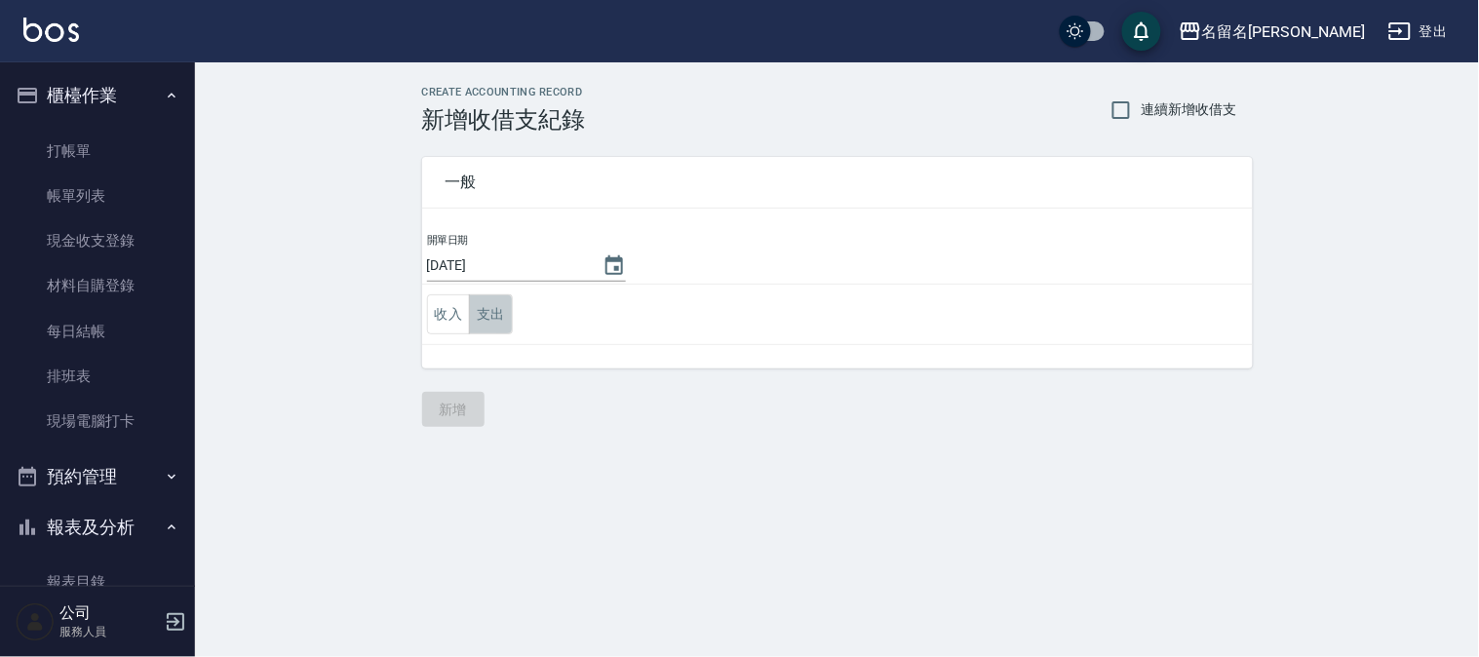
click at [478, 312] on button "支出" at bounding box center [491, 314] width 44 height 40
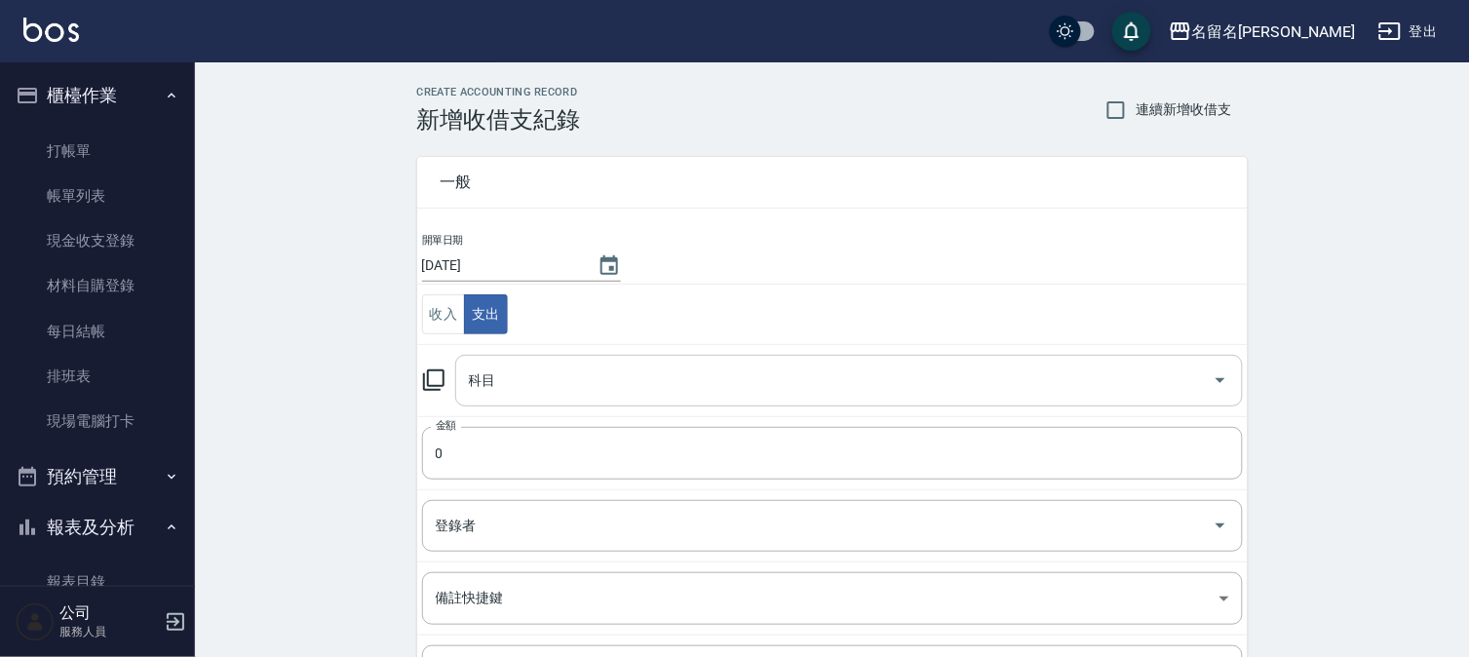
click at [505, 378] on input "科目" at bounding box center [834, 381] width 741 height 34
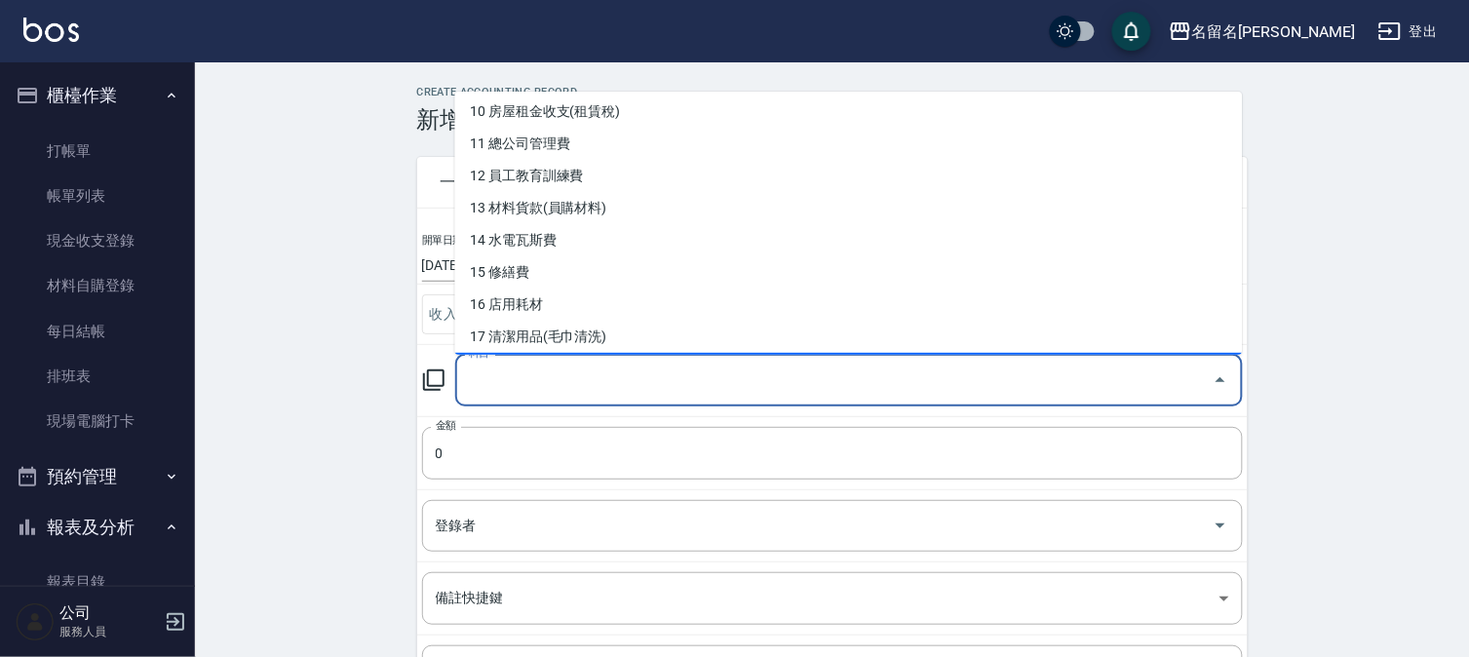
scroll to position [325, 0]
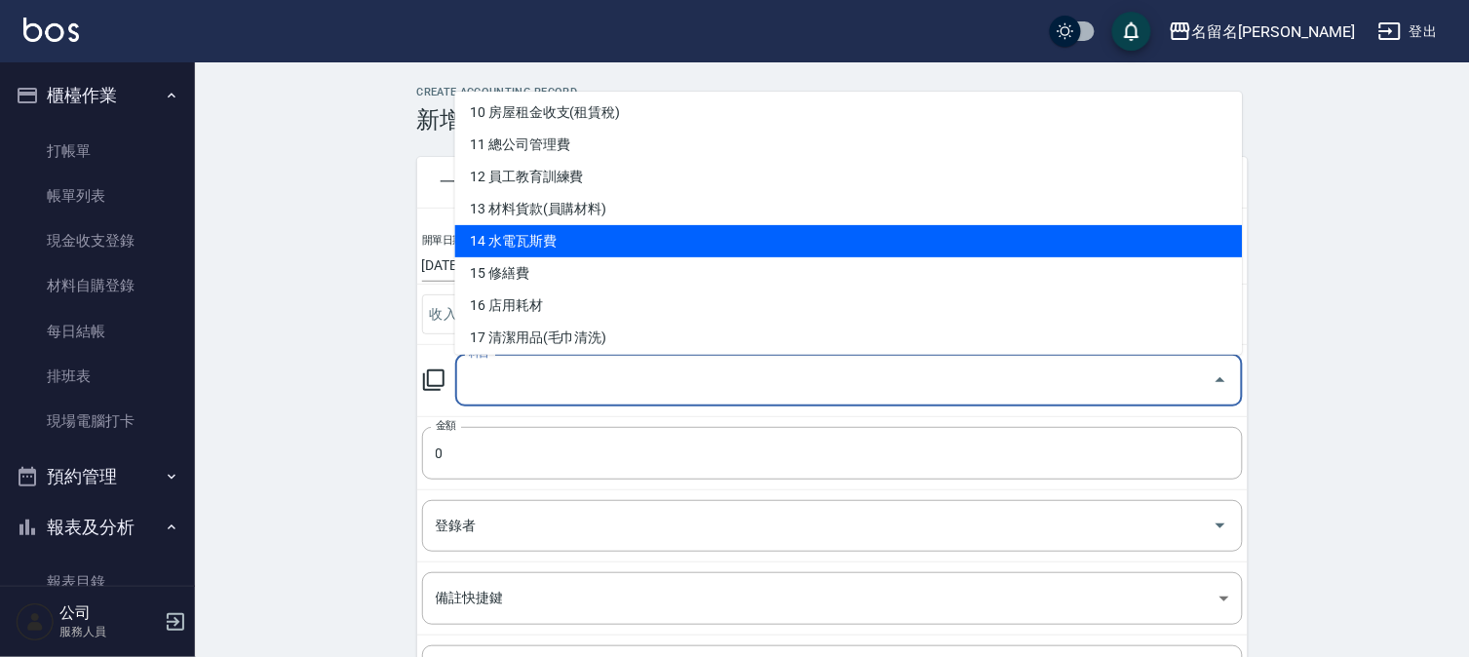
click at [603, 237] on li "14 水電瓦斯費" at bounding box center [849, 241] width 788 height 32
type input "14 水電瓦斯費"
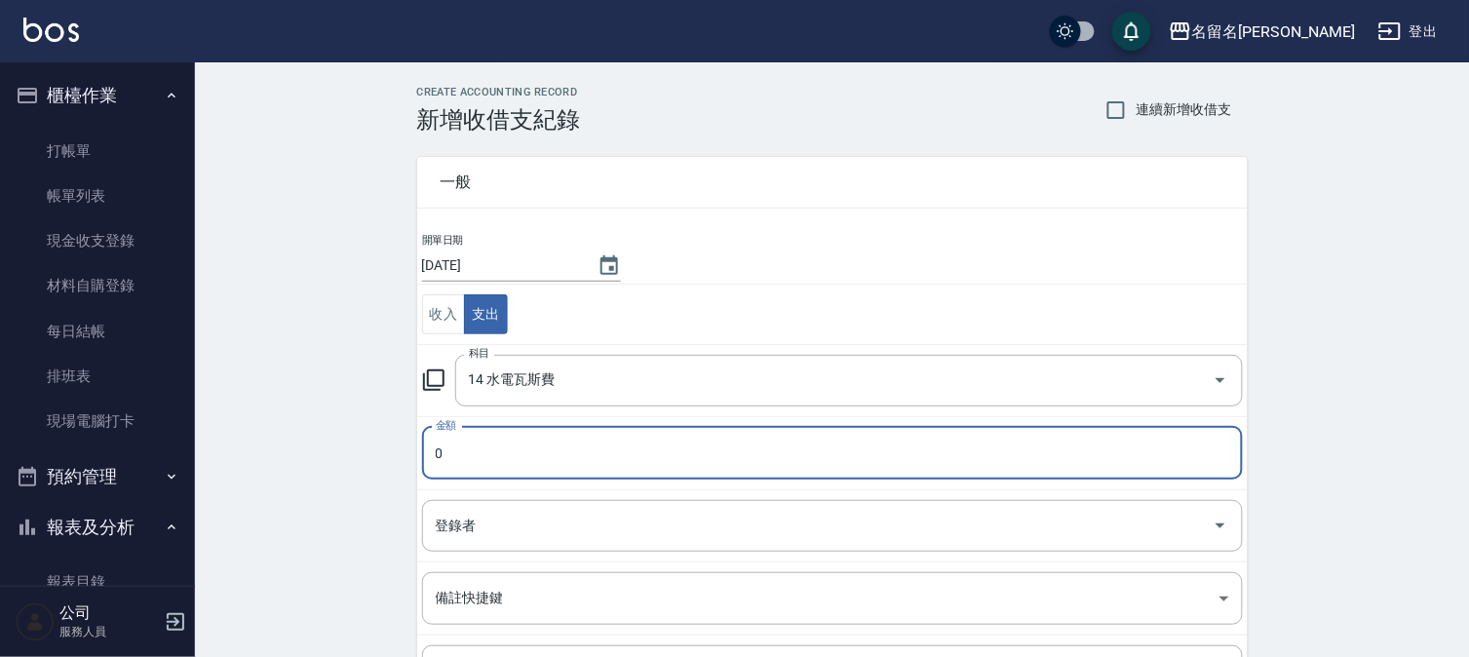
click at [543, 469] on input "0" at bounding box center [832, 453] width 821 height 53
type input "0200"
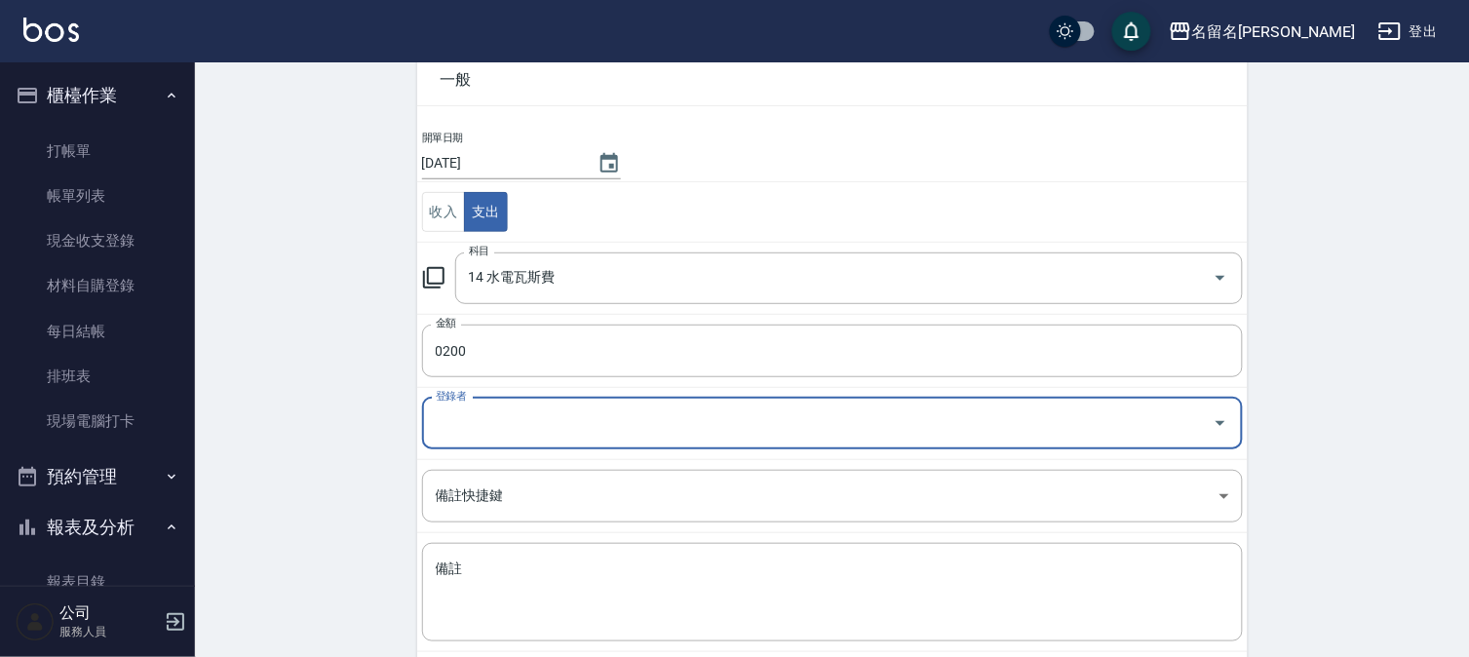
scroll to position [203, 0]
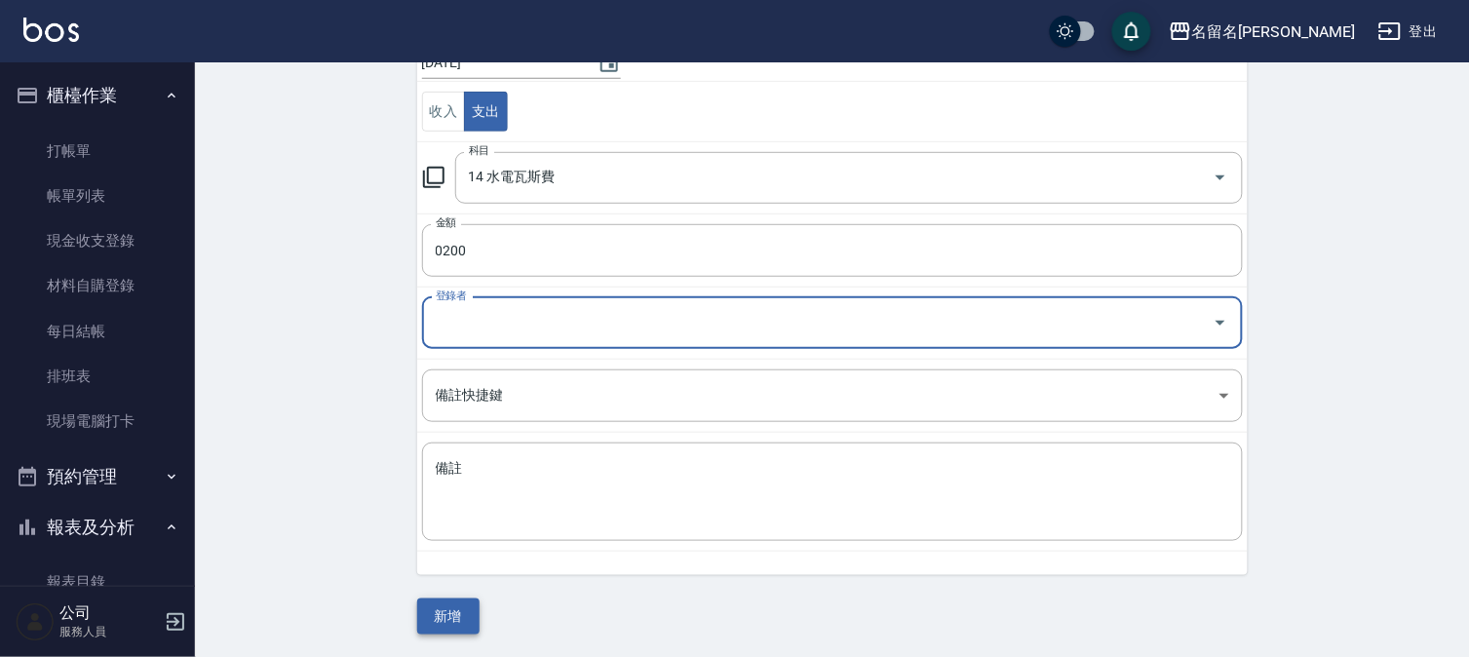
click at [442, 606] on button "新增" at bounding box center [448, 617] width 62 height 36
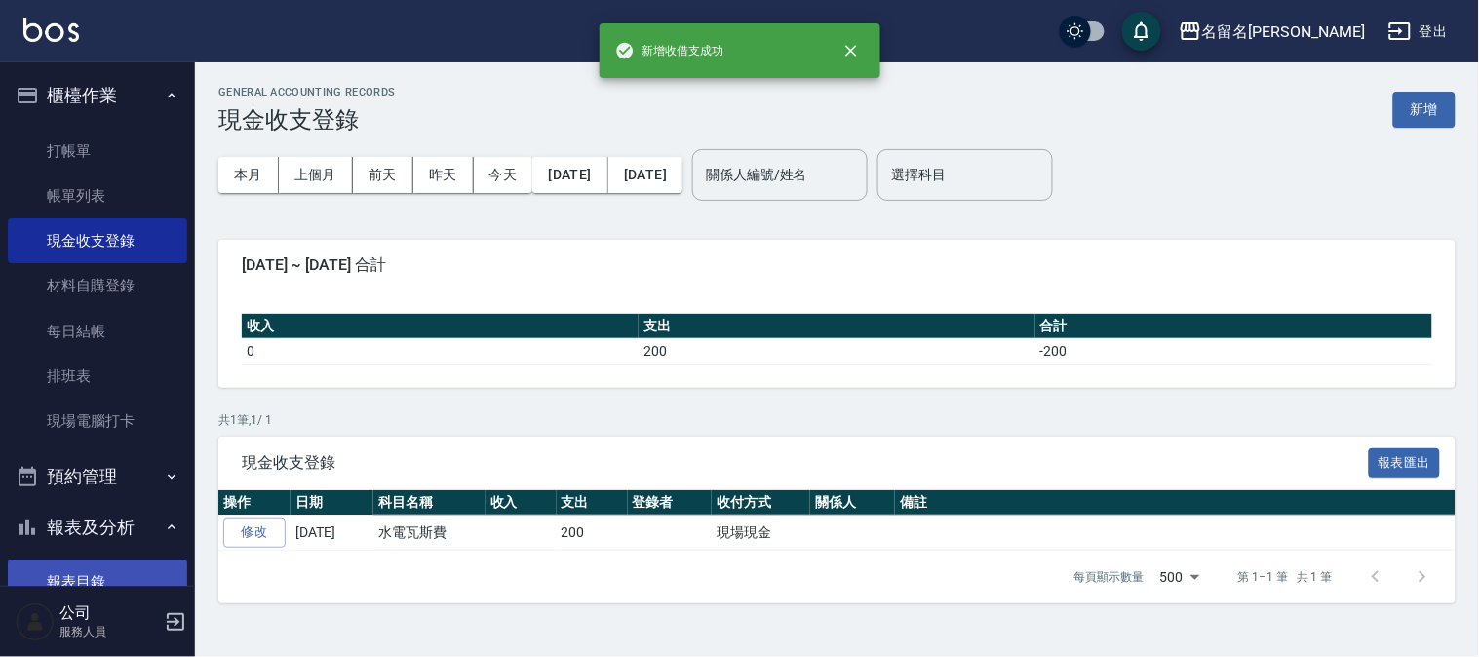
click at [94, 562] on link "報表目錄" at bounding box center [97, 582] width 179 height 45
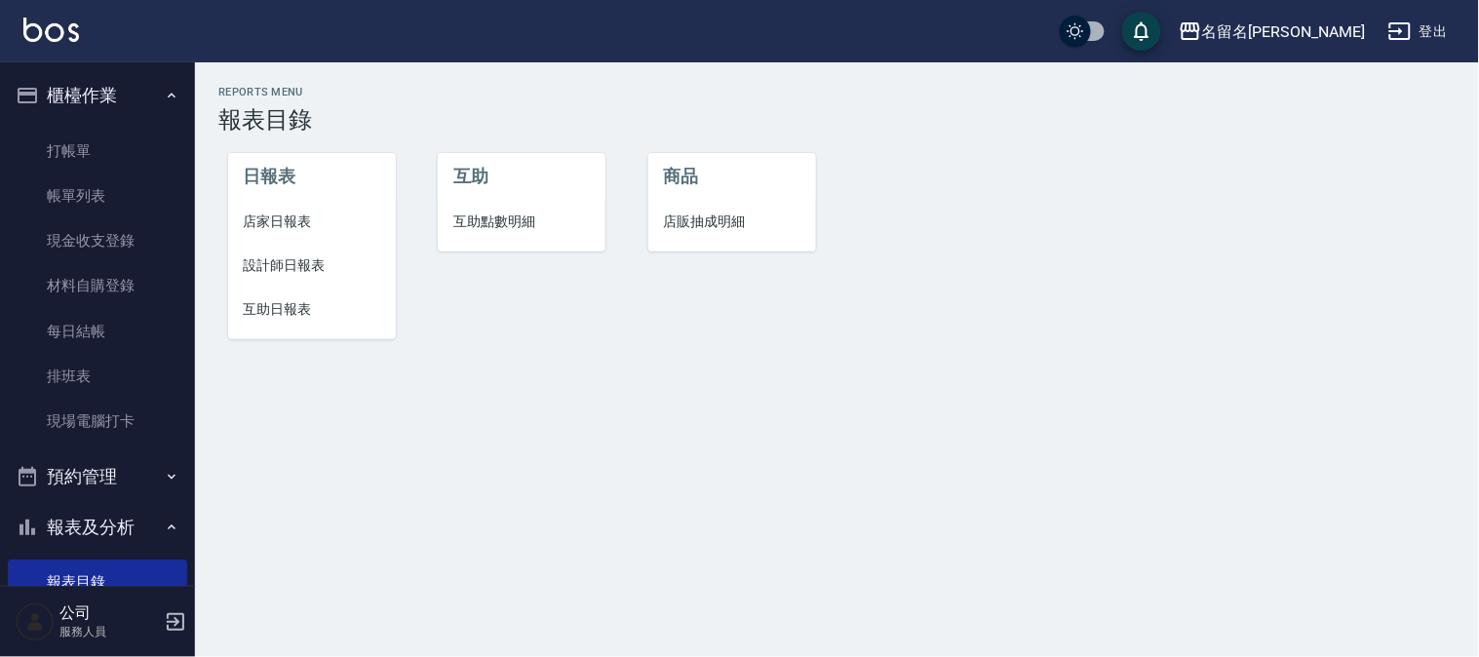
click at [260, 212] on span "店家日報表" at bounding box center [312, 222] width 137 height 20
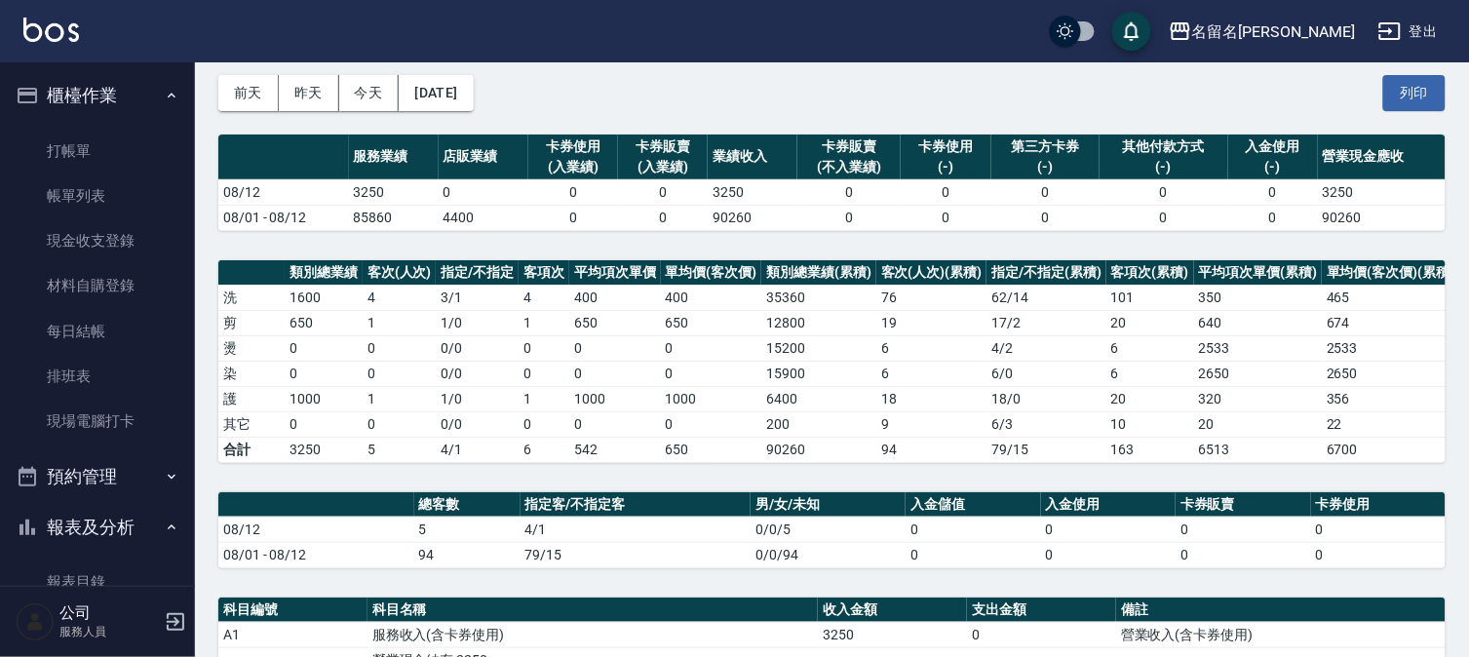
scroll to position [325, 0]
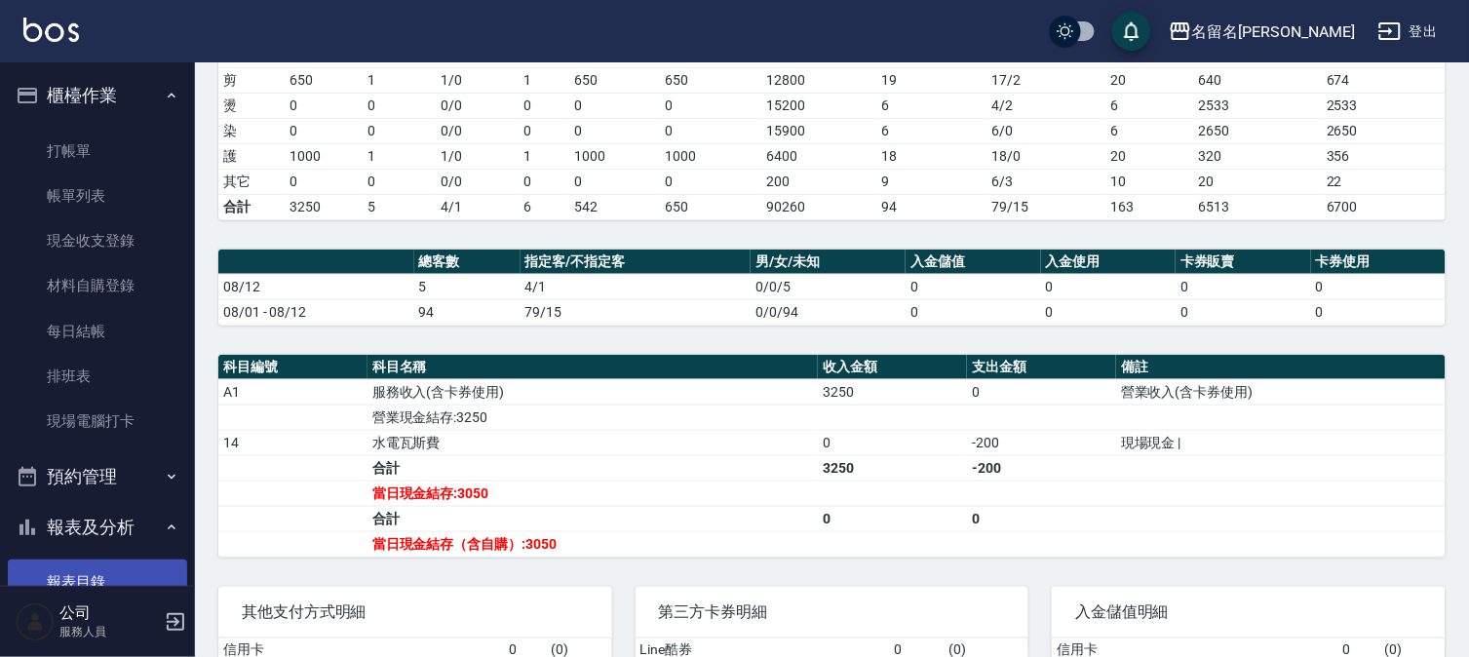
click at [59, 572] on link "報表目錄" at bounding box center [97, 582] width 179 height 45
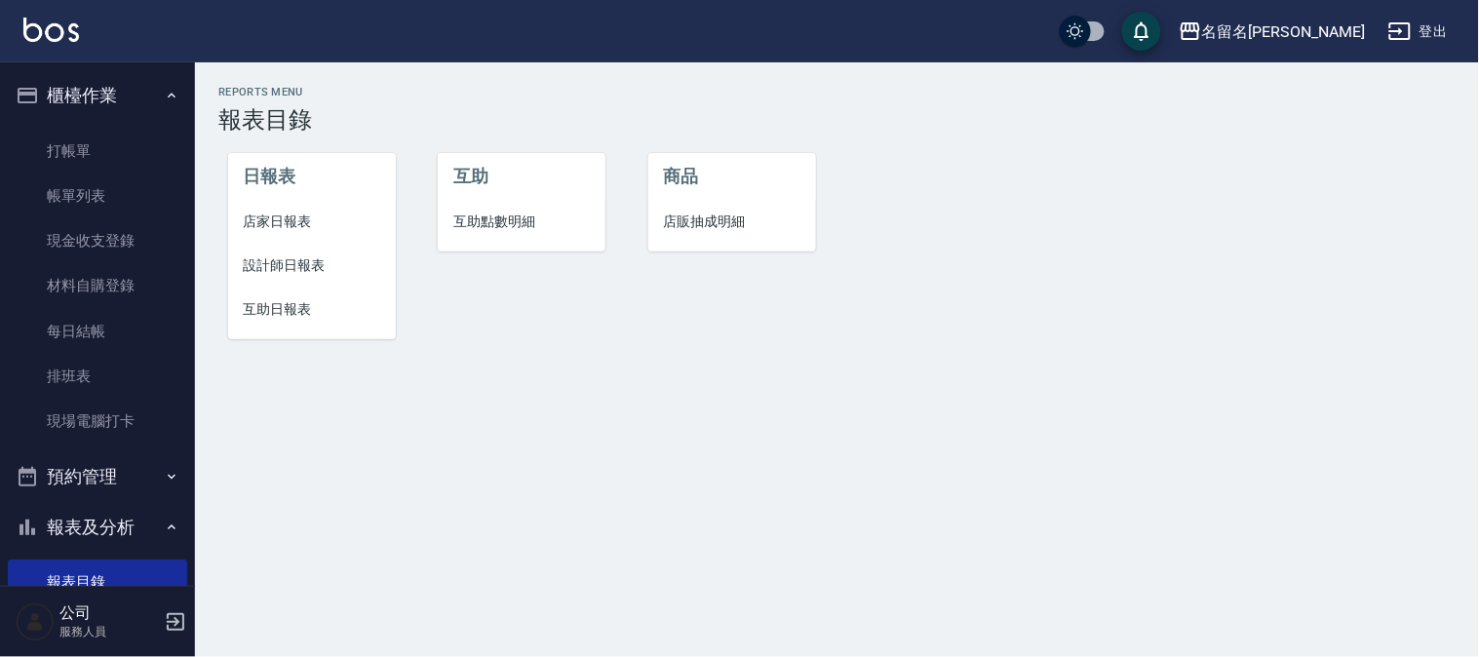
click at [276, 264] on span "設計師日報表" at bounding box center [312, 265] width 137 height 20
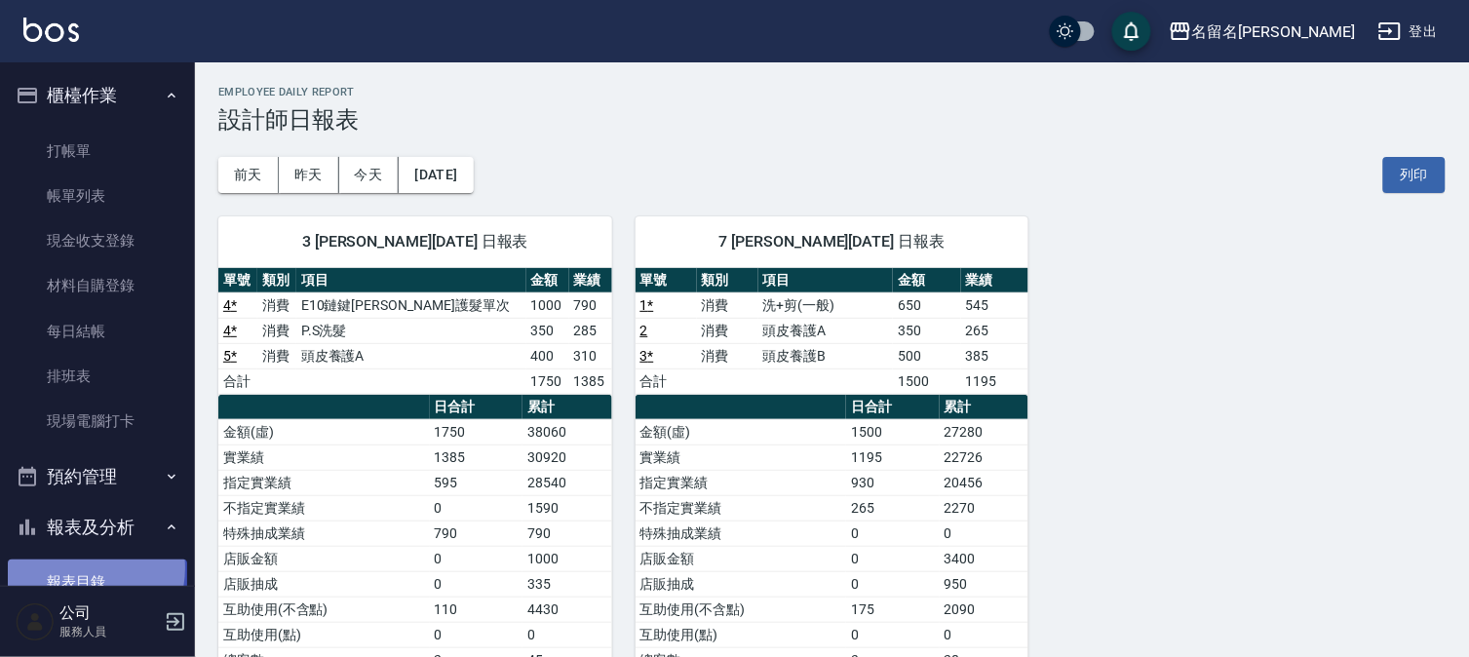
click at [80, 568] on link "報表目錄" at bounding box center [97, 582] width 179 height 45
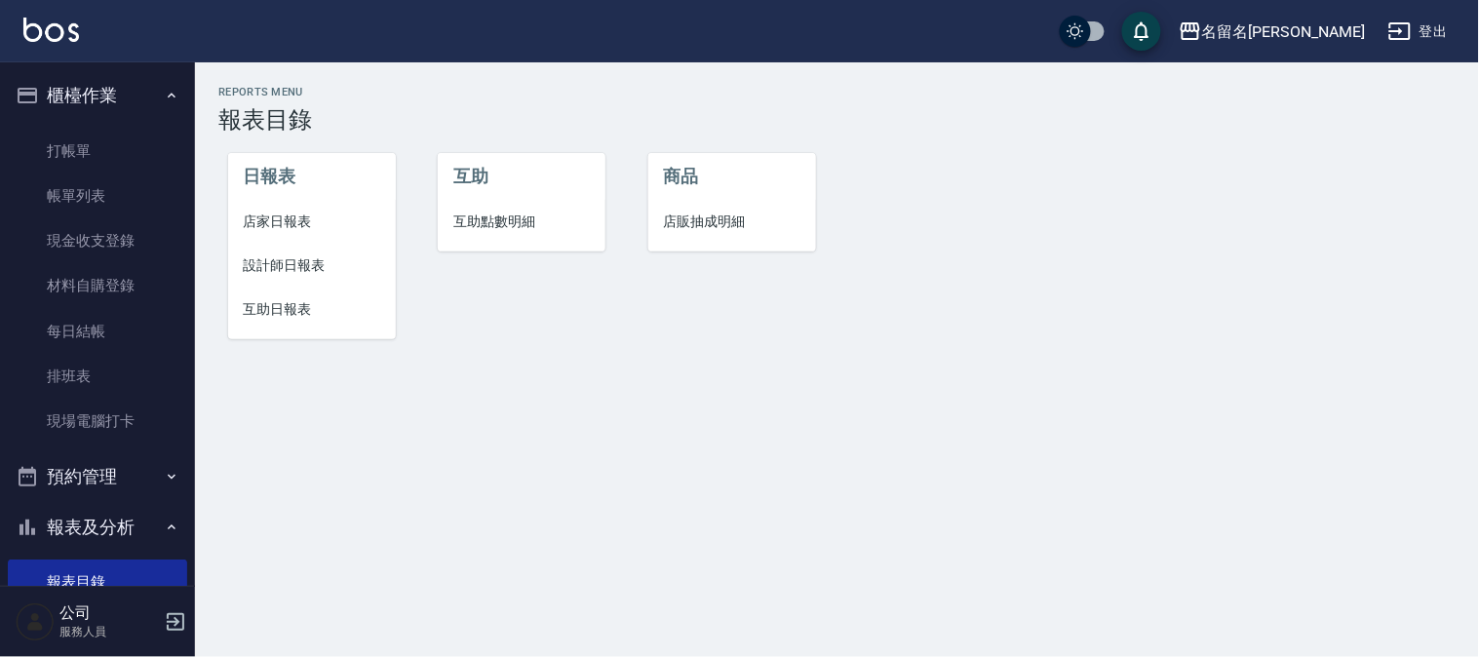
click at [289, 307] on span "互助日報表" at bounding box center [312, 309] width 137 height 20
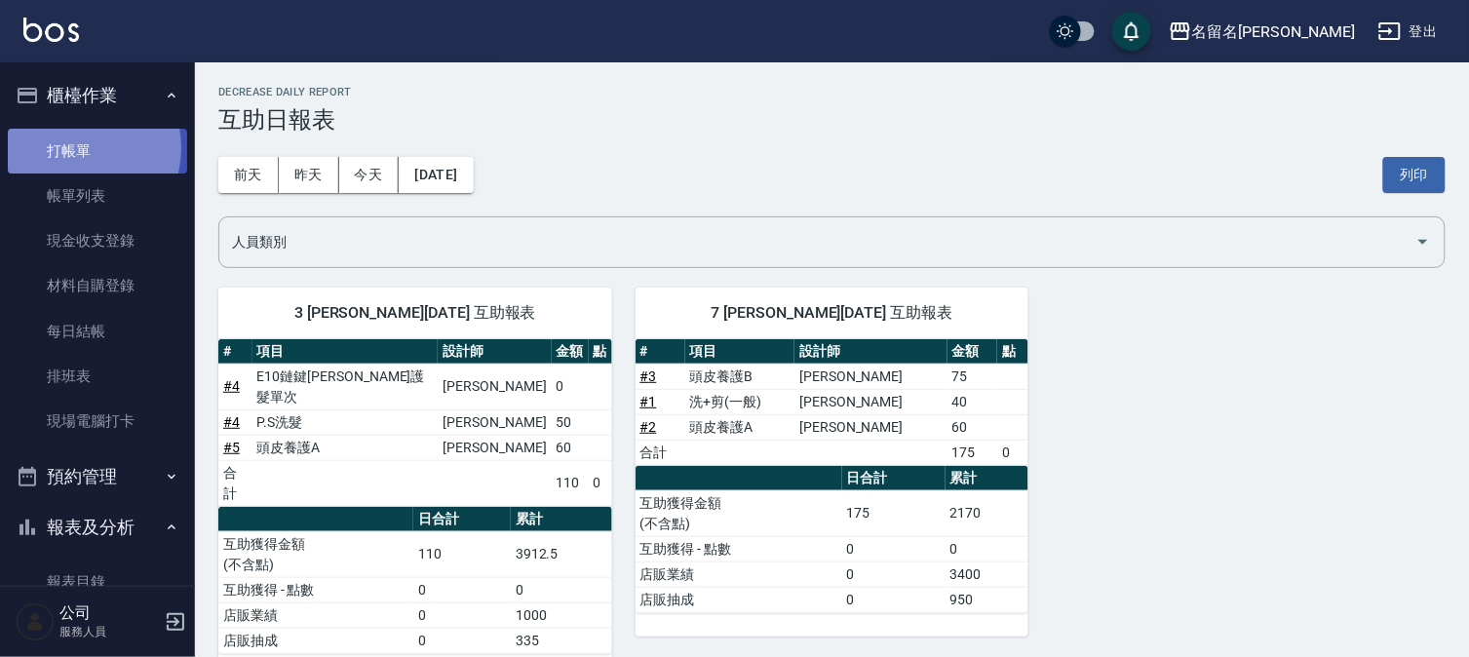
click at [75, 147] on link "打帳單" at bounding box center [97, 151] width 179 height 45
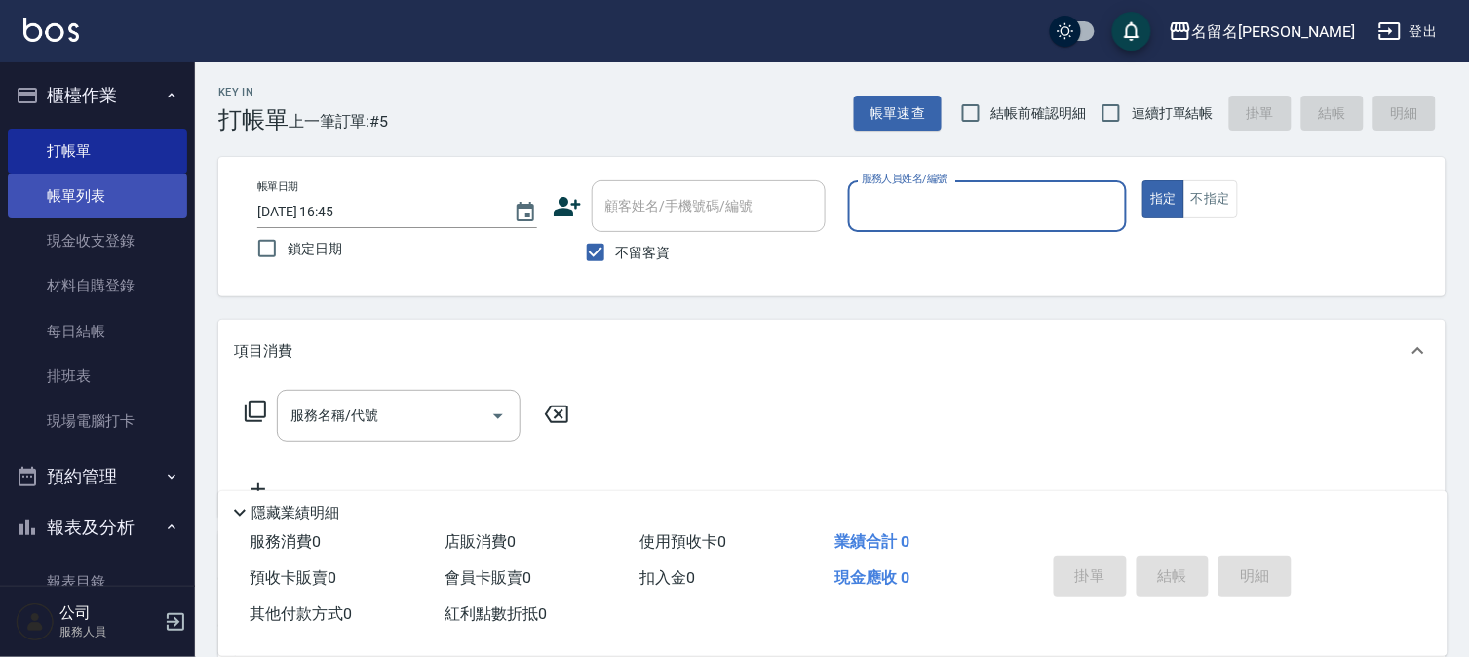
click at [85, 191] on link "帳單列表" at bounding box center [97, 196] width 179 height 45
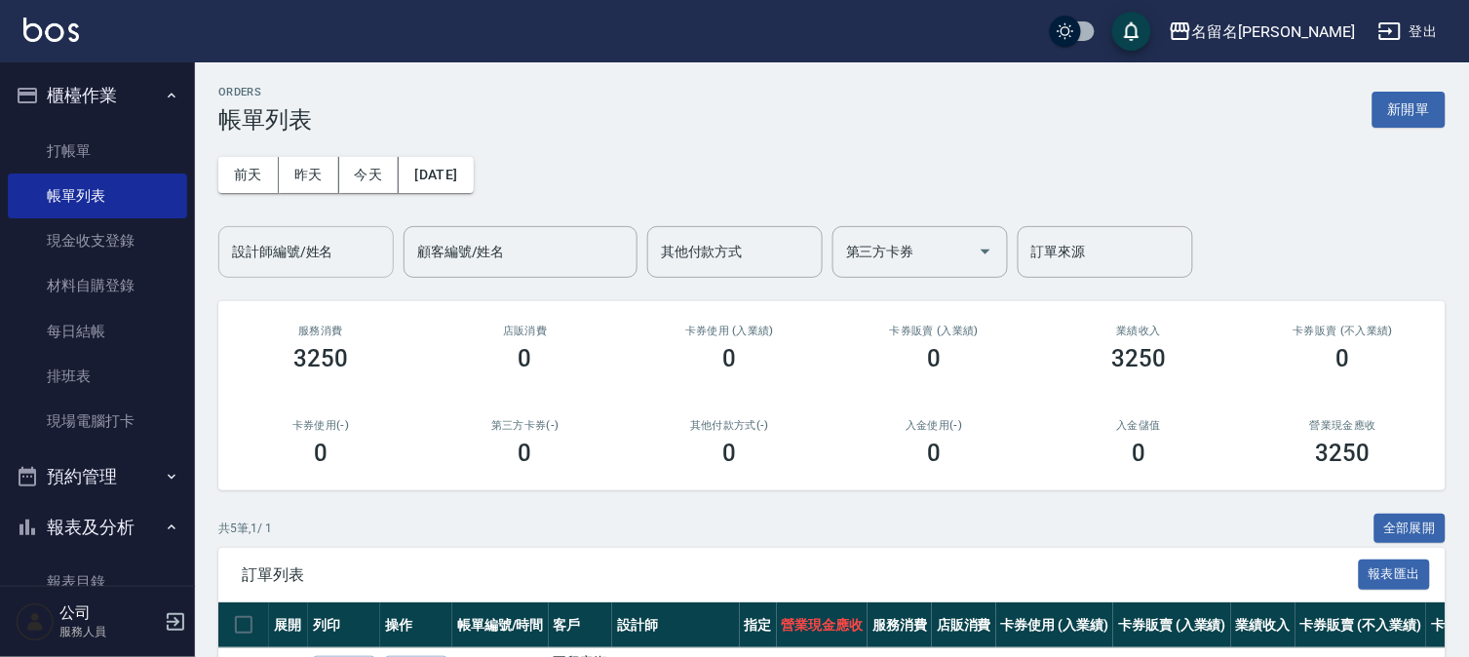
click at [326, 250] on input "設計師編號/姓名" at bounding box center [306, 252] width 158 height 34
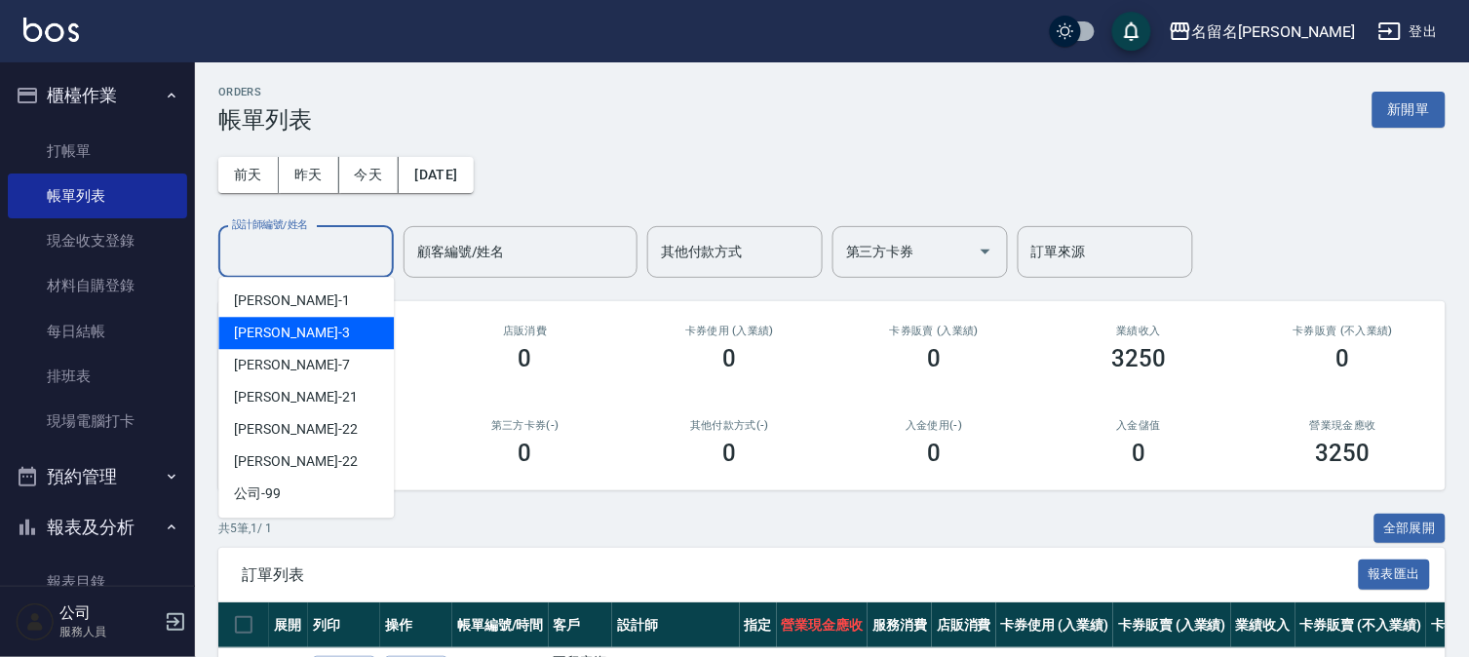
click at [332, 332] on div "[PERSON_NAME]-3" at bounding box center [306, 333] width 176 height 32
type input "[PERSON_NAME]-3"
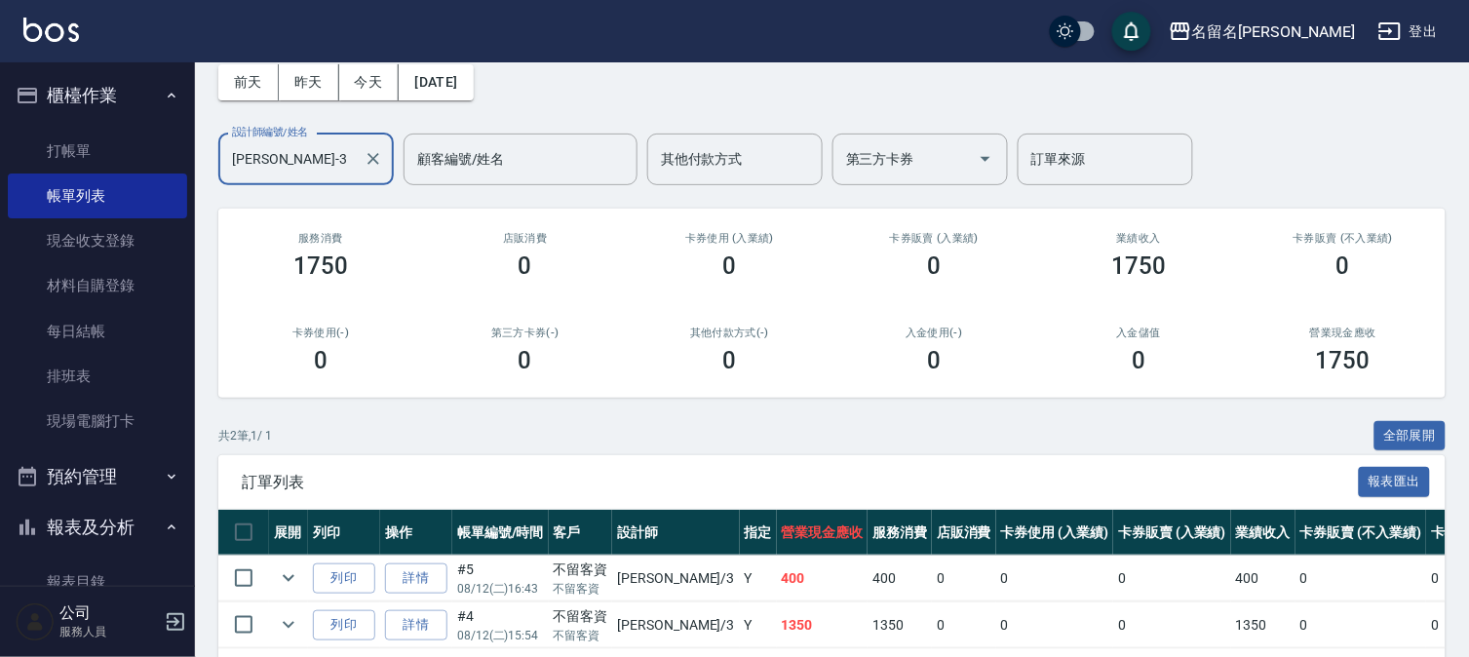
scroll to position [177, 0]
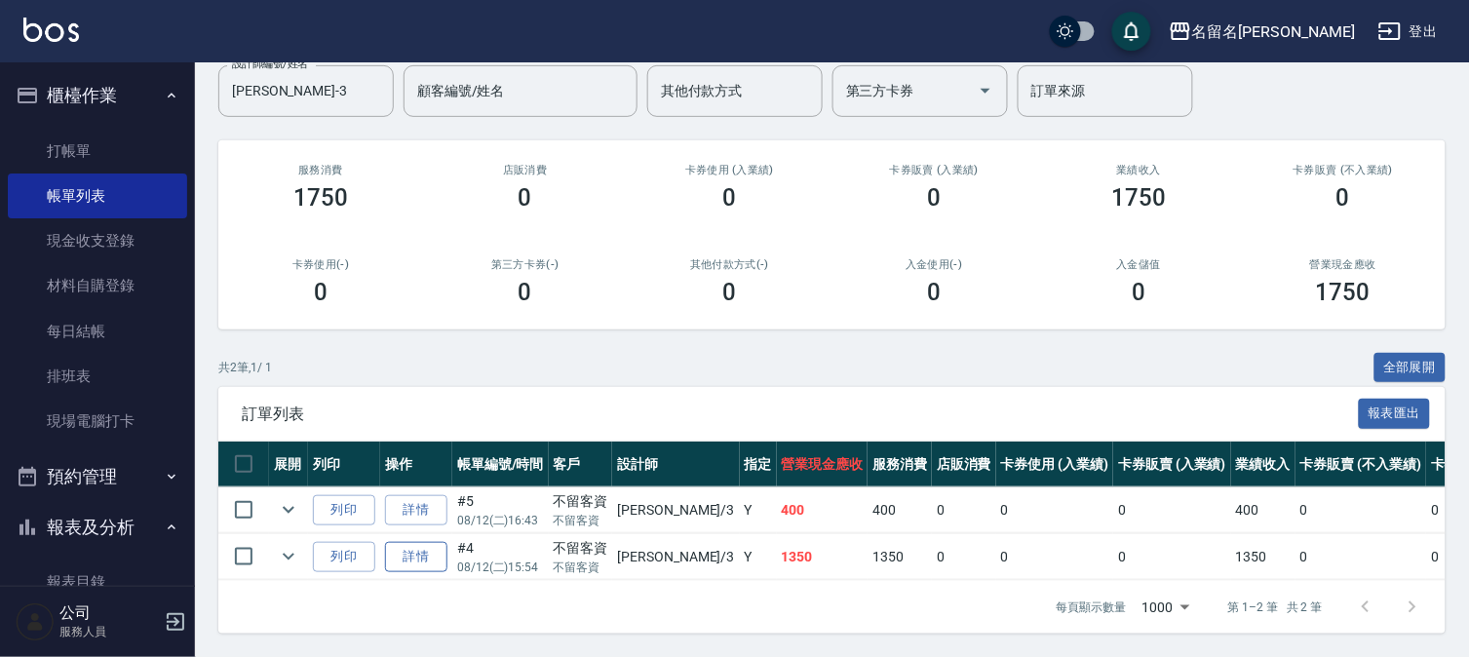
click at [430, 542] on link "詳情" at bounding box center [416, 557] width 62 height 30
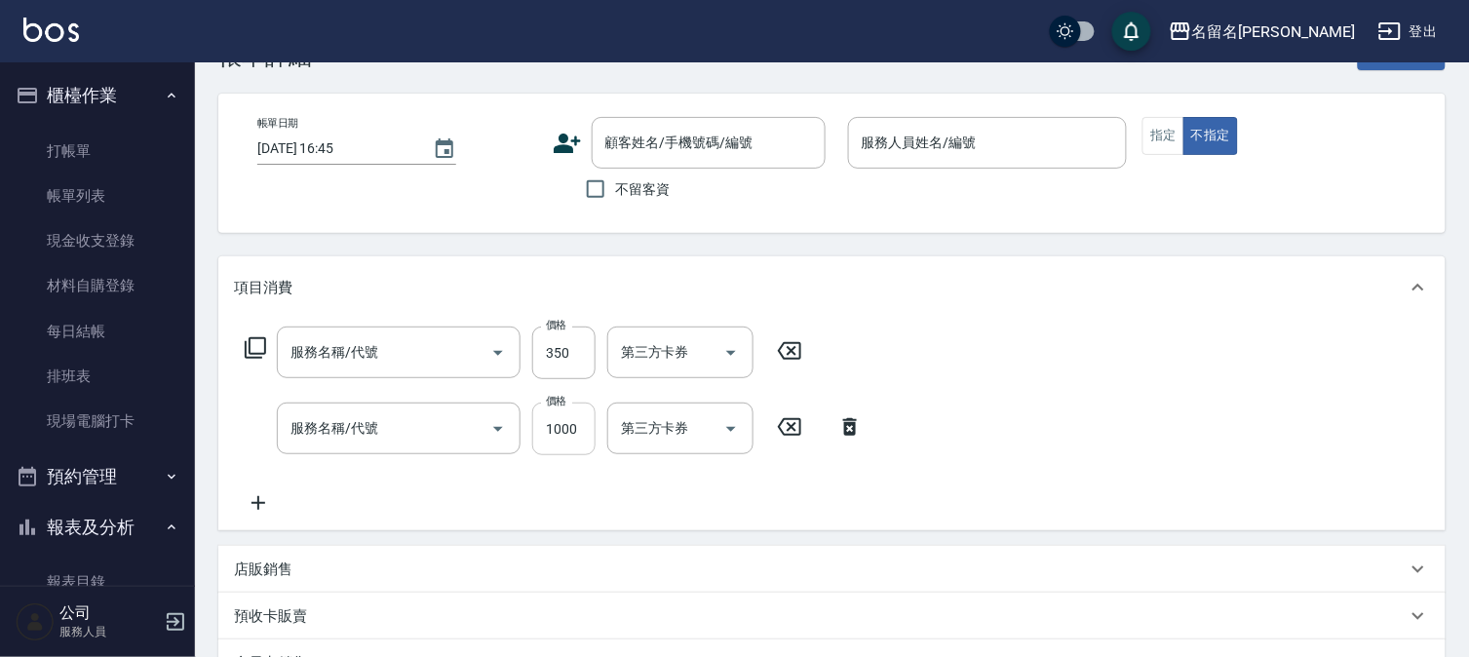
type input "[DATE] 15:54"
checkbox input "true"
type input "[PERSON_NAME]-3"
type input "P.S洗髮(501)"
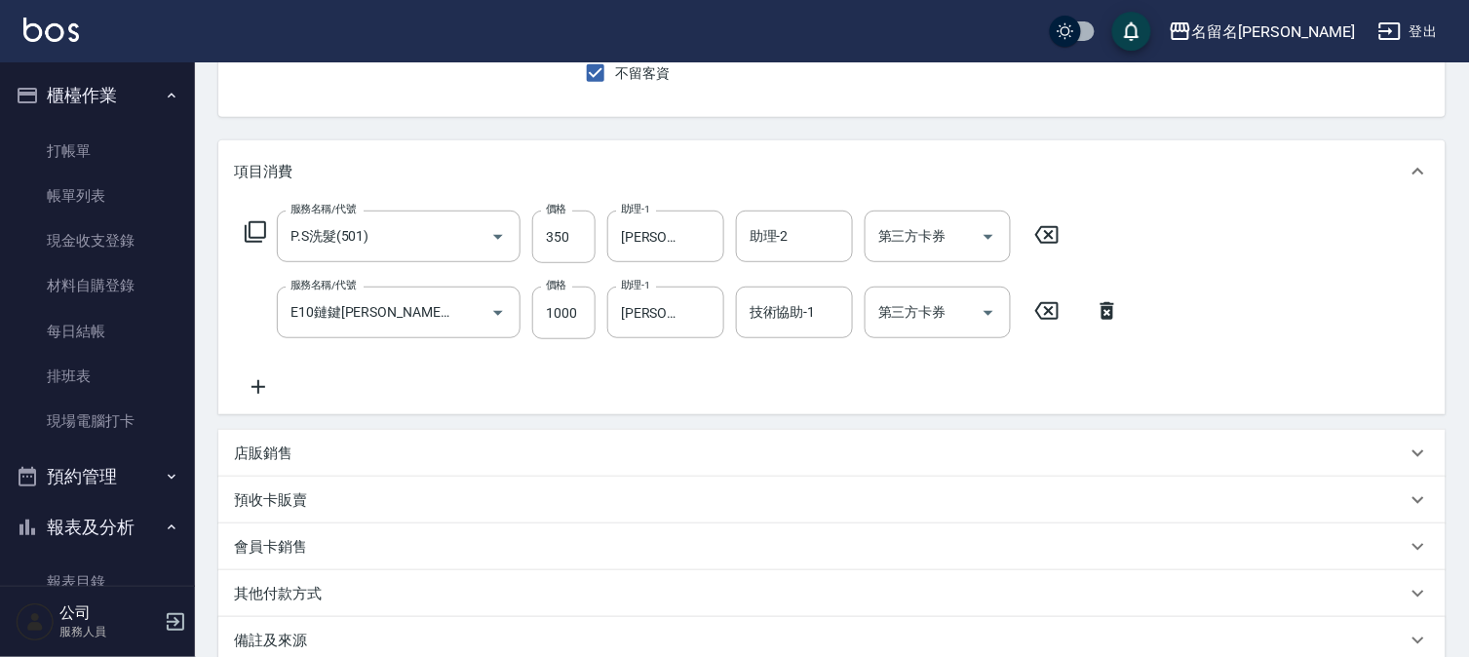
scroll to position [177, 0]
click at [441, 318] on input "E10鏈鍵[PERSON_NAME]護髮單次(623)" at bounding box center [372, 314] width 172 height 34
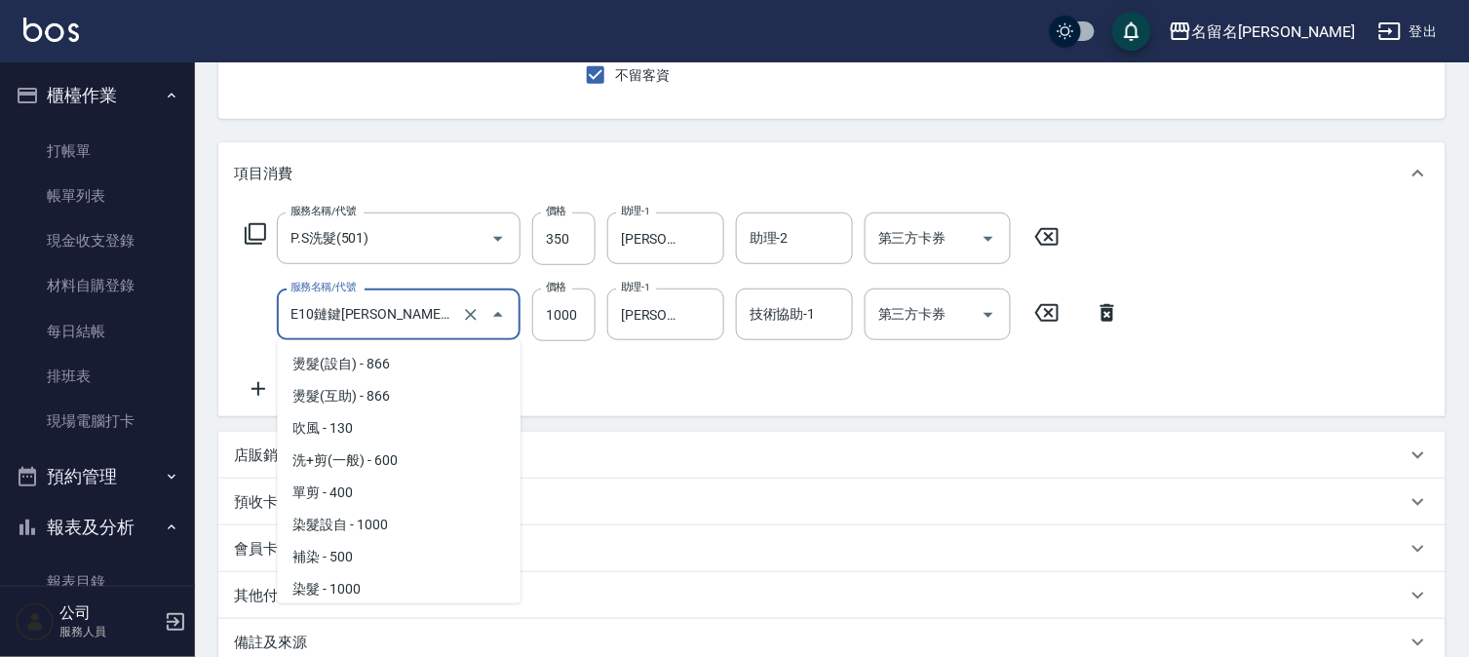
scroll to position [1255, 0]
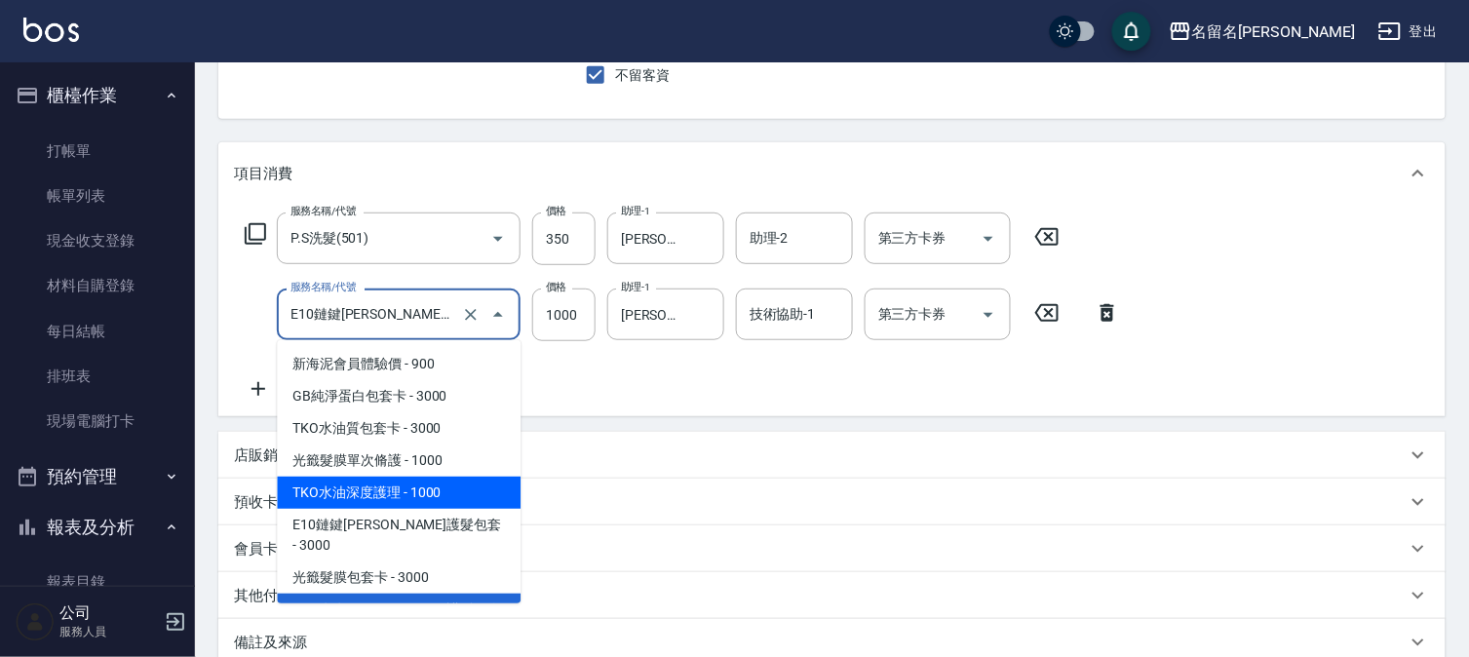
click at [416, 486] on span "TKO水油深度護理 - 1000" at bounding box center [399, 493] width 244 height 32
type input "TKO水油深度護理(621)"
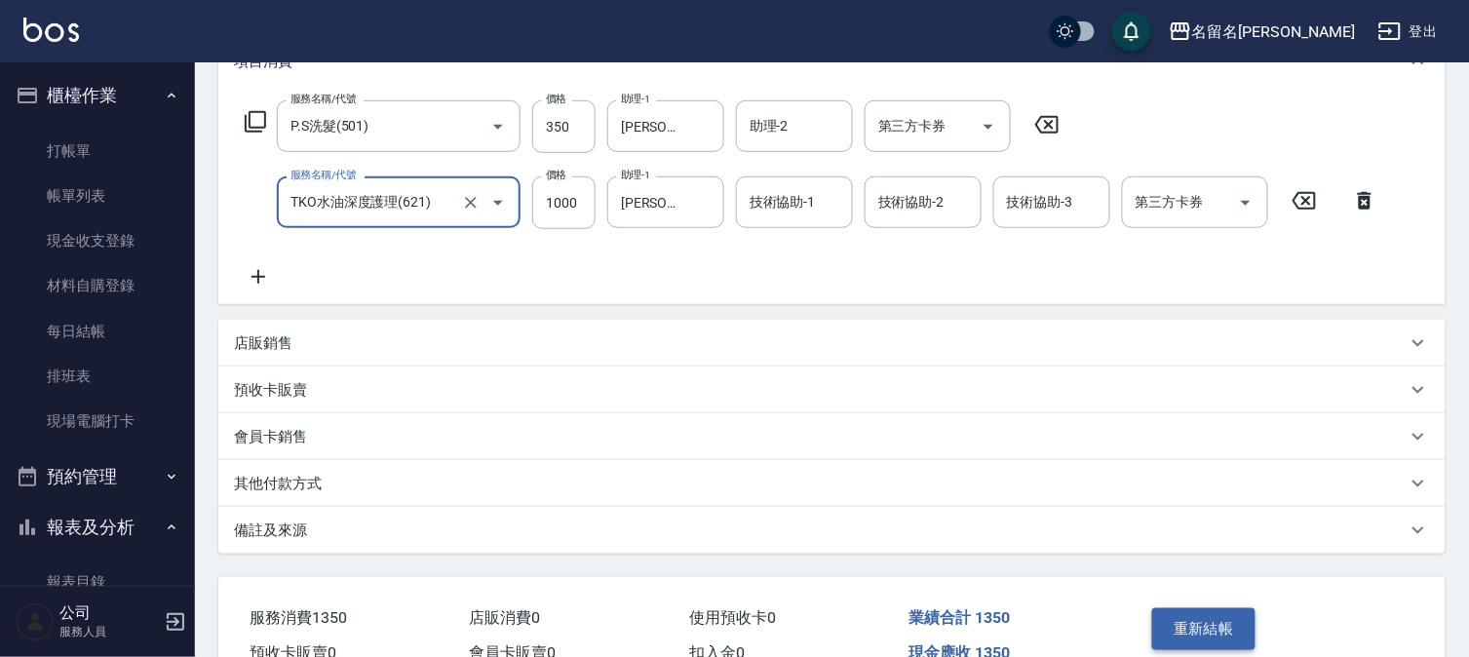
scroll to position [394, 0]
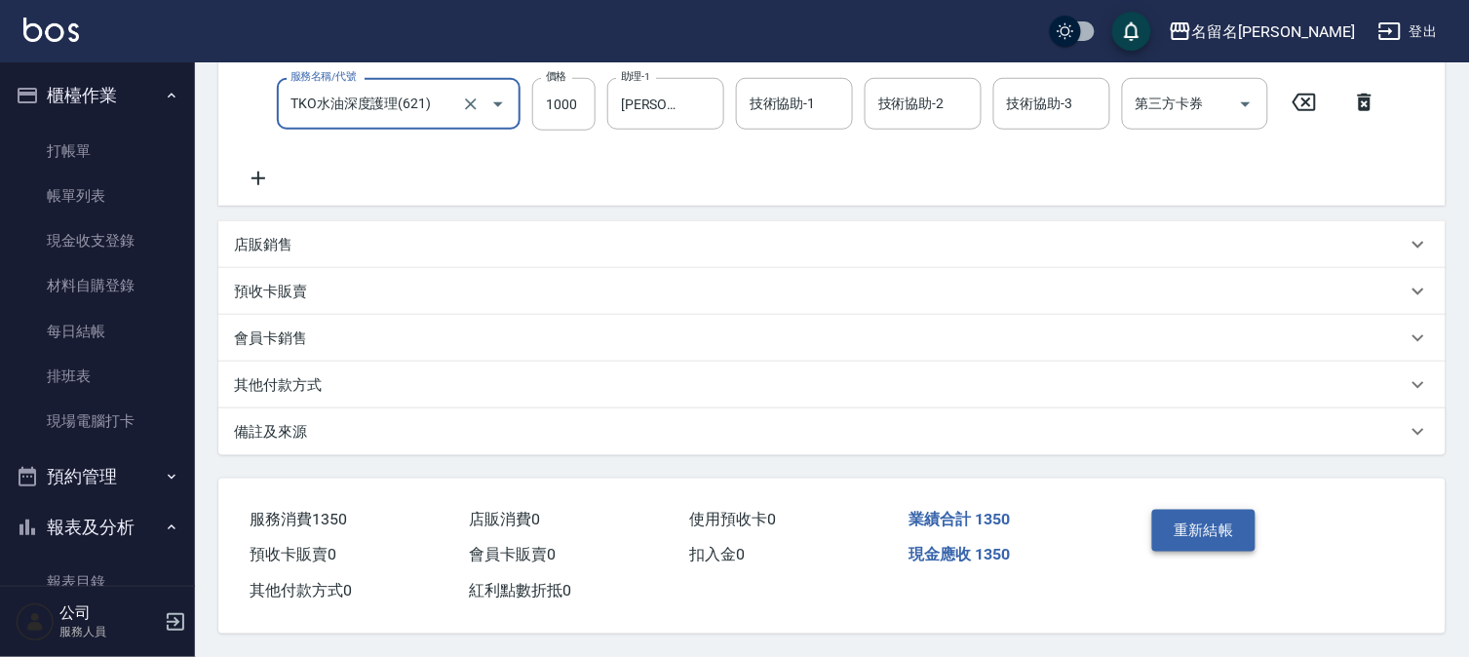
click at [1219, 525] on button "重新結帳" at bounding box center [1203, 530] width 103 height 41
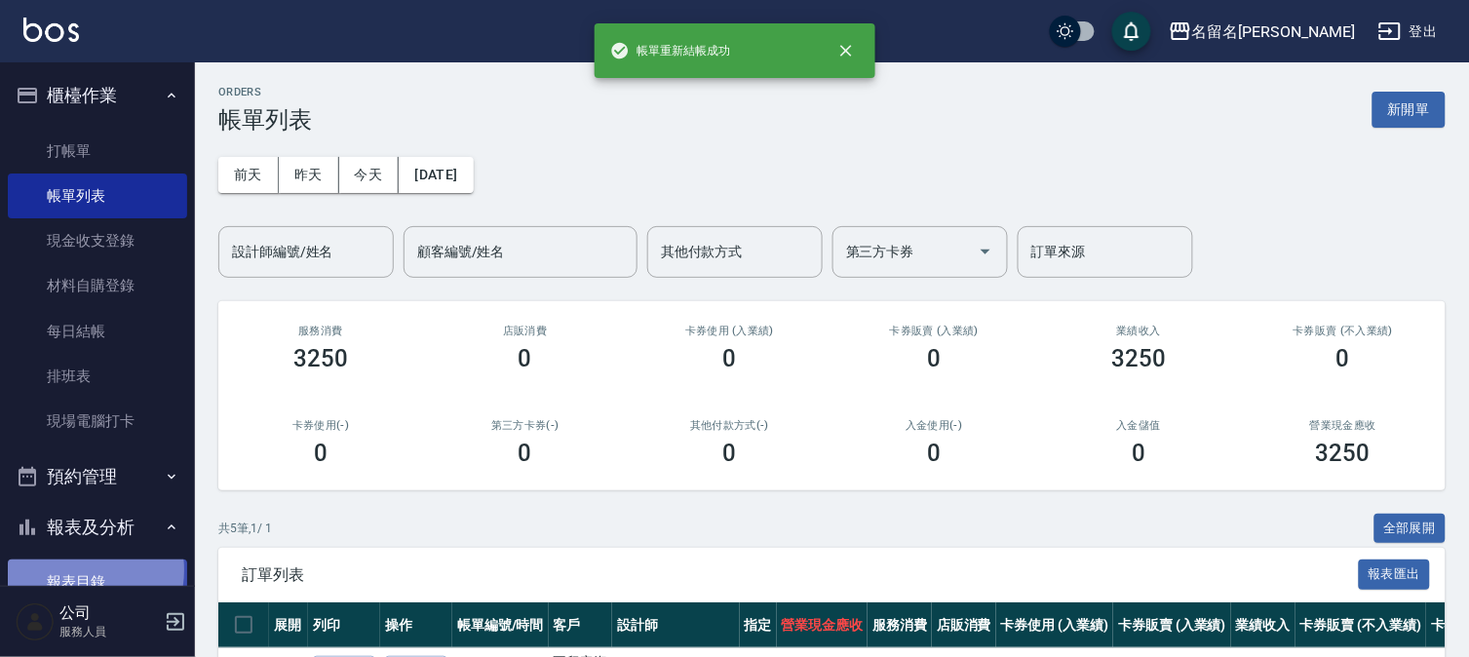
click at [74, 570] on link "報表目錄" at bounding box center [97, 582] width 179 height 45
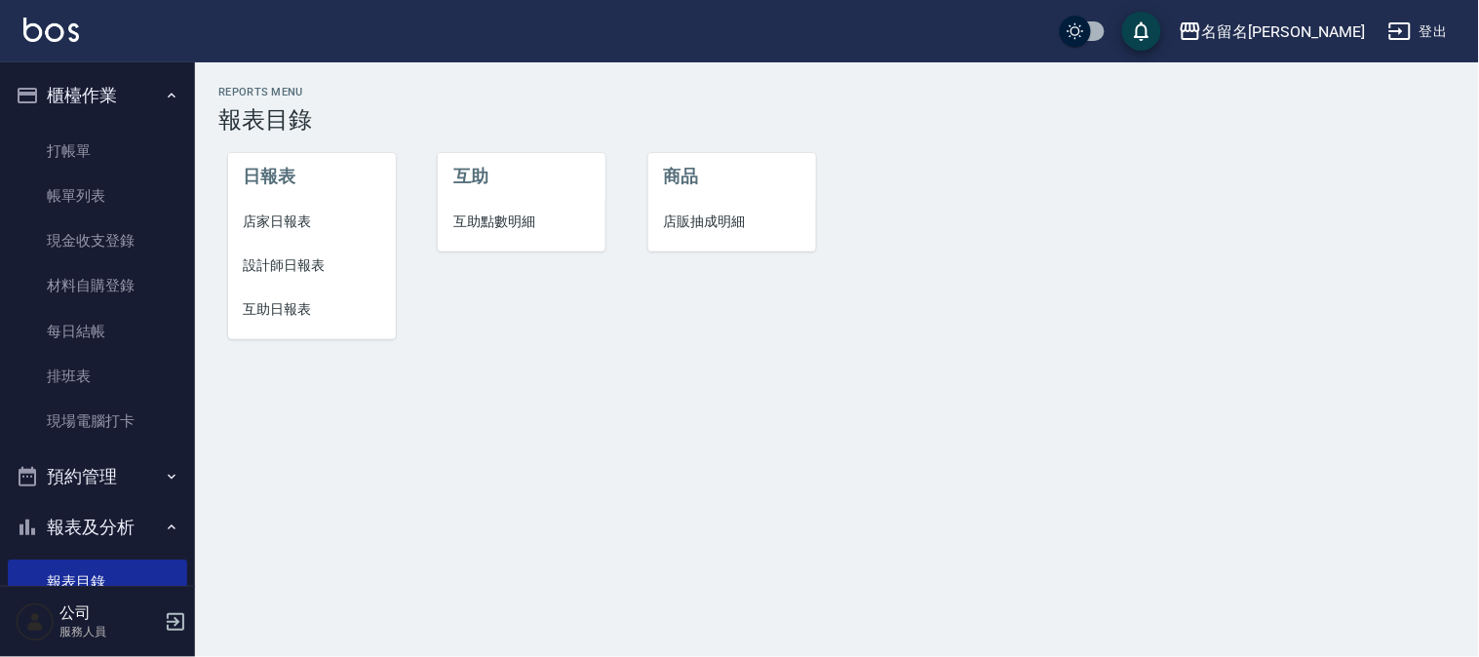
click at [286, 303] on span "互助日報表" at bounding box center [312, 309] width 137 height 20
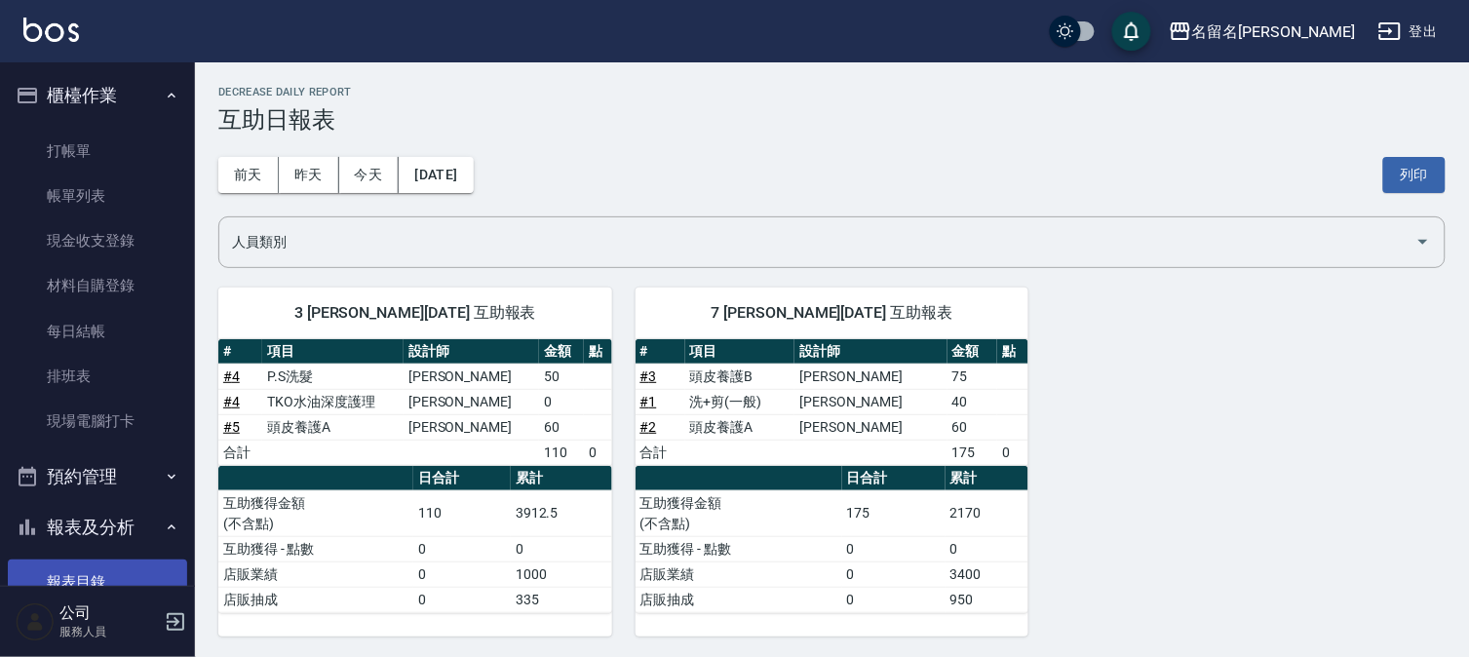
click at [81, 576] on link "報表目錄" at bounding box center [97, 582] width 179 height 45
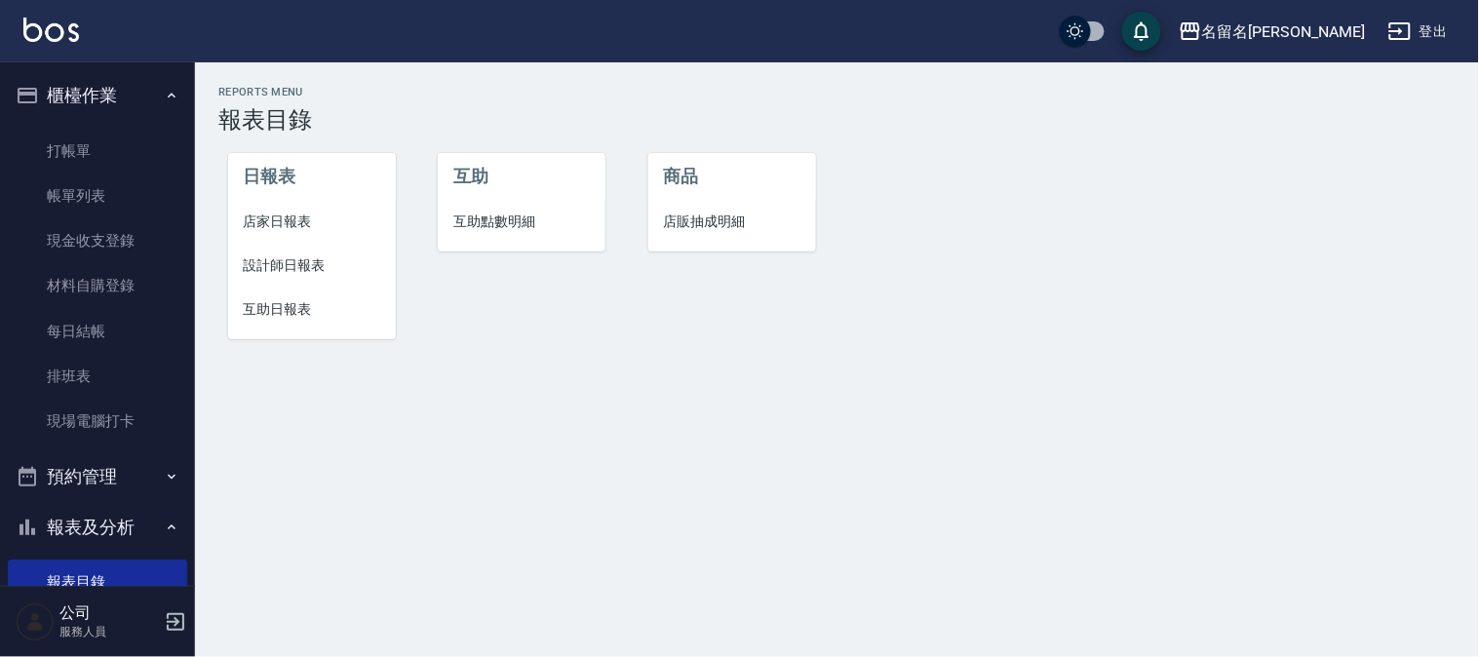
click at [293, 257] on span "設計師日報表" at bounding box center [312, 265] width 137 height 20
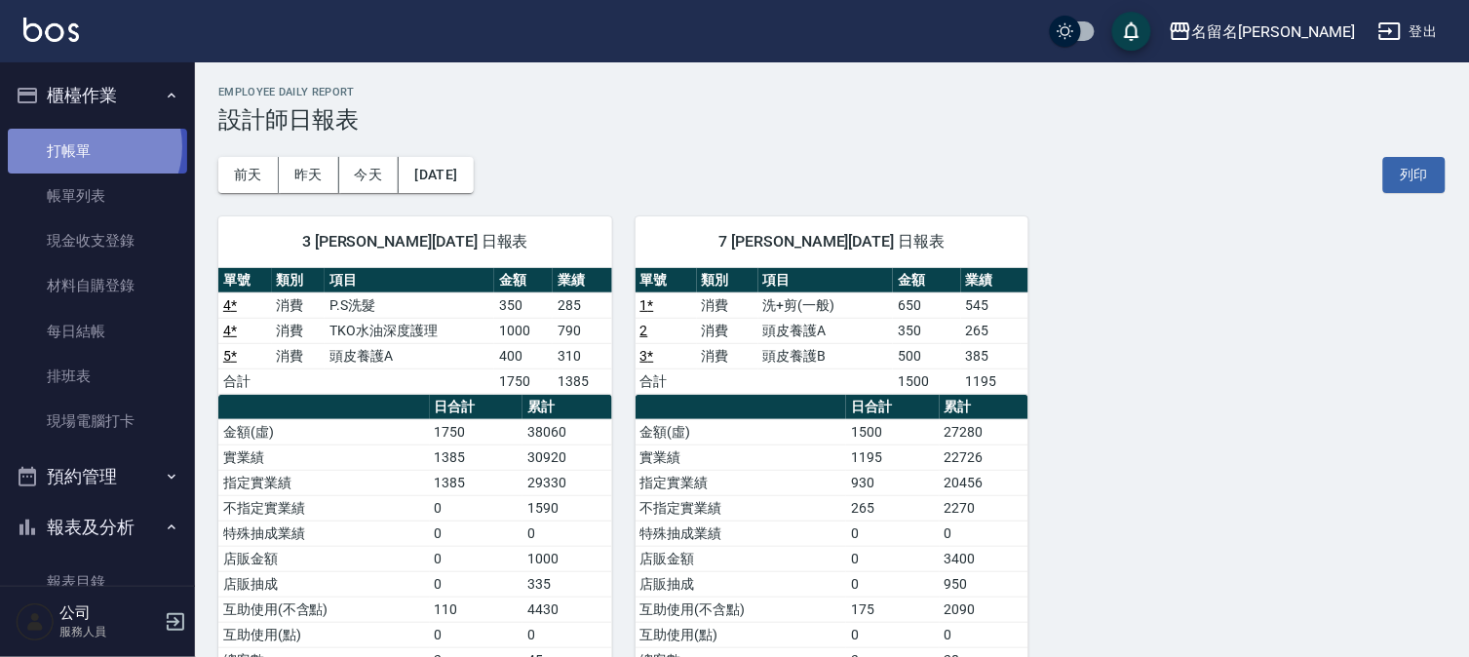
click at [93, 146] on link "打帳單" at bounding box center [97, 151] width 179 height 45
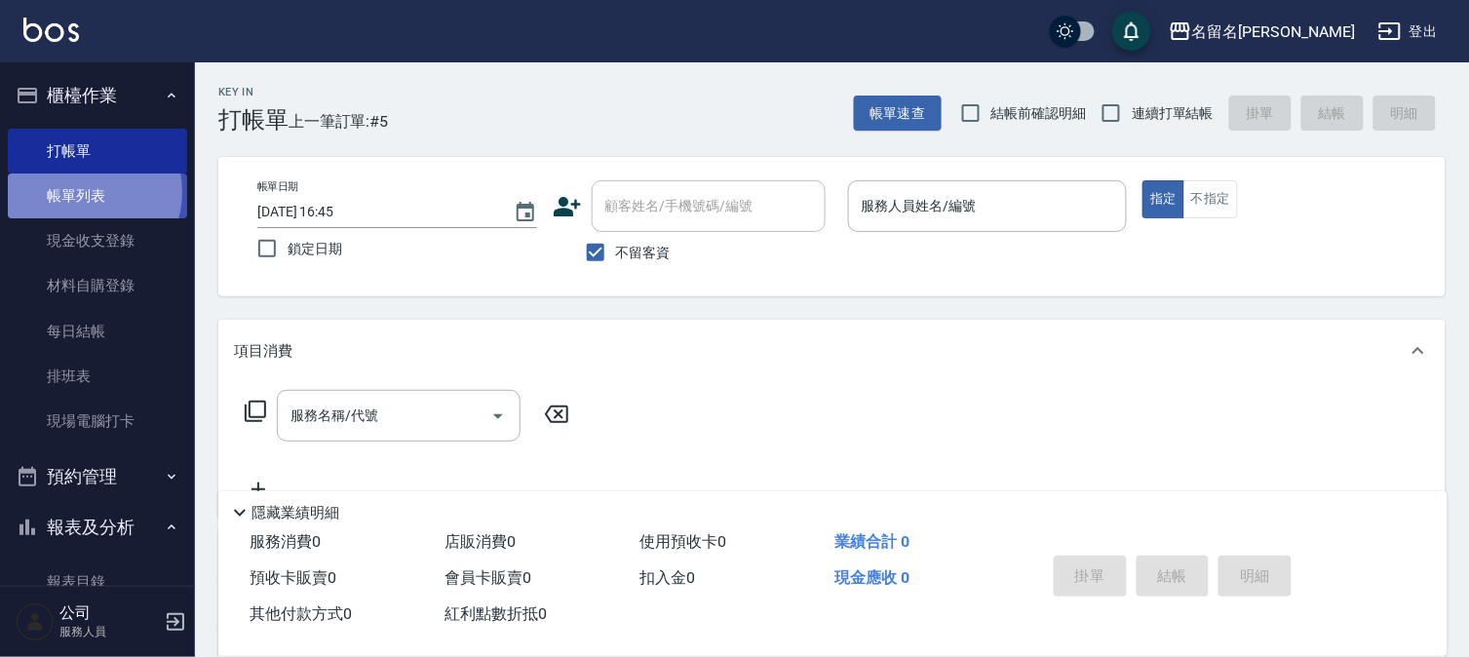
click at [82, 192] on link "帳單列表" at bounding box center [97, 196] width 179 height 45
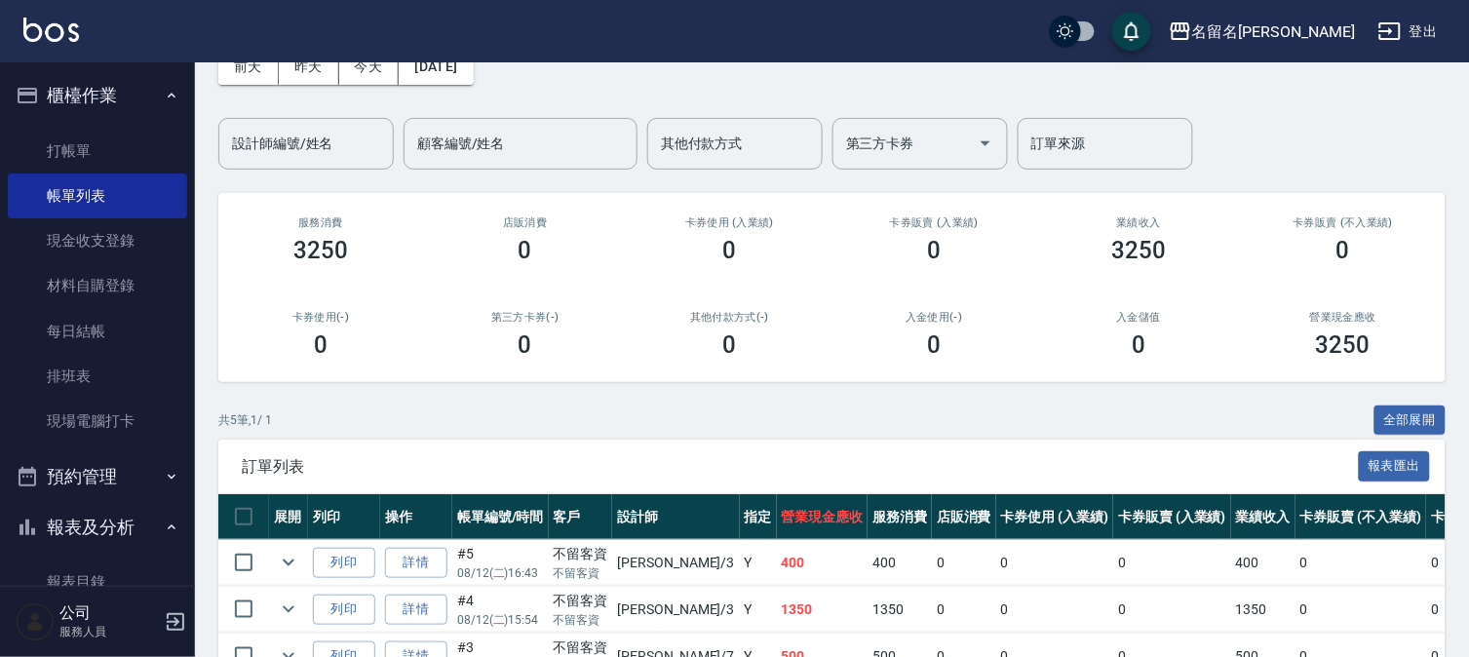
scroll to position [318, 0]
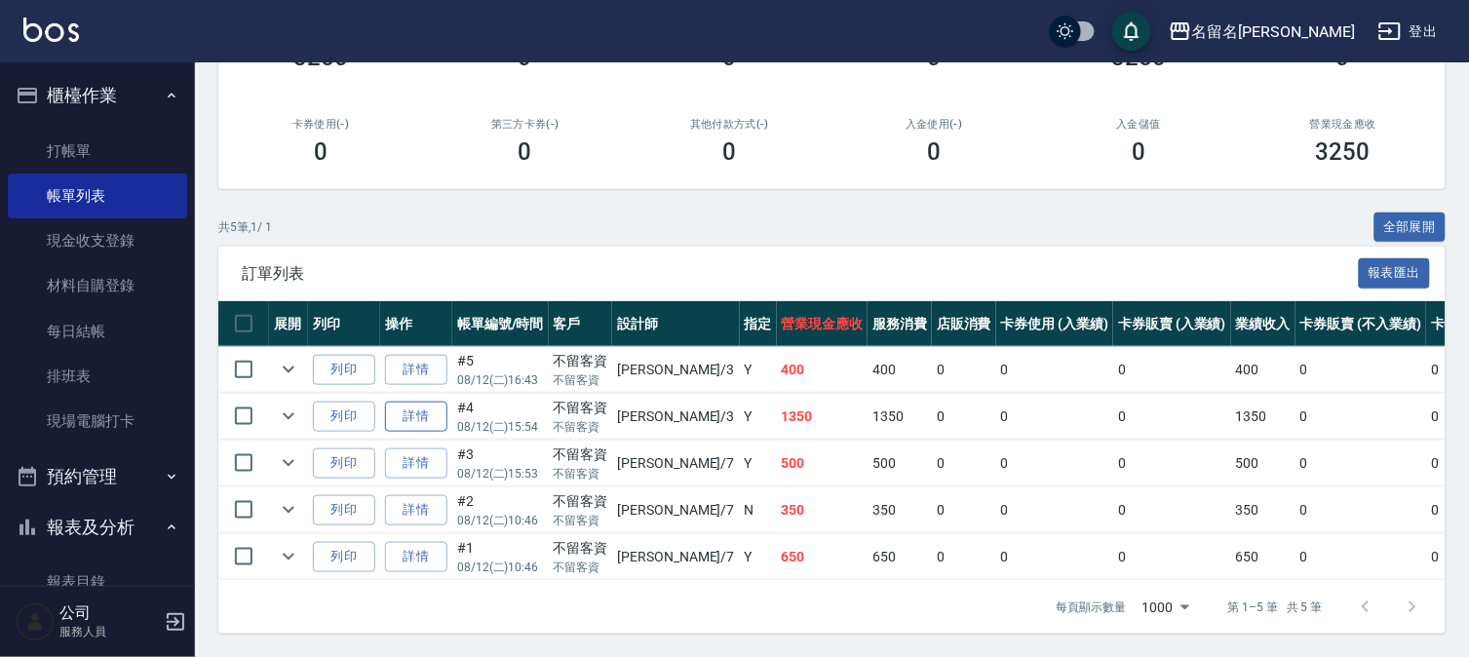
click at [413, 402] on link "詳情" at bounding box center [416, 417] width 62 height 30
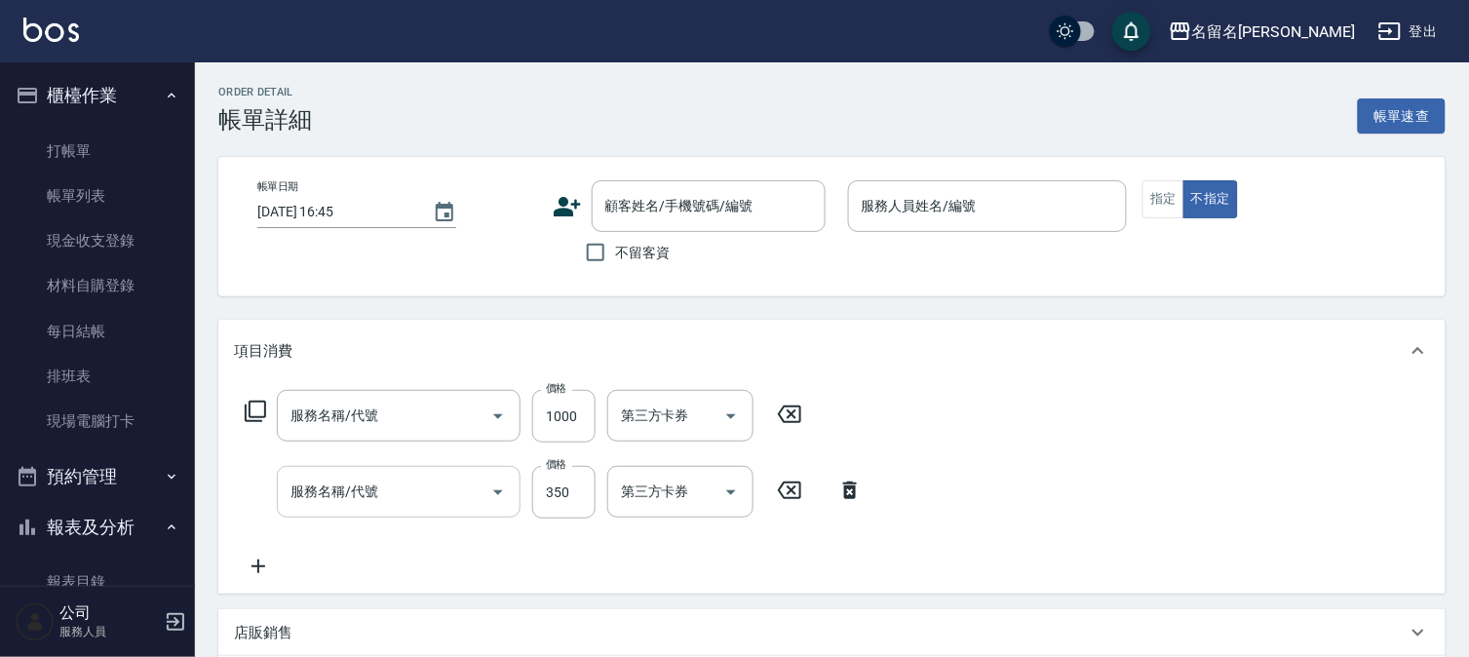
type input "[DATE] 15:54"
checkbox input "true"
type input "[PERSON_NAME]-3"
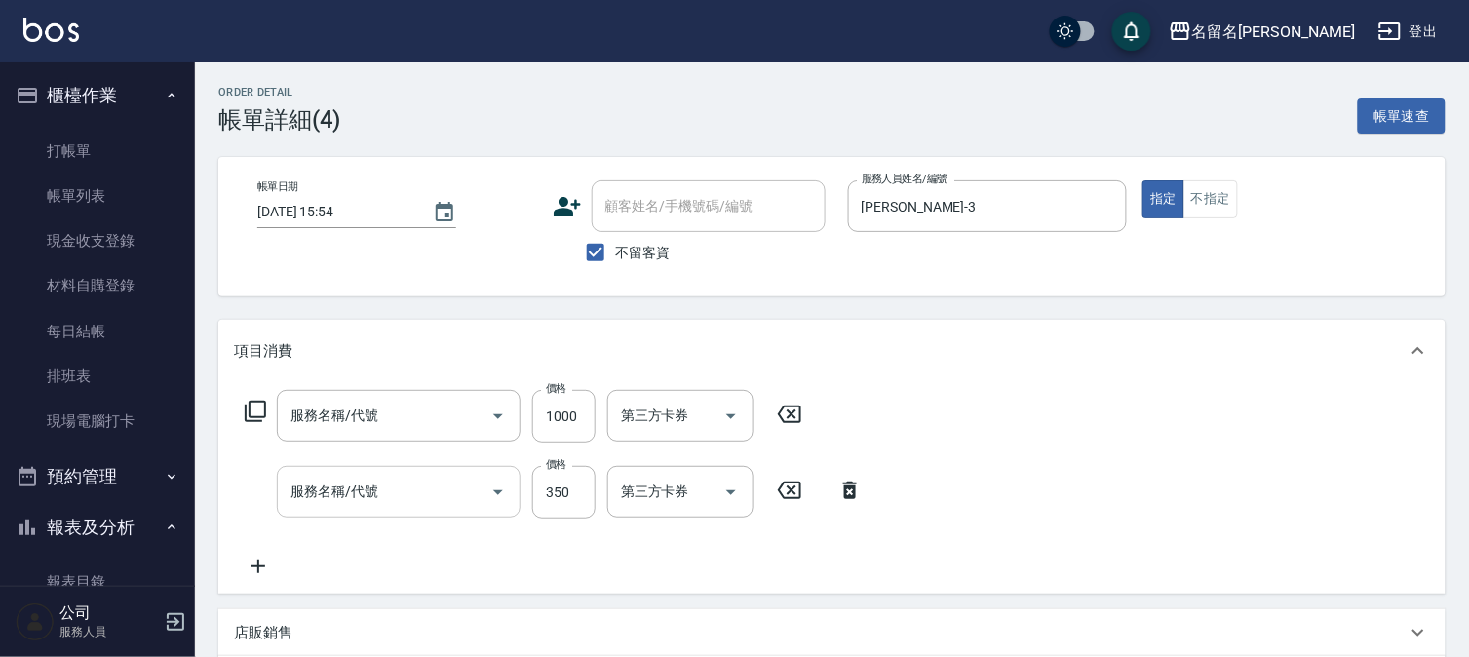
type input "TKO水油深度護理(621)"
type input "P.S洗髮(501)"
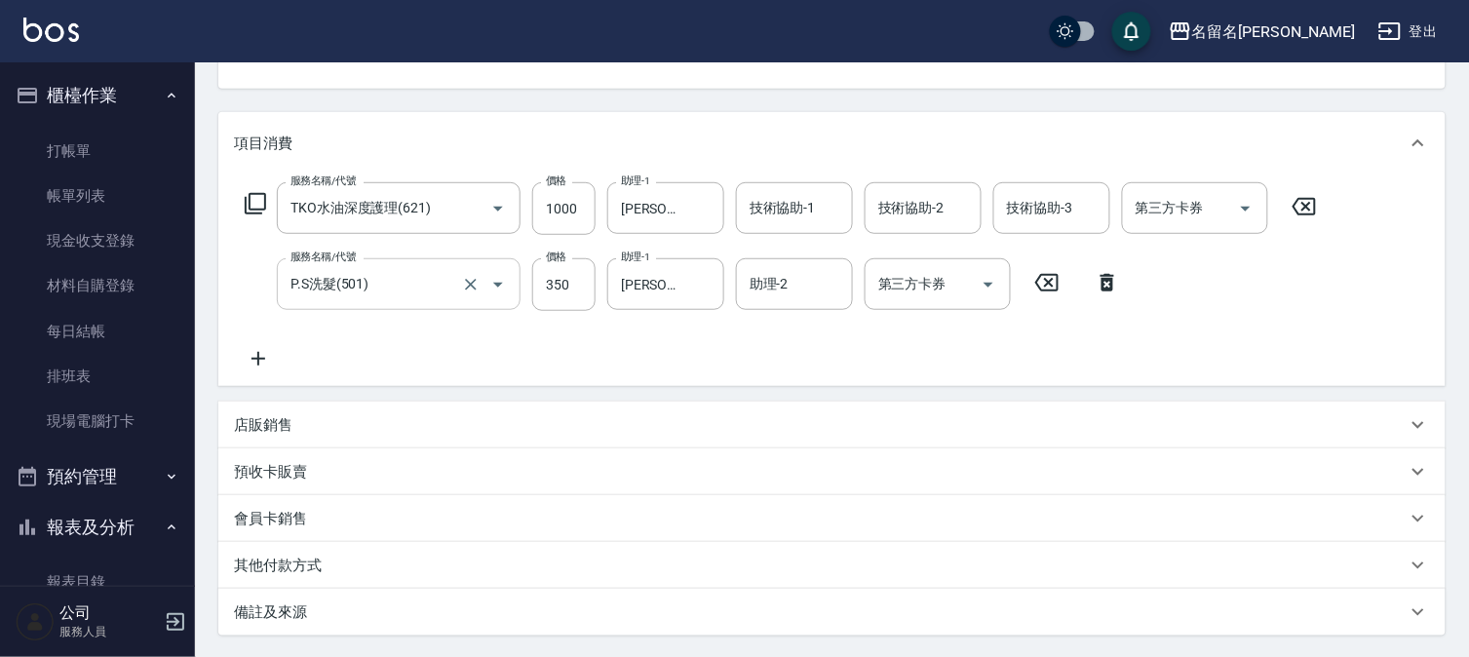
scroll to position [216, 0]
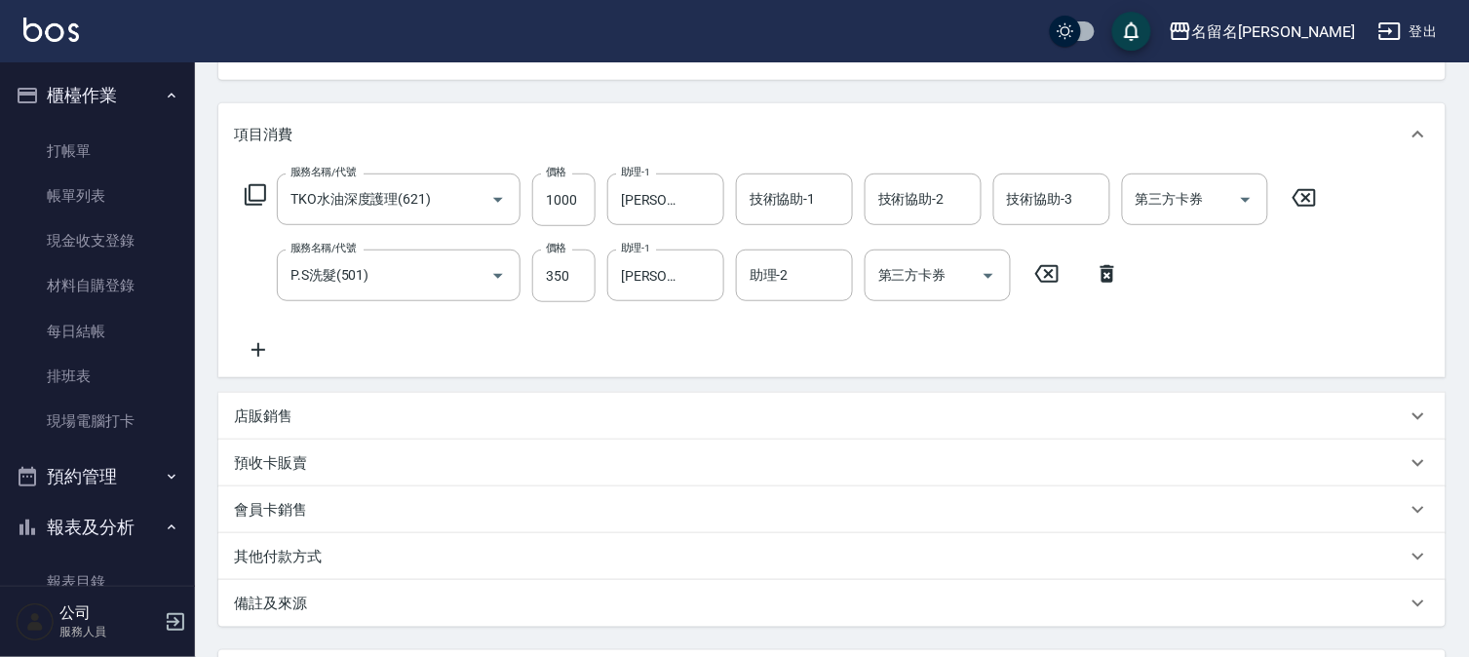
click at [255, 348] on icon at bounding box center [258, 349] width 49 height 23
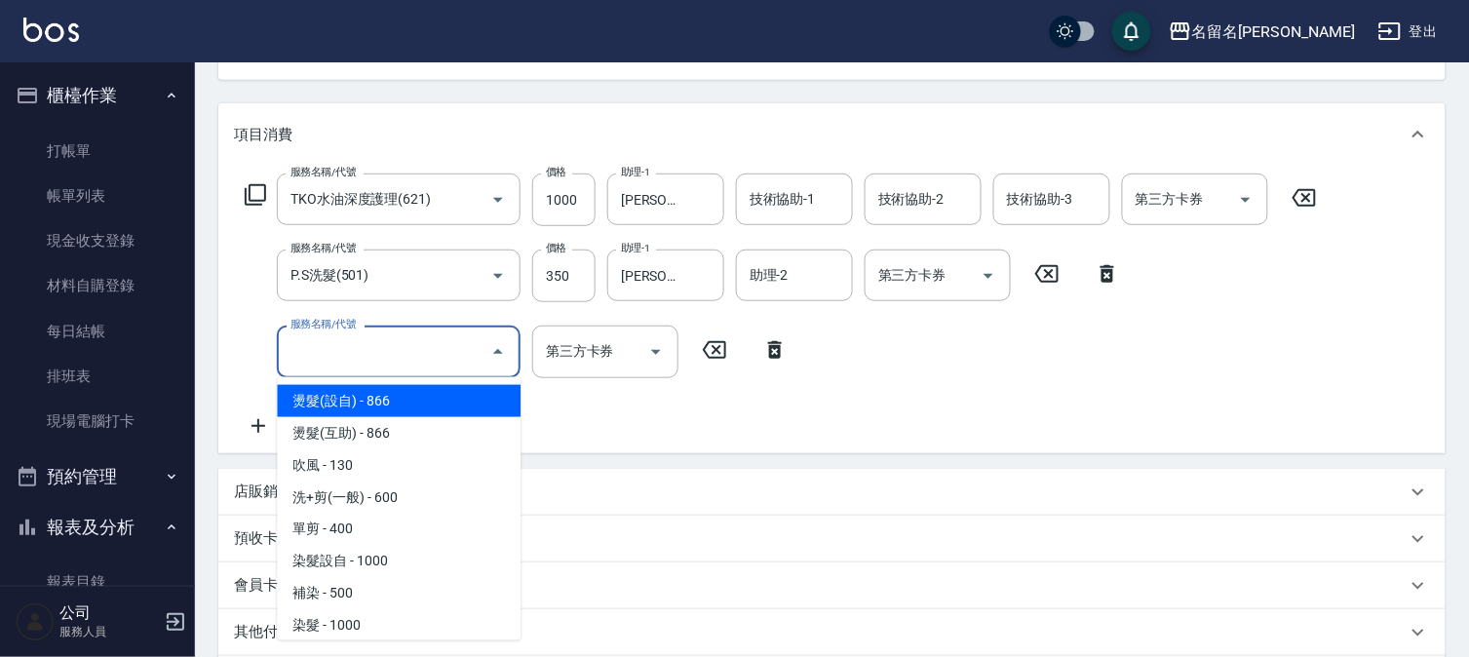
click at [334, 349] on input "服務名稱/代號" at bounding box center [384, 351] width 197 height 34
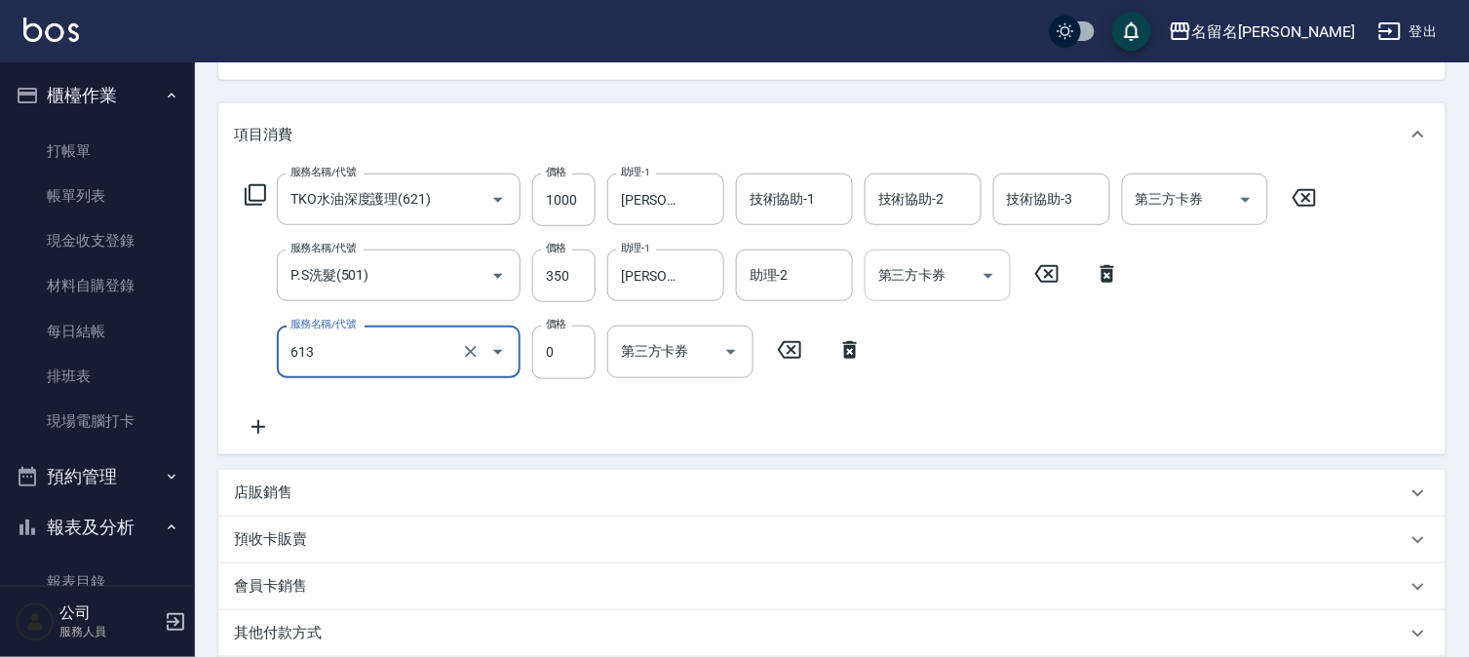
type input "免費雪恆護髮(613)"
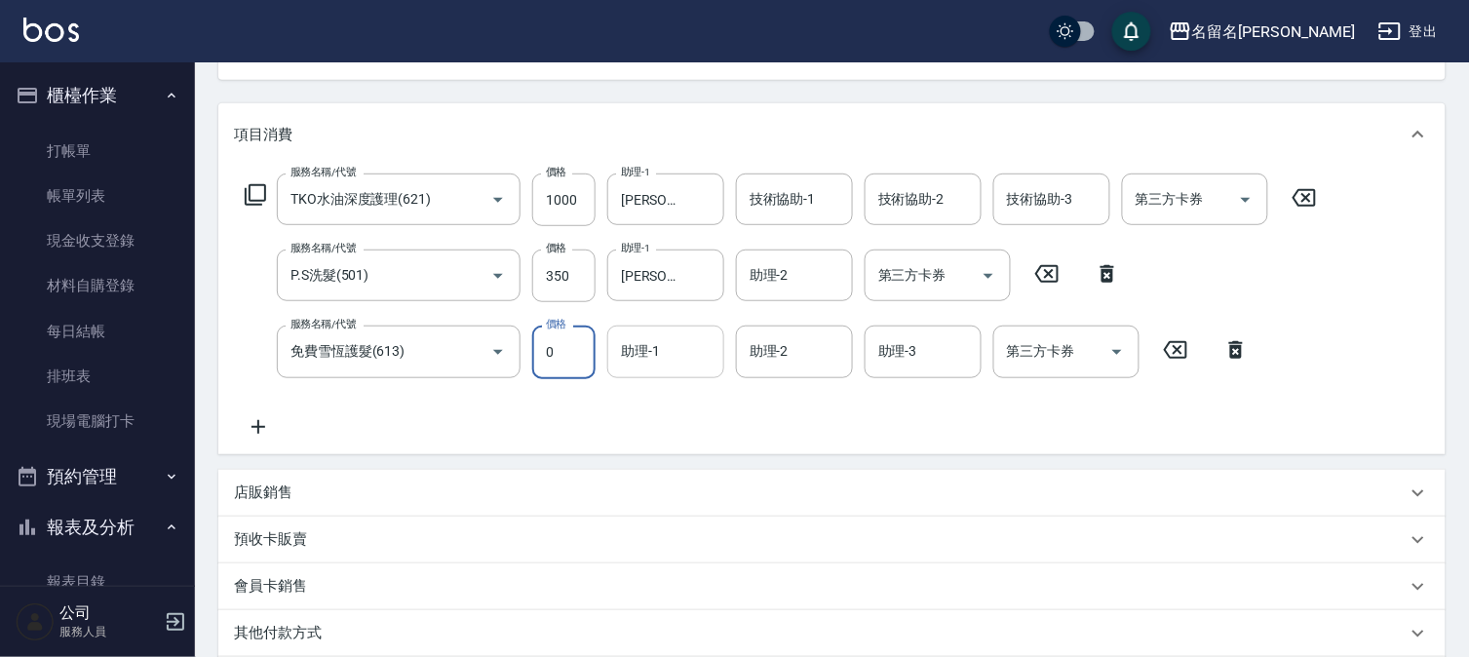
drag, startPoint x: 681, startPoint y: 349, endPoint x: 681, endPoint y: 366, distance: 16.6
click at [681, 352] on input "助理-1" at bounding box center [665, 351] width 99 height 34
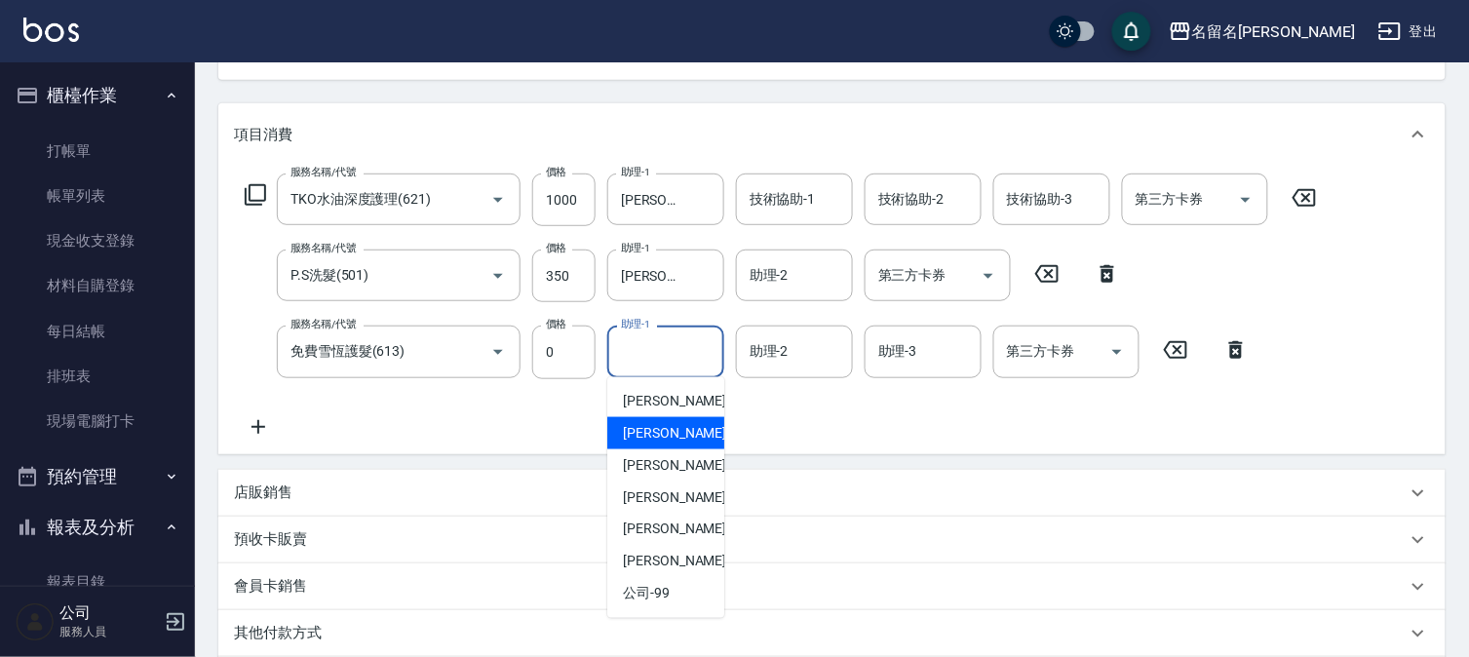
click at [692, 436] on div "[PERSON_NAME]-3" at bounding box center [665, 433] width 117 height 32
type input "[PERSON_NAME]-3"
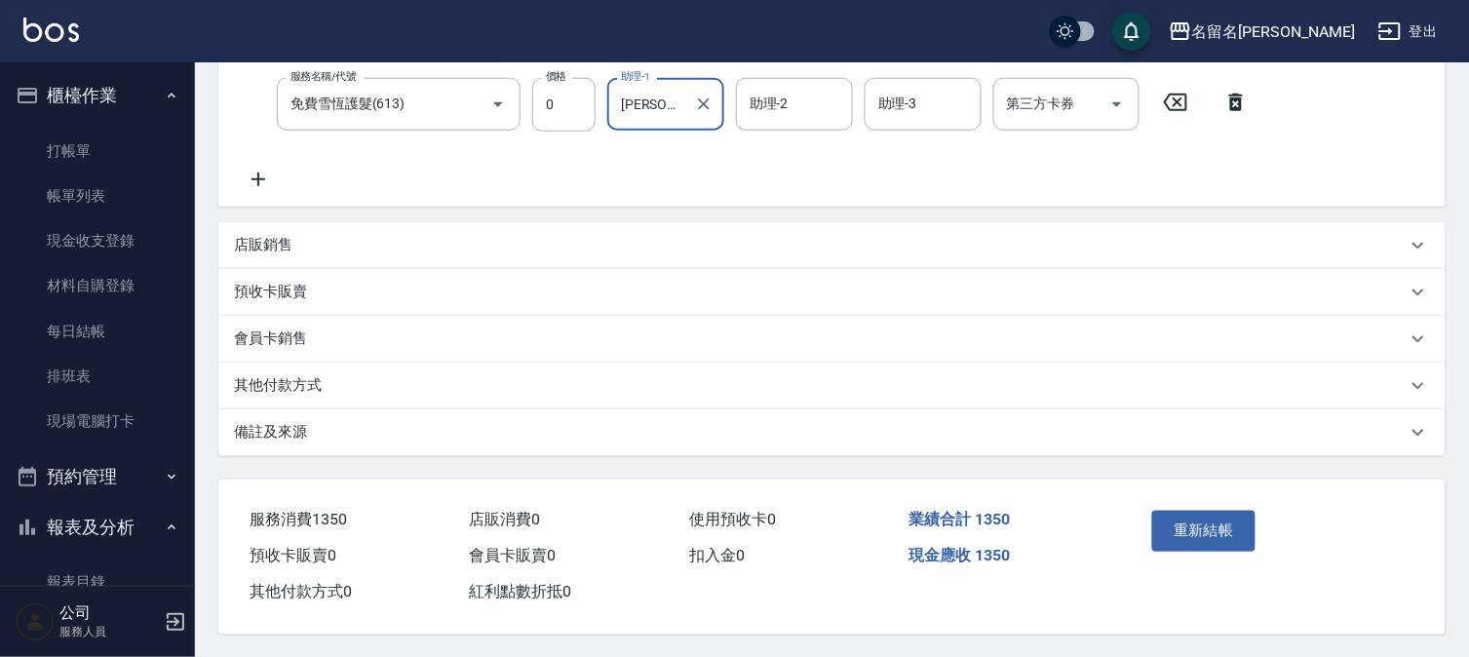
scroll to position [470, 0]
click at [1209, 513] on button "重新結帳" at bounding box center [1203, 530] width 103 height 41
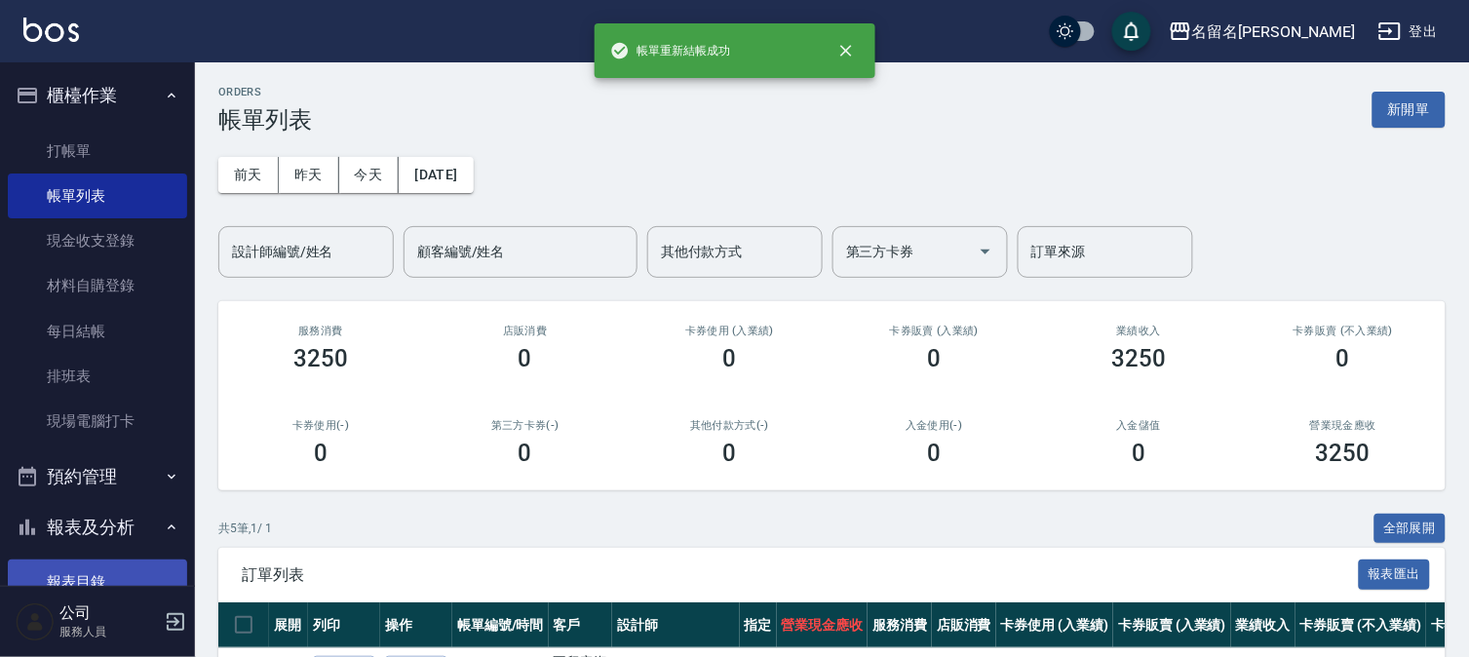
click at [88, 571] on link "報表目錄" at bounding box center [97, 582] width 179 height 45
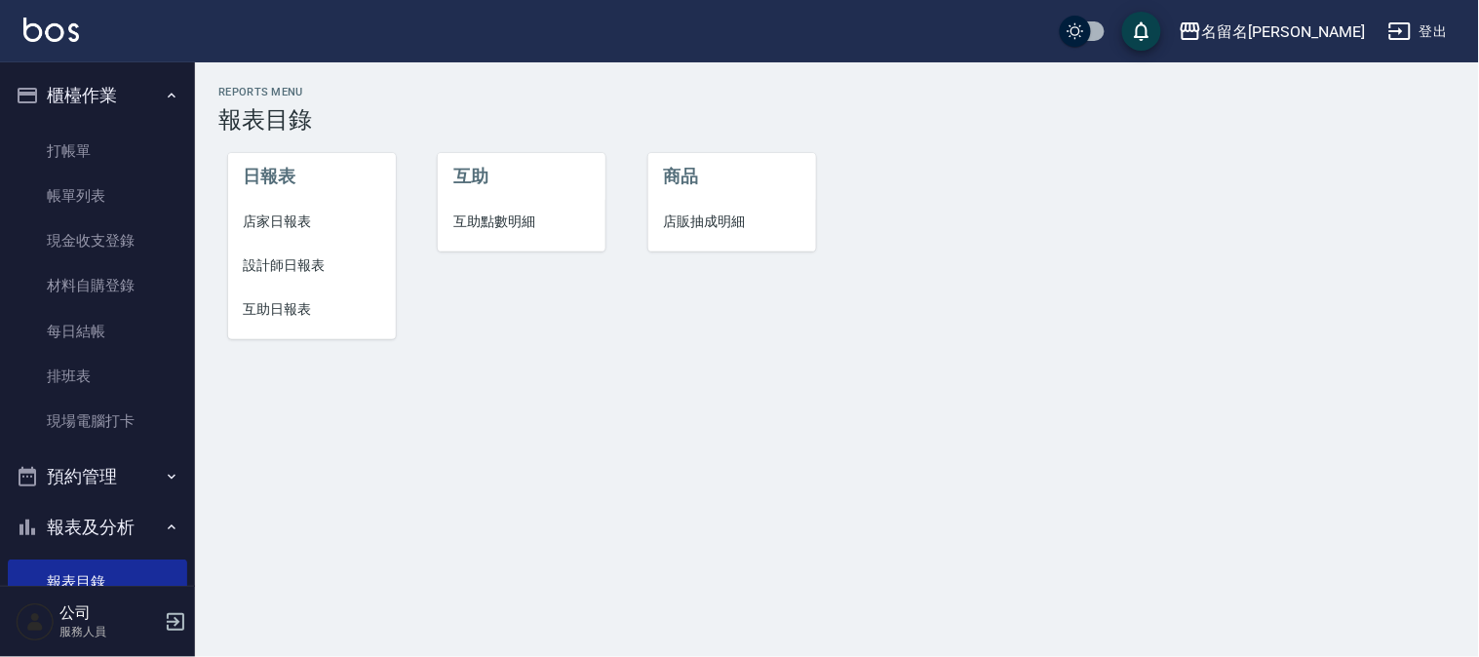
click at [281, 299] on span "互助日報表" at bounding box center [312, 309] width 137 height 20
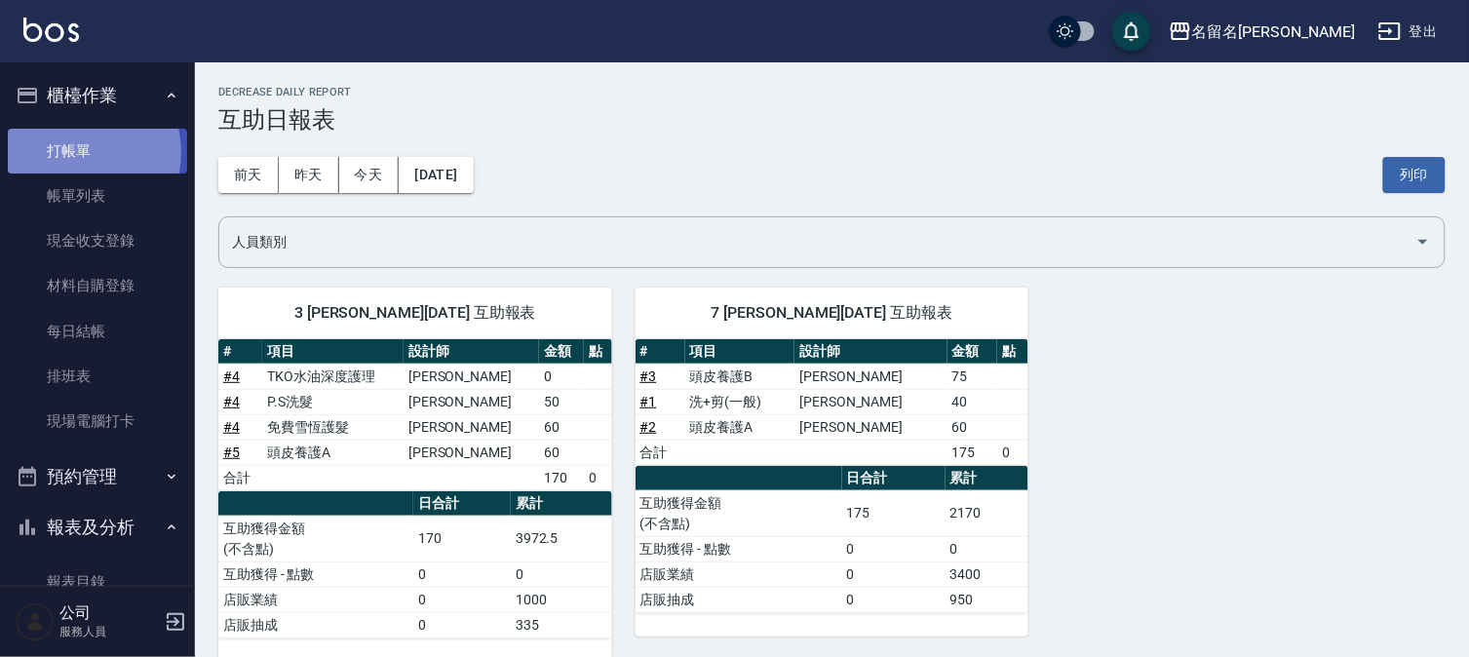
click at [82, 152] on link "打帳單" at bounding box center [97, 151] width 179 height 45
